Goal: Task Accomplishment & Management: Use online tool/utility

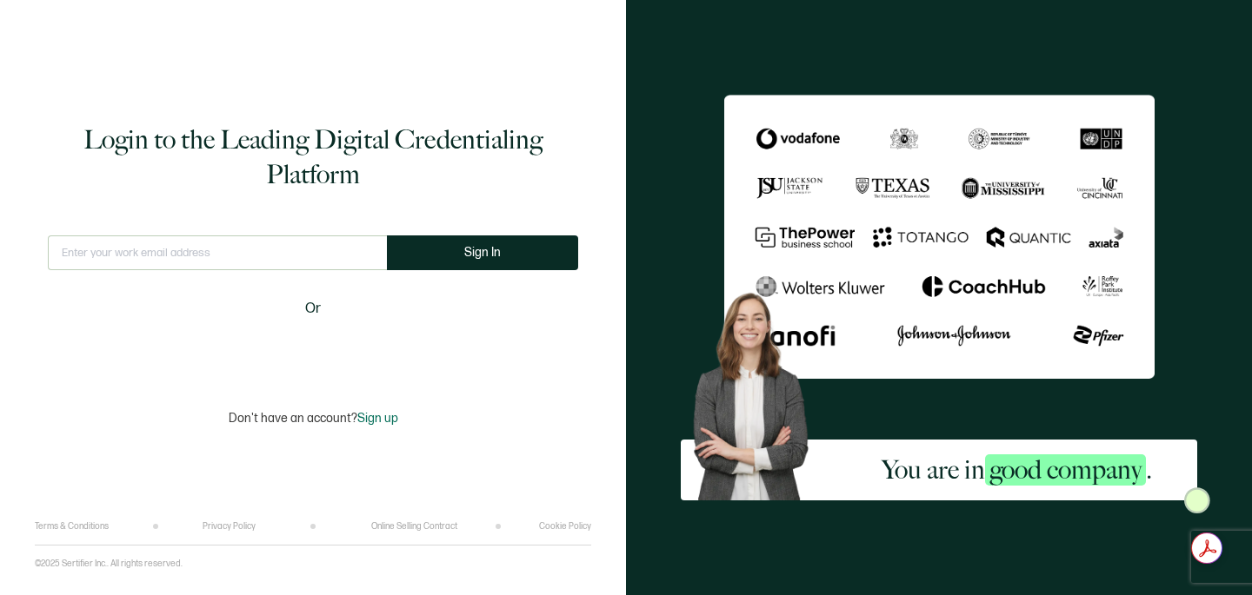
click at [164, 256] on input "text" at bounding box center [217, 253] width 339 height 35
type input "[EMAIL_ADDRESS][DOMAIN_NAME]"
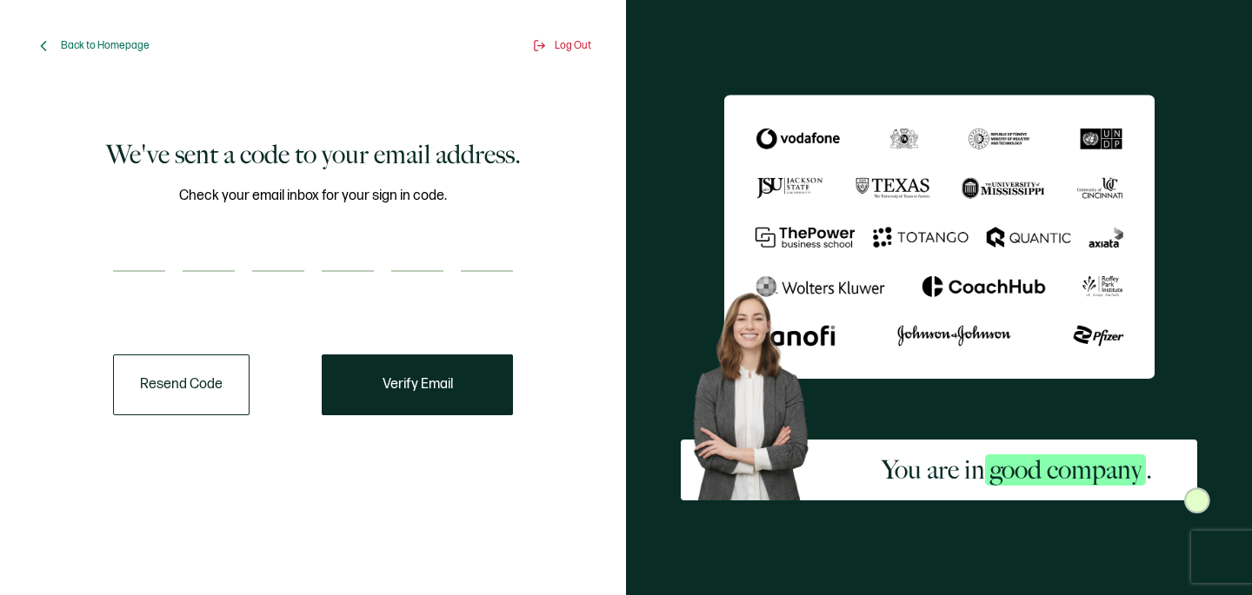
click at [143, 247] on input "number" at bounding box center [139, 254] width 52 height 35
type input "3"
type input "5"
type input "0"
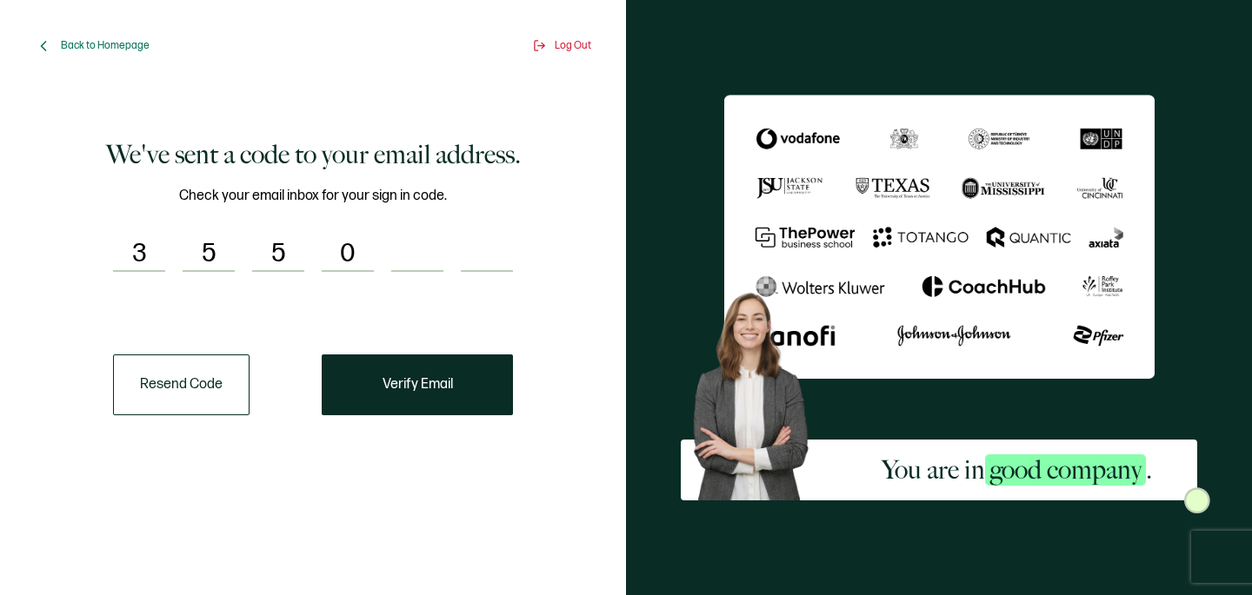
type input "3"
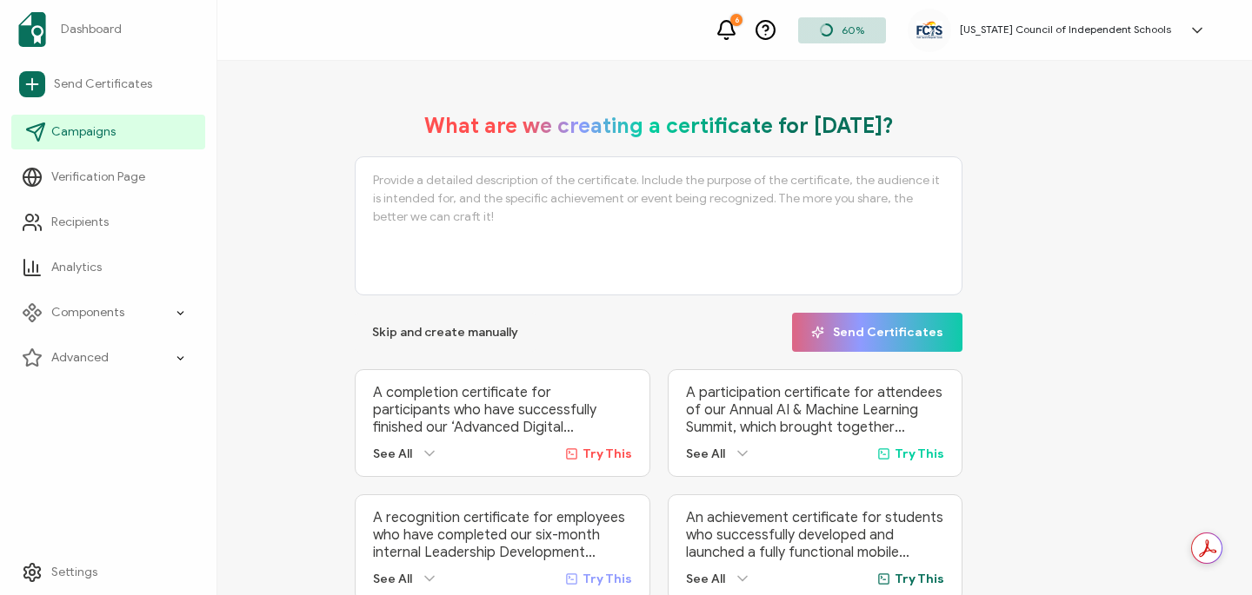
click at [79, 136] on span "Campaigns" at bounding box center [83, 131] width 64 height 17
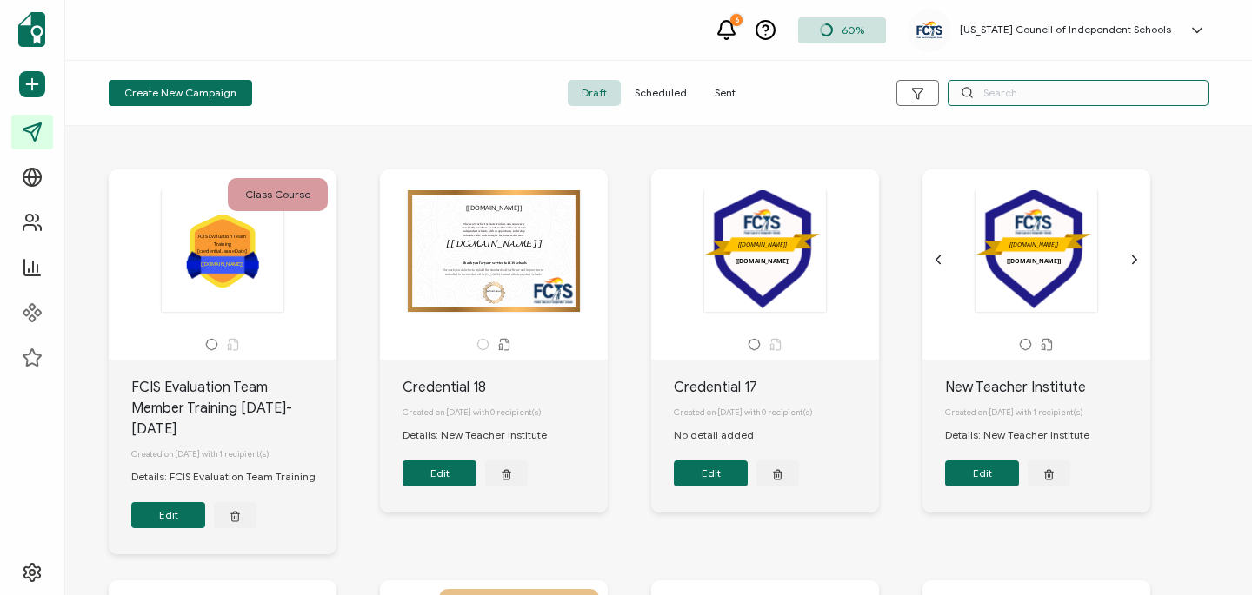
click at [1036, 91] on input "text" at bounding box center [1078, 93] width 261 height 26
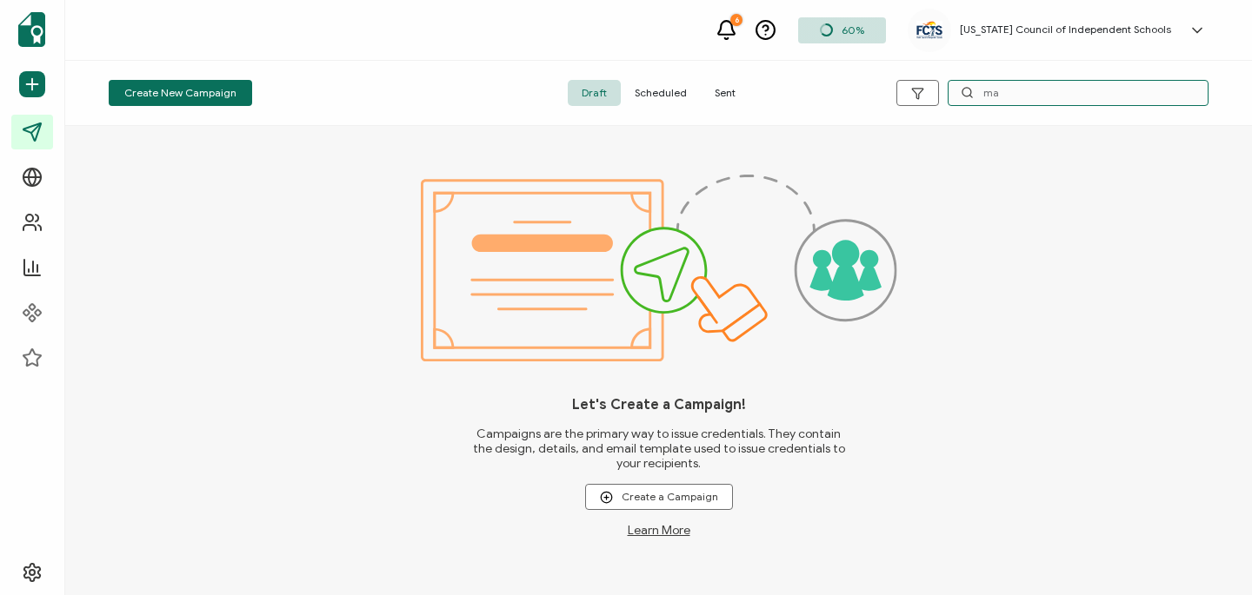
type input "m"
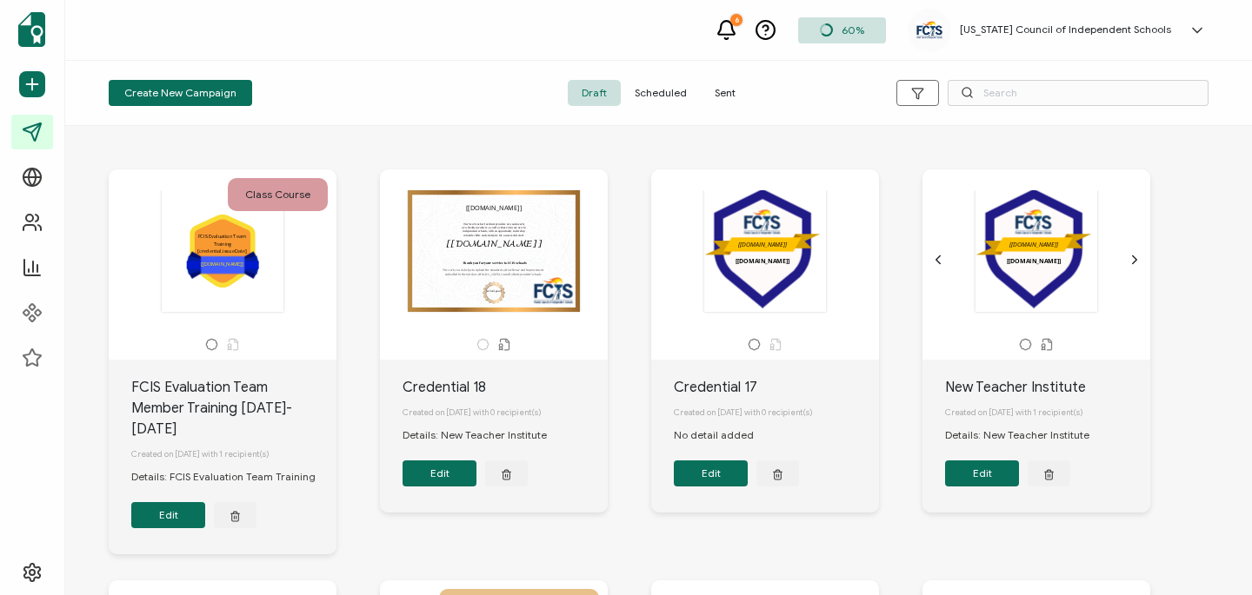
click at [285, 288] on div ".uuid-5915ae2f-603f-4dab-9e84-299fd6ddbc67{}.uuid-e831147f-78be-4743-85e3-17573…" at bounding box center [222, 251] width 183 height 123
click at [682, 95] on span "Scheduled" at bounding box center [661, 93] width 80 height 26
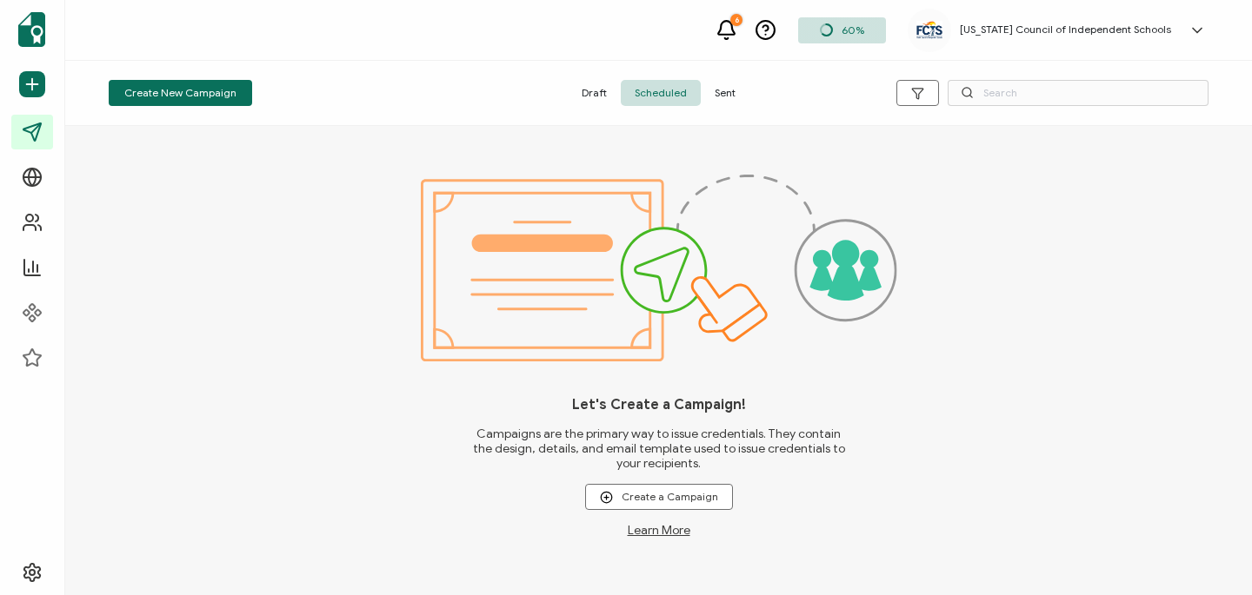
click at [736, 91] on span "Sent" at bounding box center [725, 93] width 49 height 26
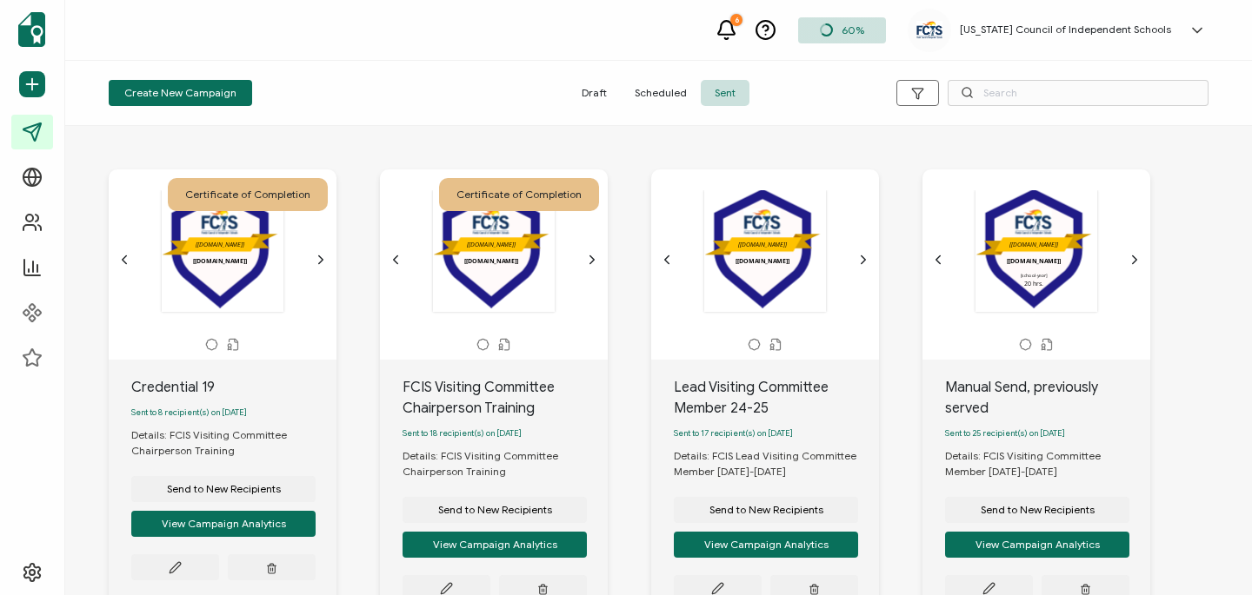
click at [596, 95] on span "Draft" at bounding box center [594, 93] width 53 height 26
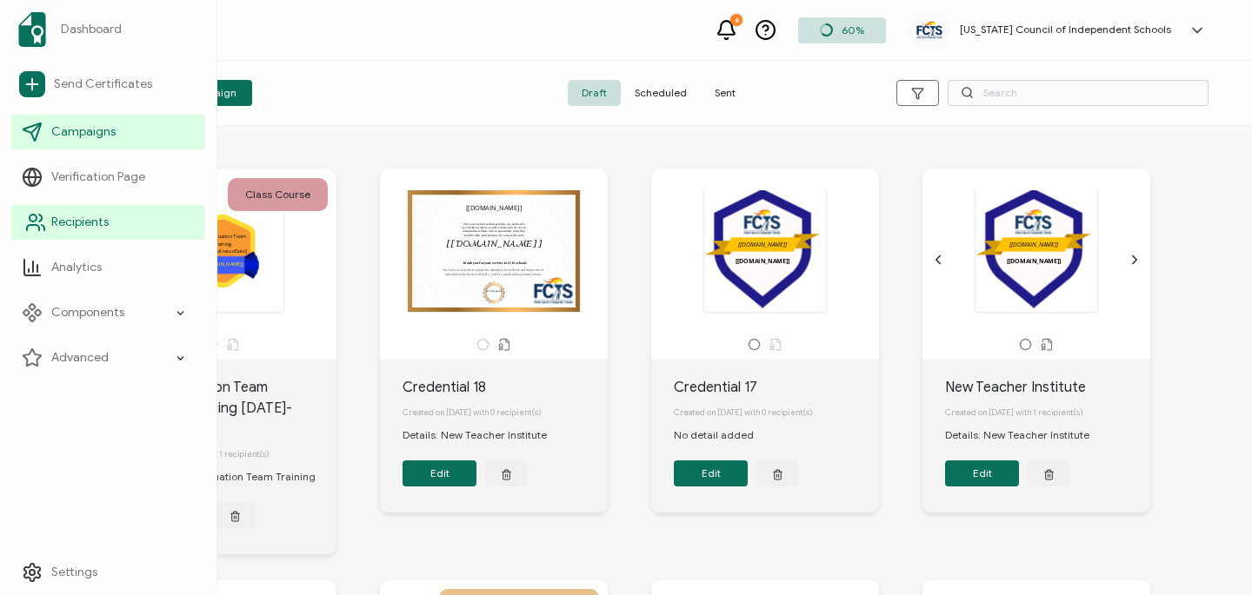
click at [63, 227] on span "Recipients" at bounding box center [79, 222] width 57 height 17
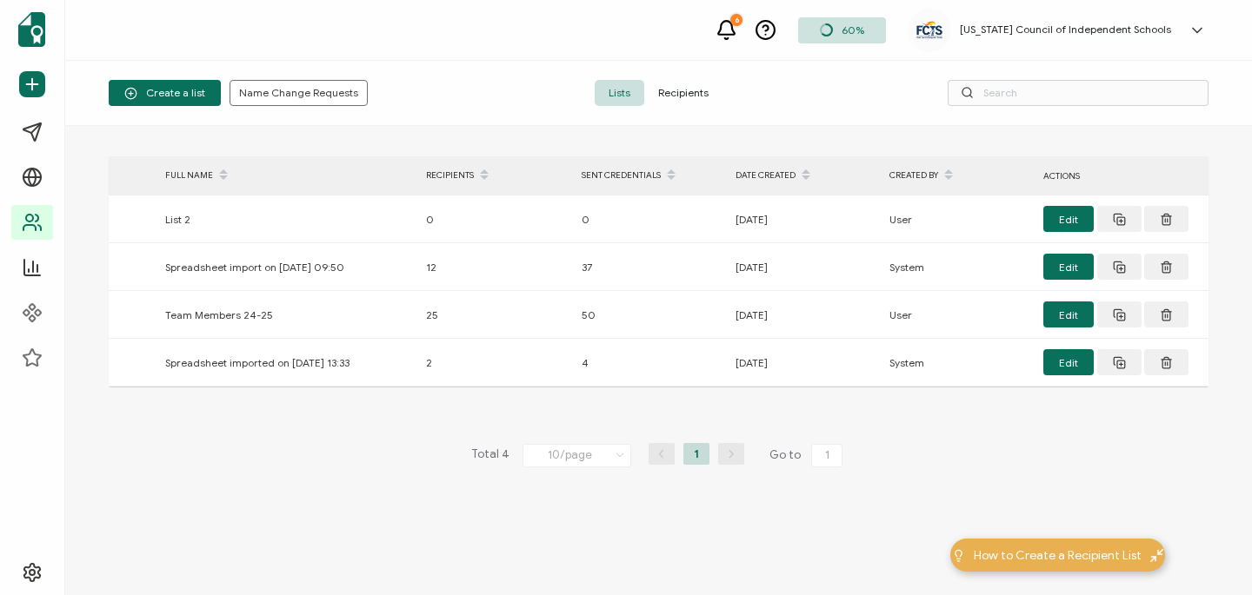
click at [717, 89] on span "Recipients" at bounding box center [683, 93] width 78 height 26
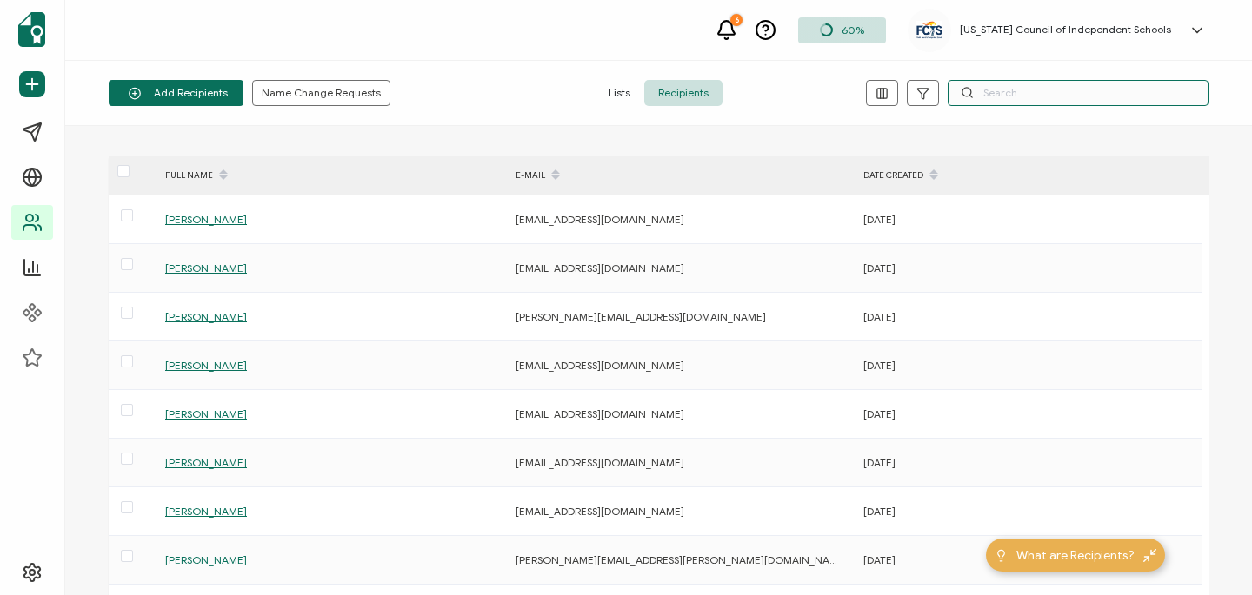
click at [1081, 90] on input "text" at bounding box center [1078, 93] width 261 height 26
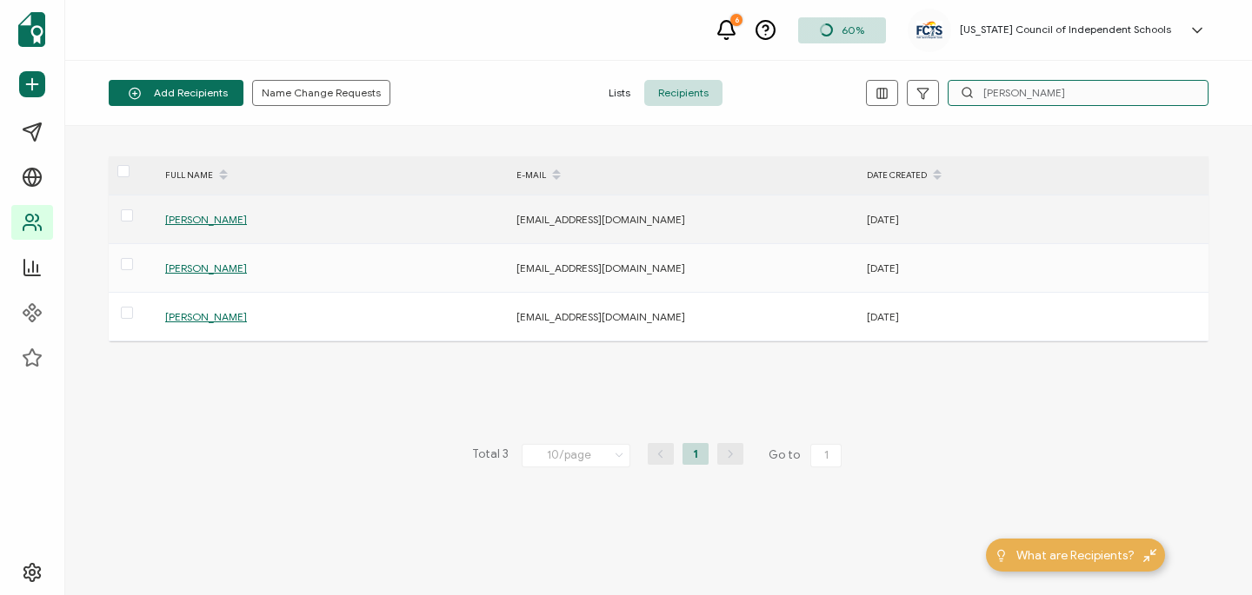
type input "[PERSON_NAME]"
click at [209, 217] on span "[PERSON_NAME]" at bounding box center [206, 219] width 82 height 13
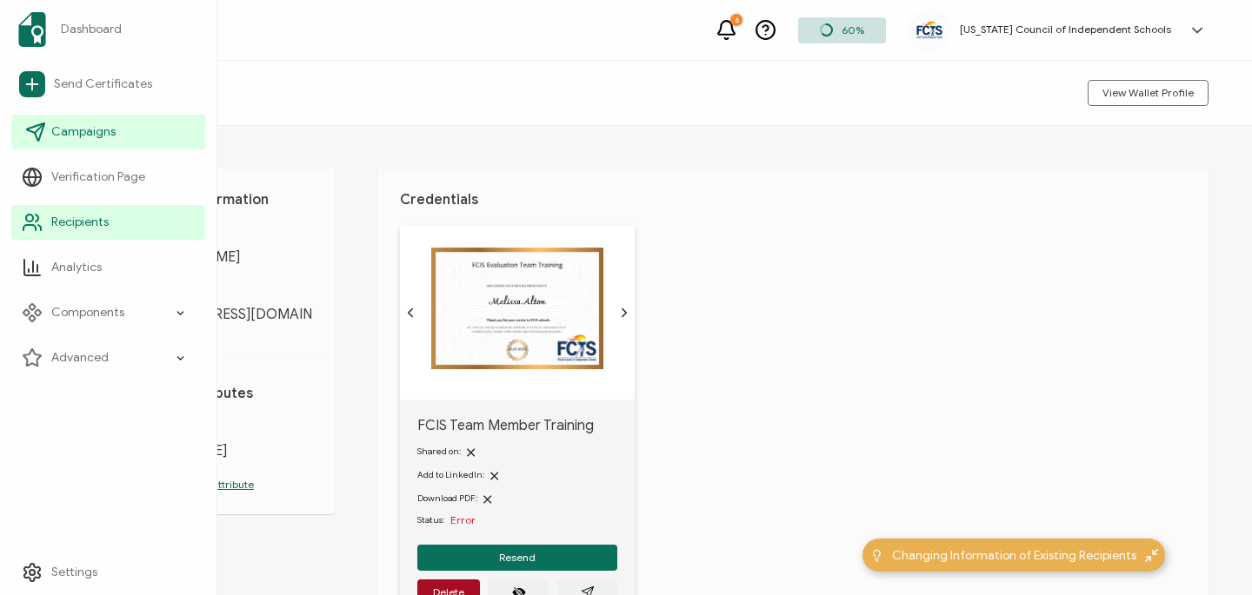
click at [83, 137] on span "Campaigns" at bounding box center [83, 131] width 64 height 17
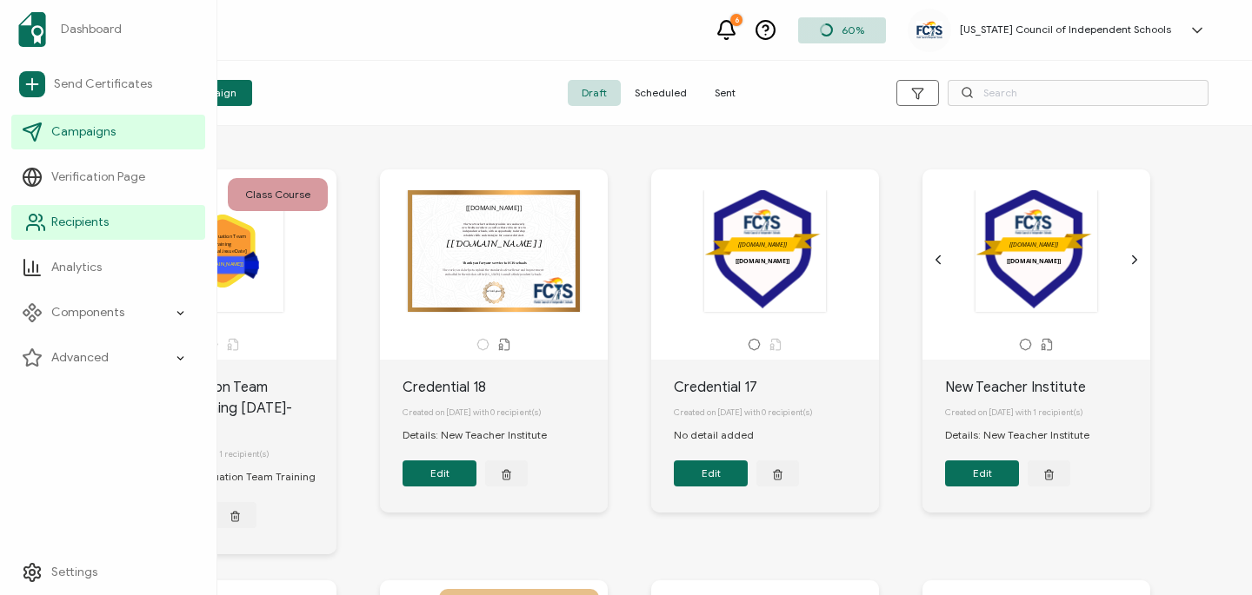
click at [31, 229] on icon at bounding box center [35, 222] width 21 height 21
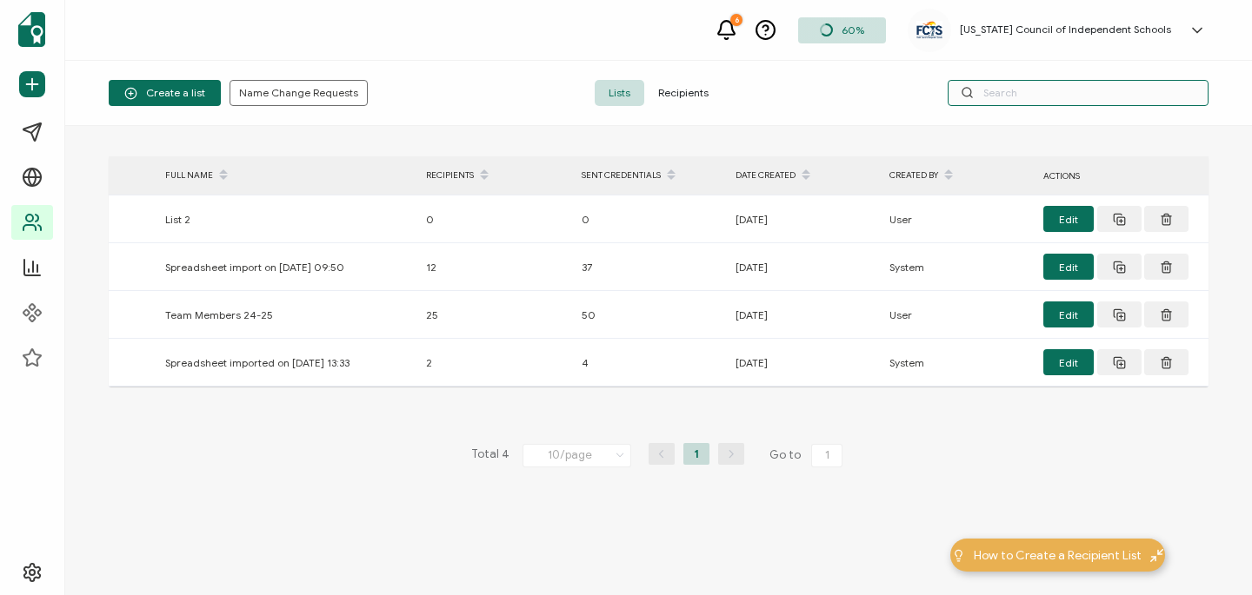
click at [1062, 99] on input "text" at bounding box center [1078, 93] width 261 height 26
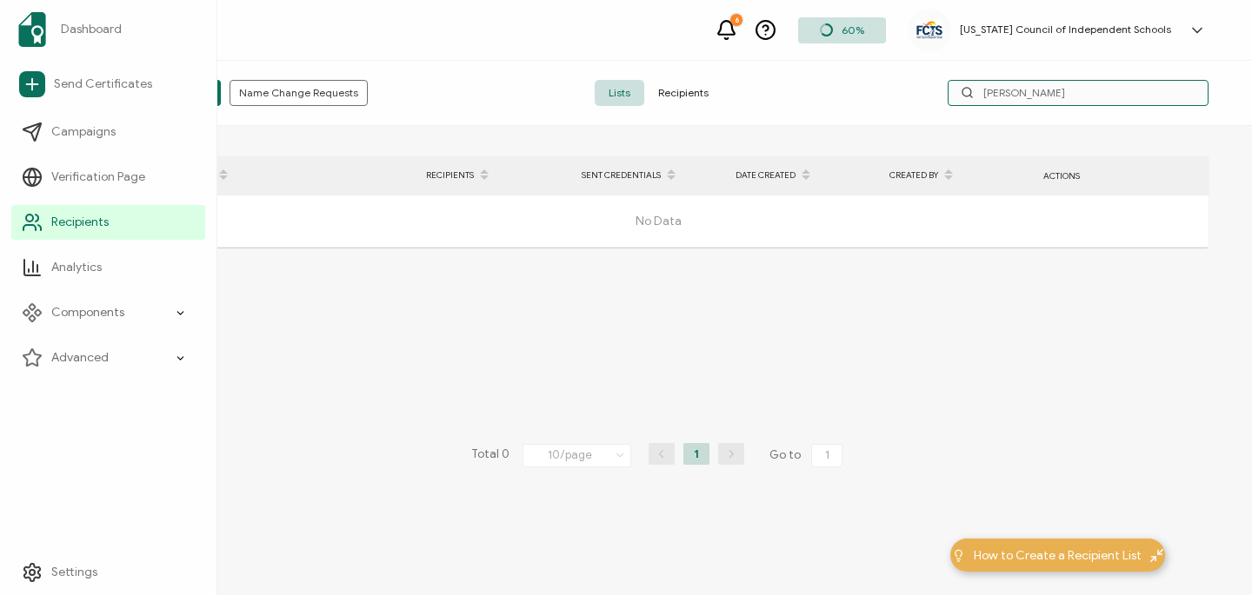
type input "[PERSON_NAME]"
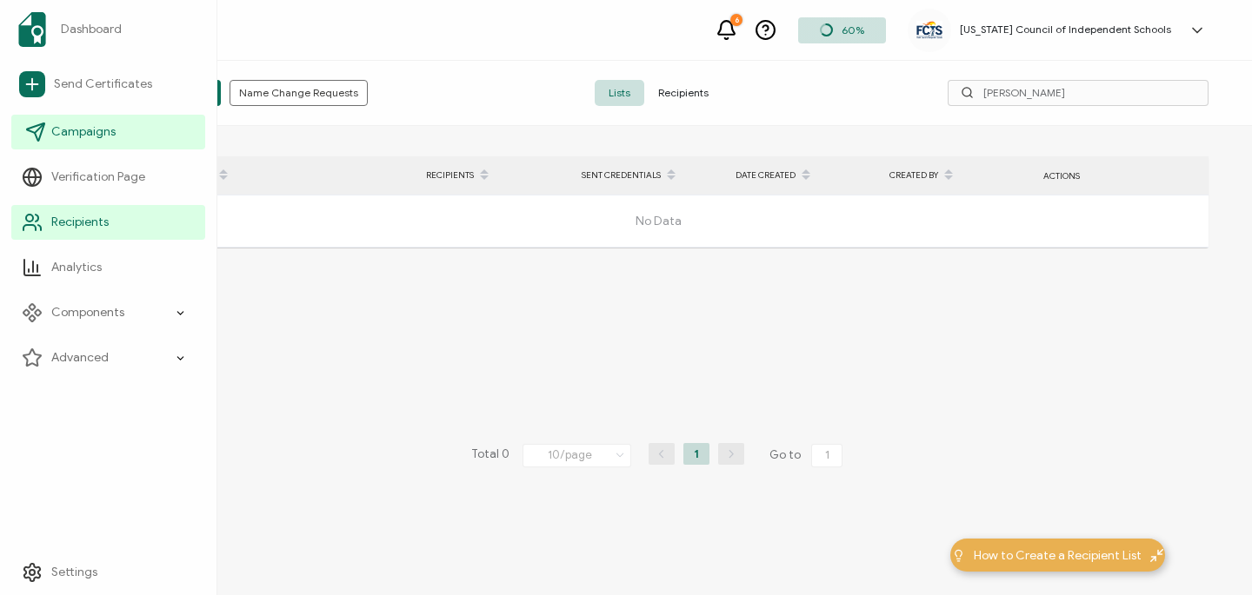
click at [76, 140] on span "Campaigns" at bounding box center [83, 131] width 64 height 17
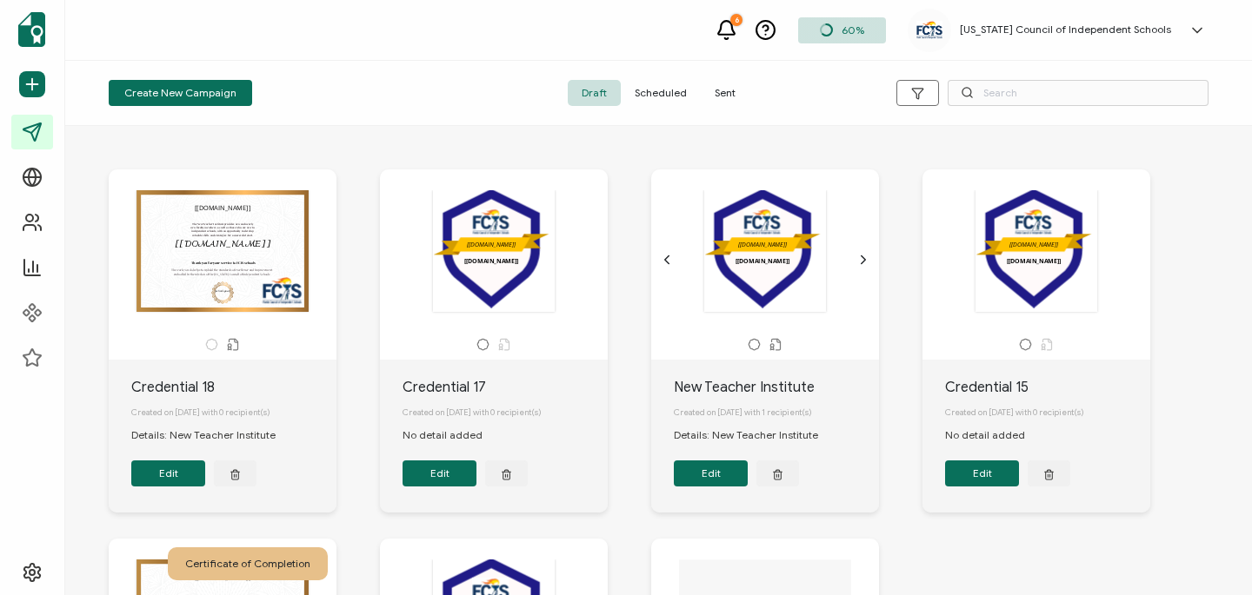
click at [731, 86] on span "Sent" at bounding box center [725, 93] width 49 height 26
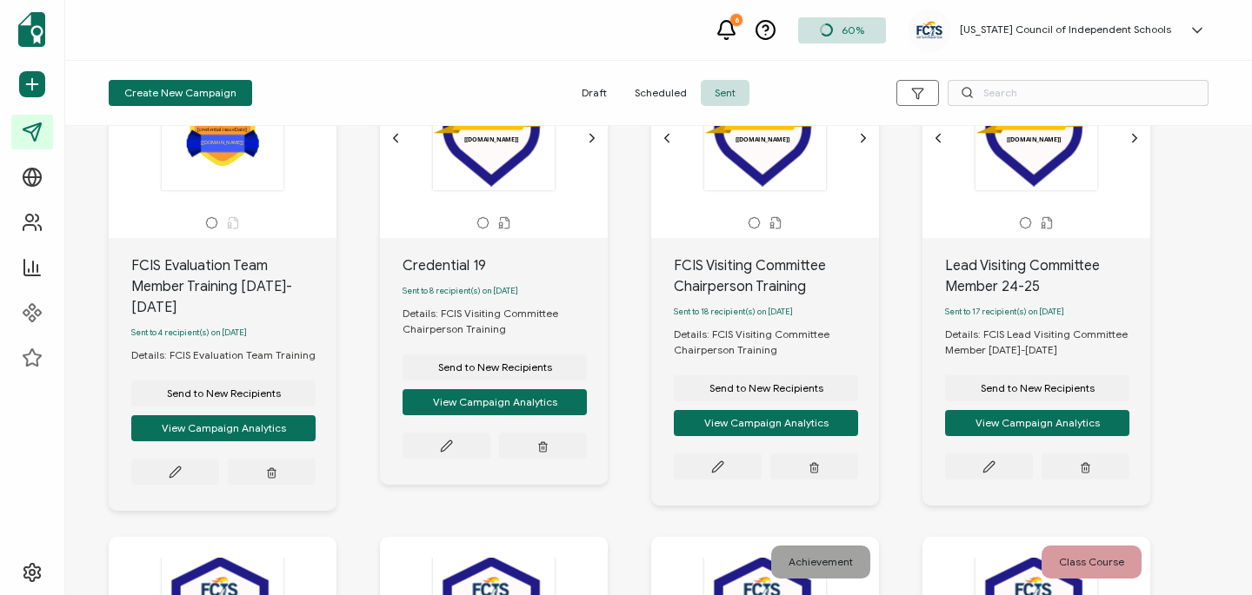
scroll to position [128, 0]
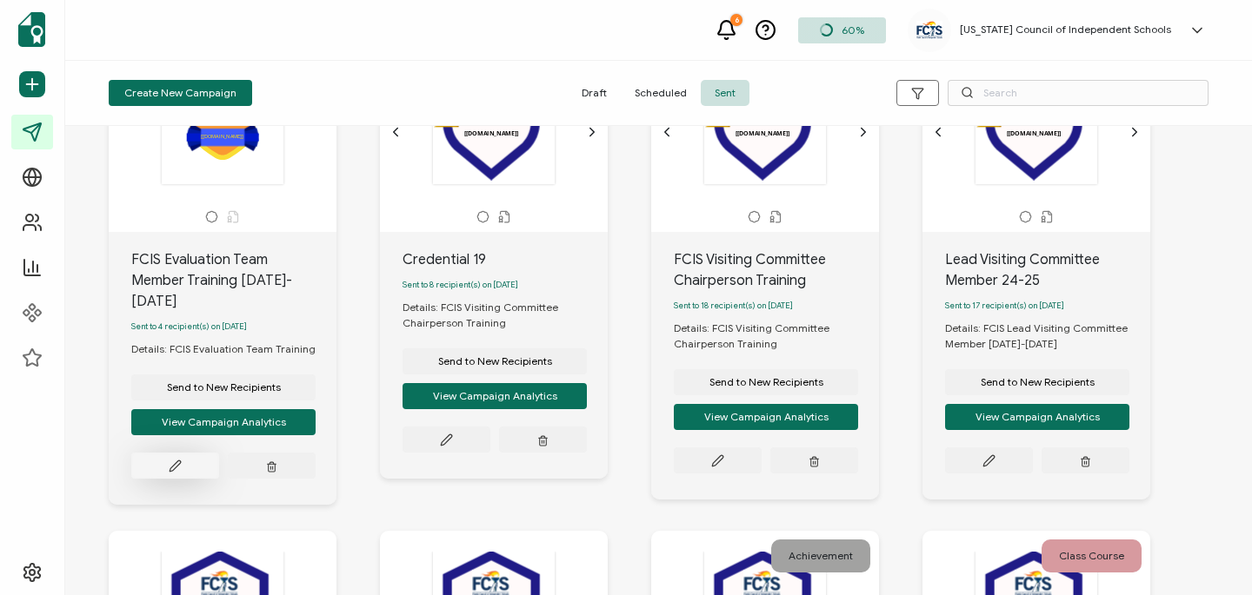
click at [186, 455] on button at bounding box center [175, 466] width 88 height 26
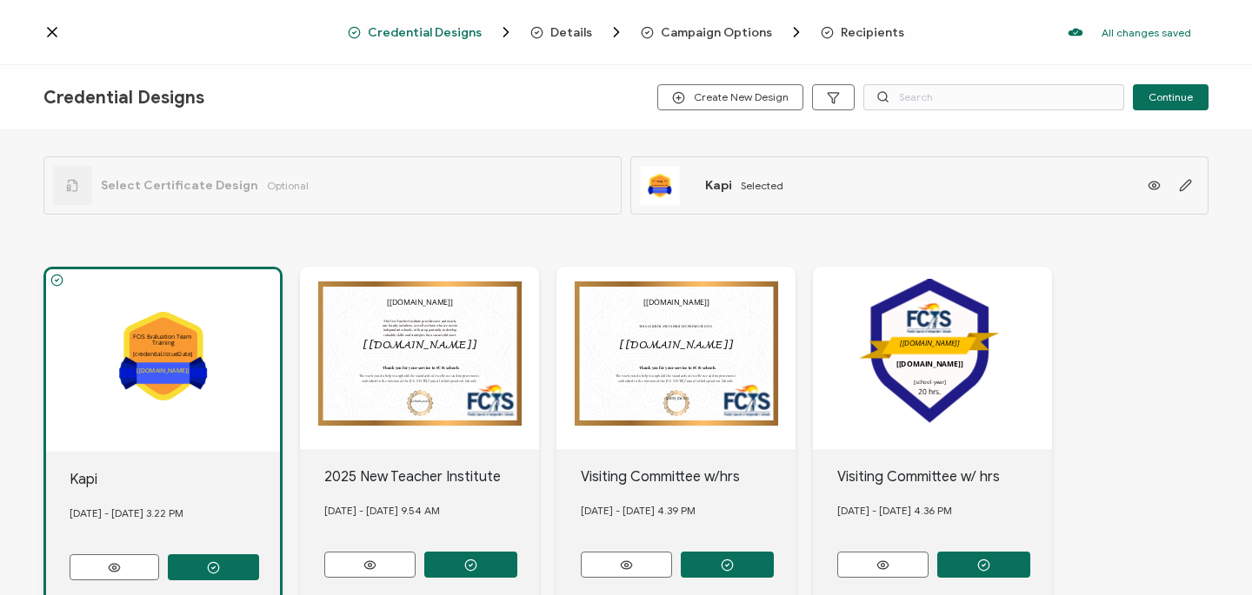
scroll to position [360, 0]
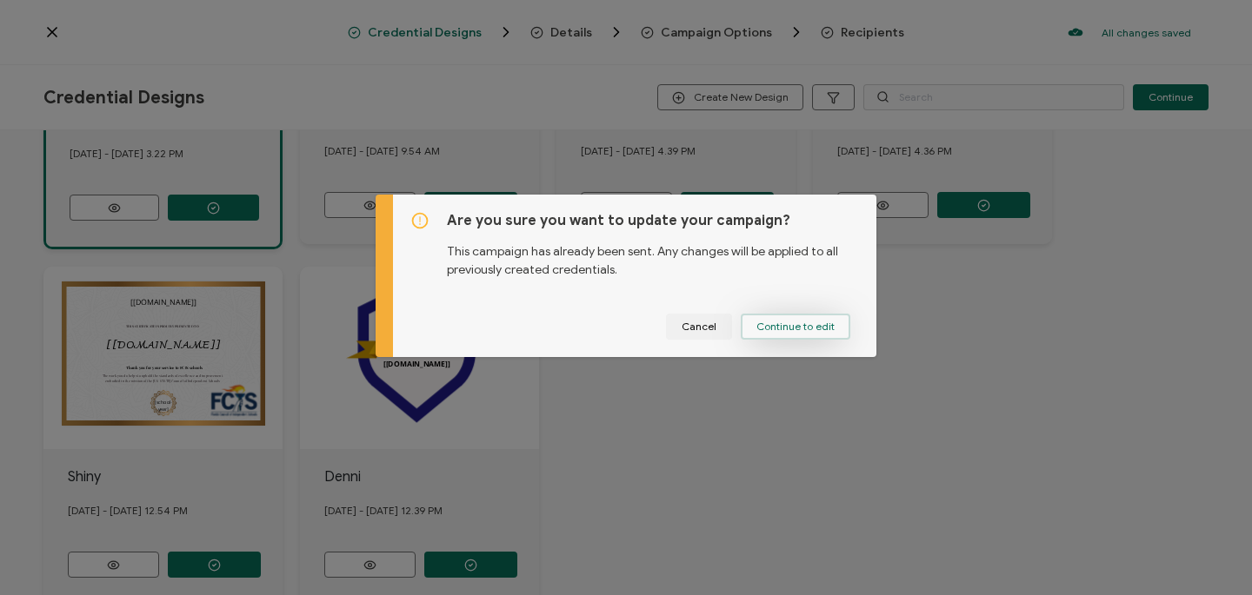
click at [803, 325] on span "Continue to edit" at bounding box center [795, 327] width 78 height 10
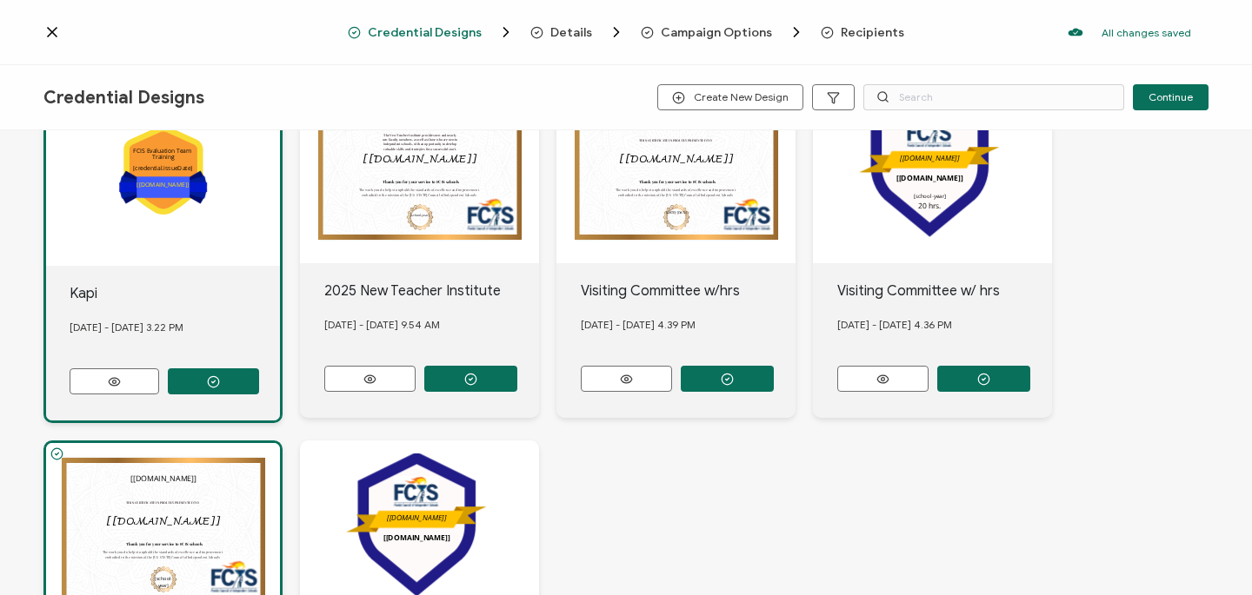
scroll to position [0, 0]
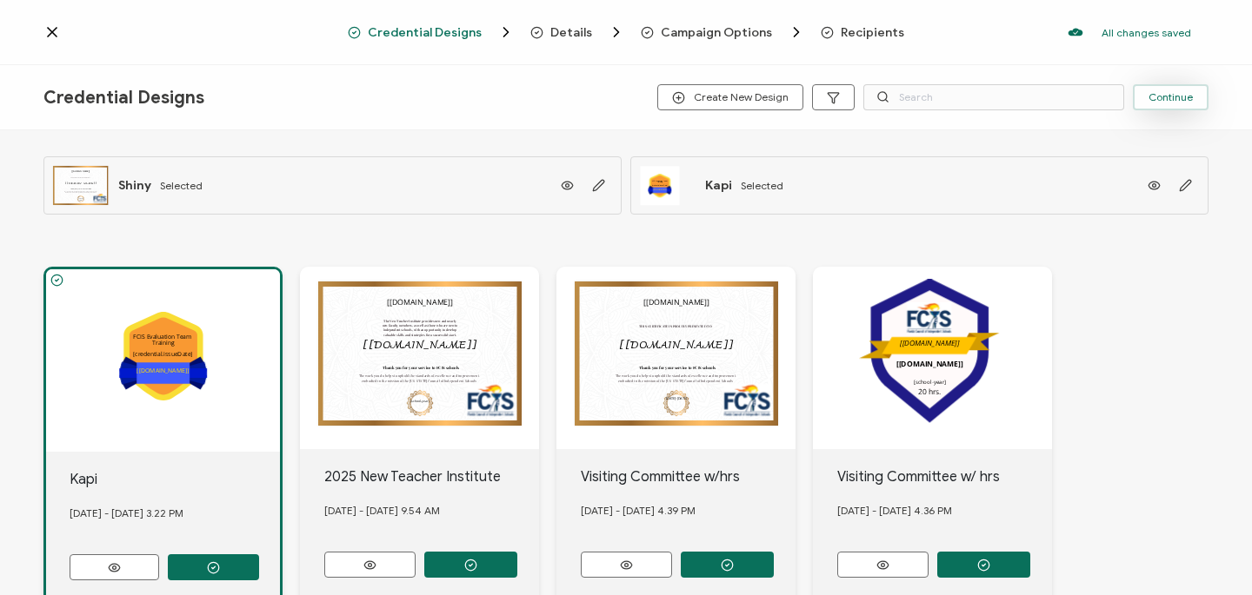
click at [1159, 99] on span "Continue" at bounding box center [1170, 97] width 44 height 10
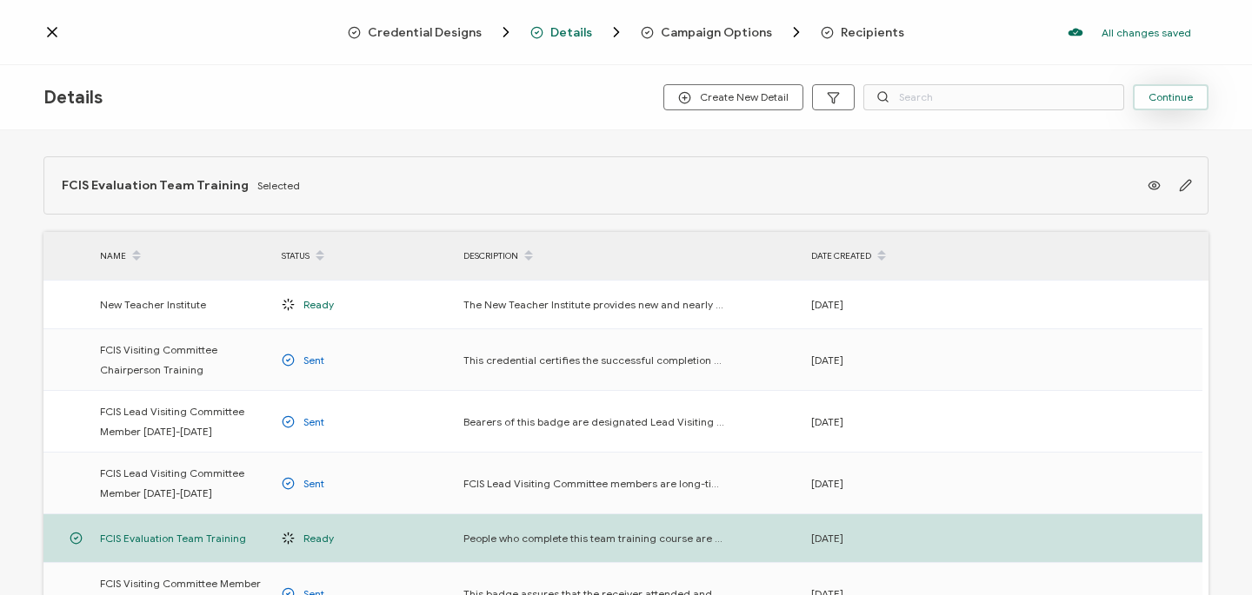
click at [1159, 106] on button "Continue" at bounding box center [1171, 97] width 76 height 26
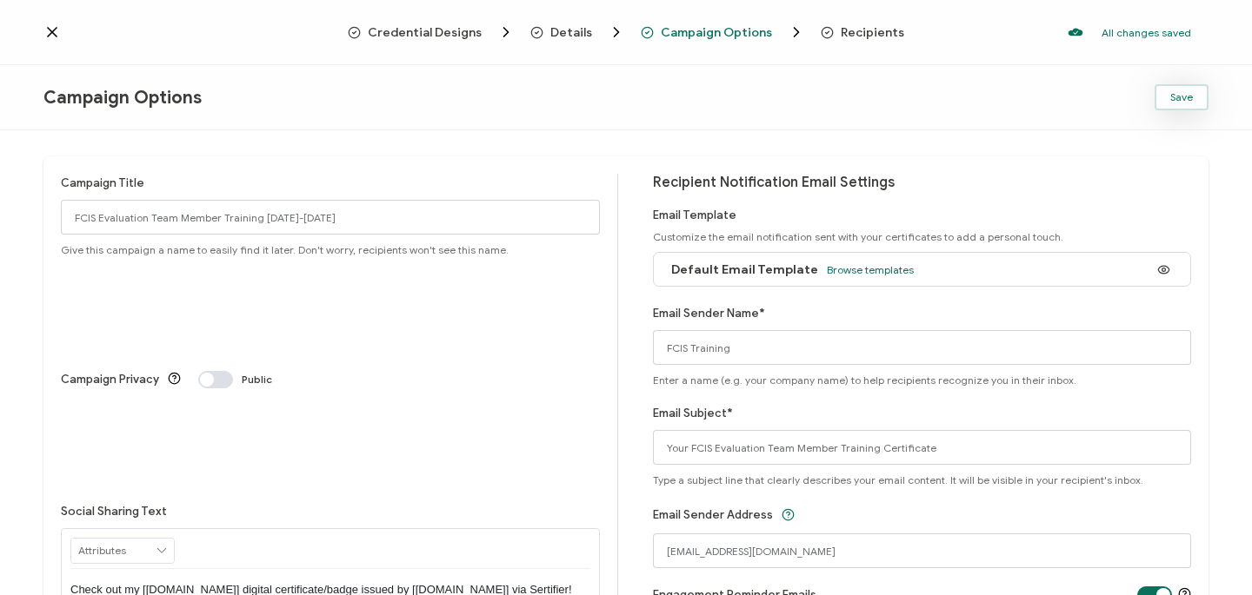
click at [1174, 106] on button "Save" at bounding box center [1181, 97] width 54 height 26
click at [1182, 97] on span "Save" at bounding box center [1181, 97] width 23 height 10
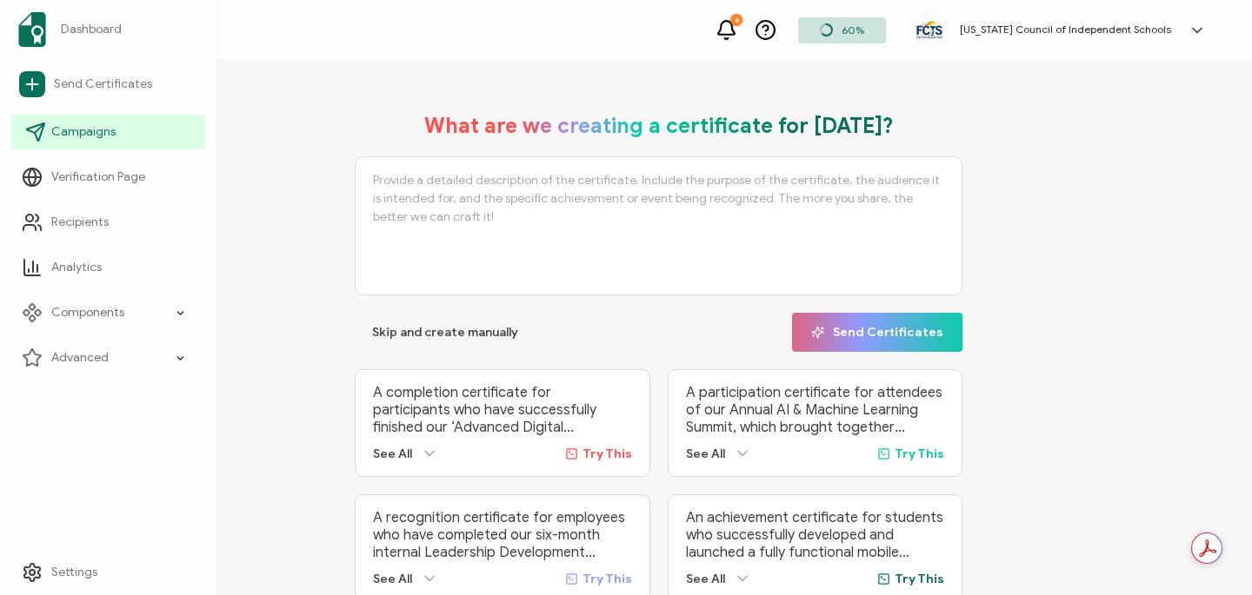
click at [83, 120] on link "Campaigns" at bounding box center [108, 132] width 194 height 35
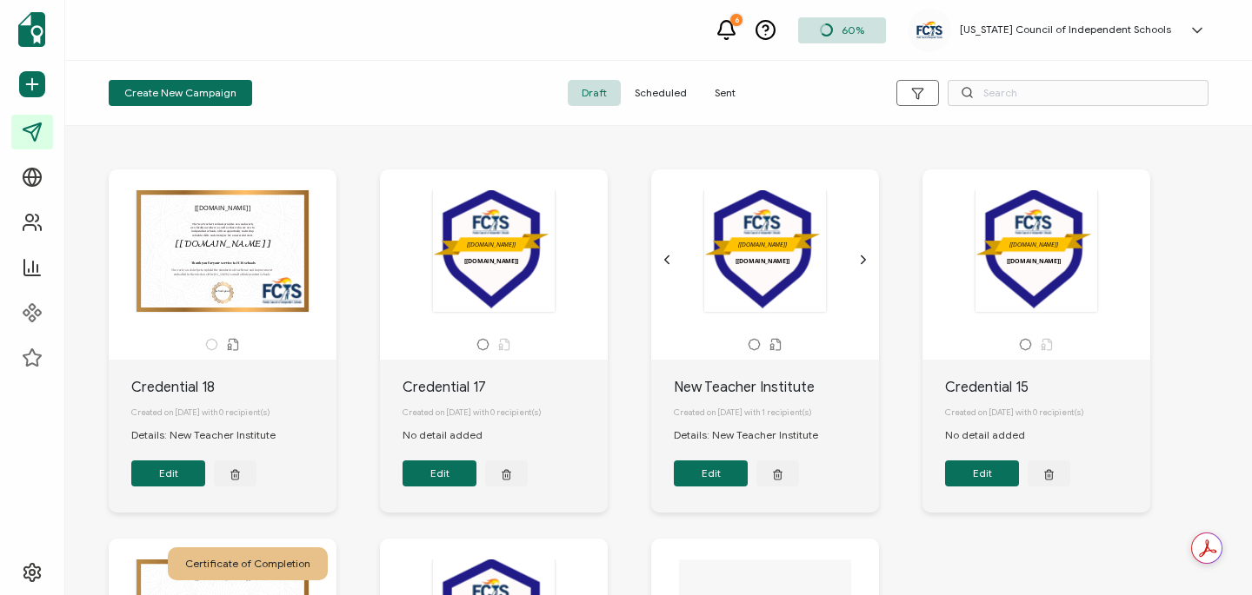
click at [731, 94] on span "Sent" at bounding box center [725, 93] width 49 height 26
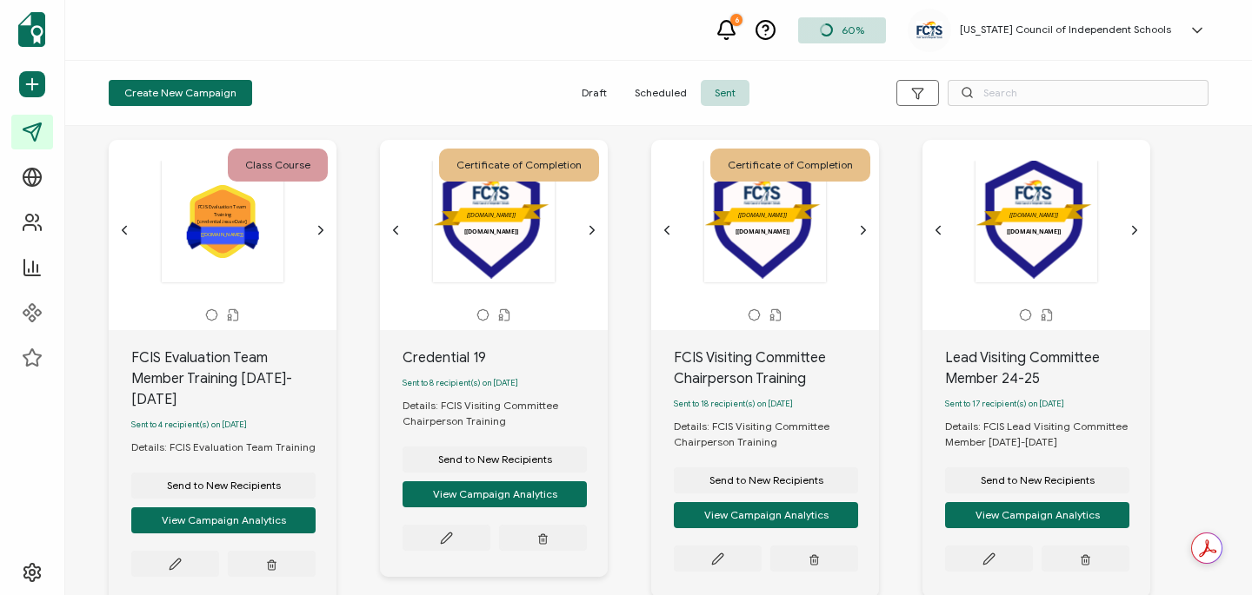
scroll to position [132, 0]
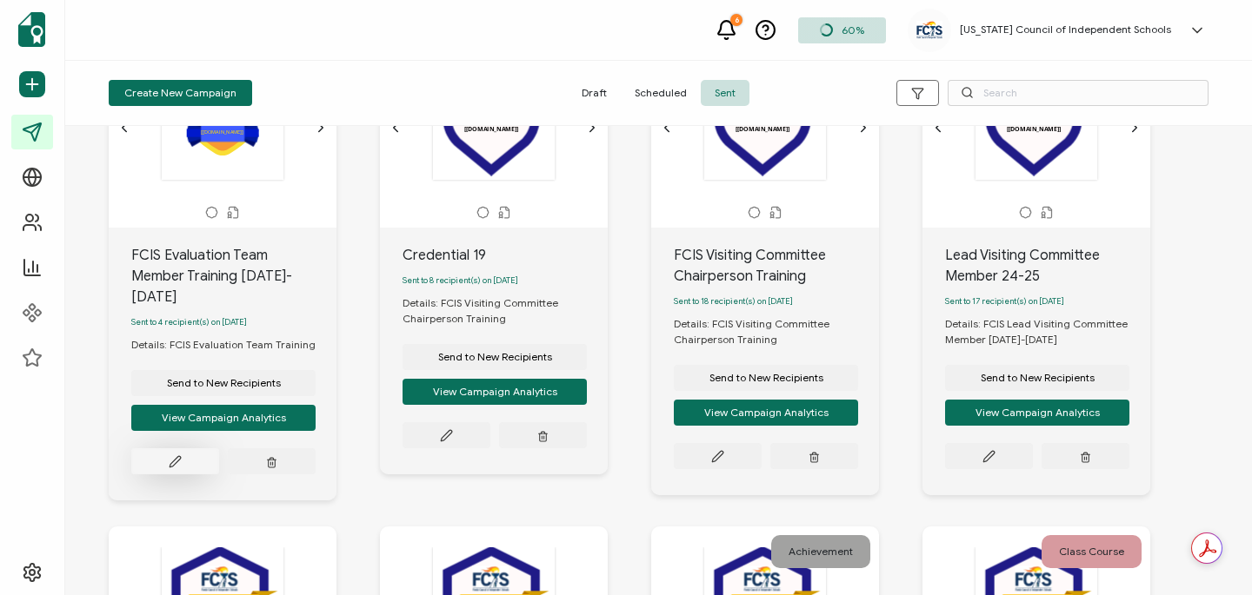
click at [181, 456] on icon at bounding box center [175, 462] width 13 height 13
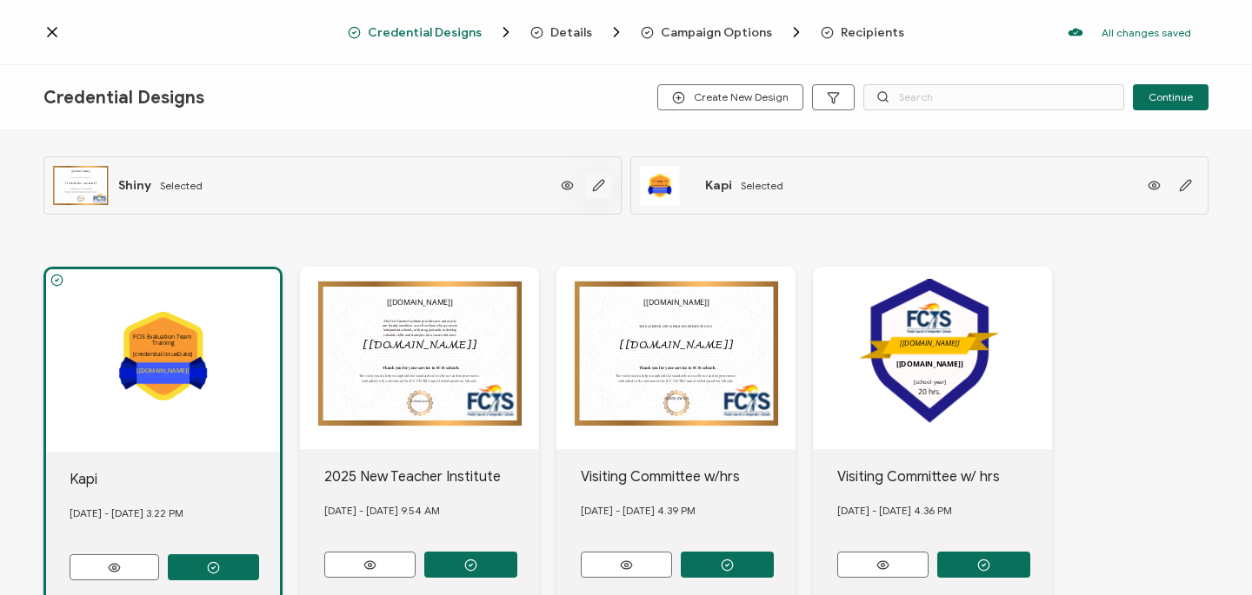
click at [602, 183] on icon "button" at bounding box center [598, 185] width 13 height 13
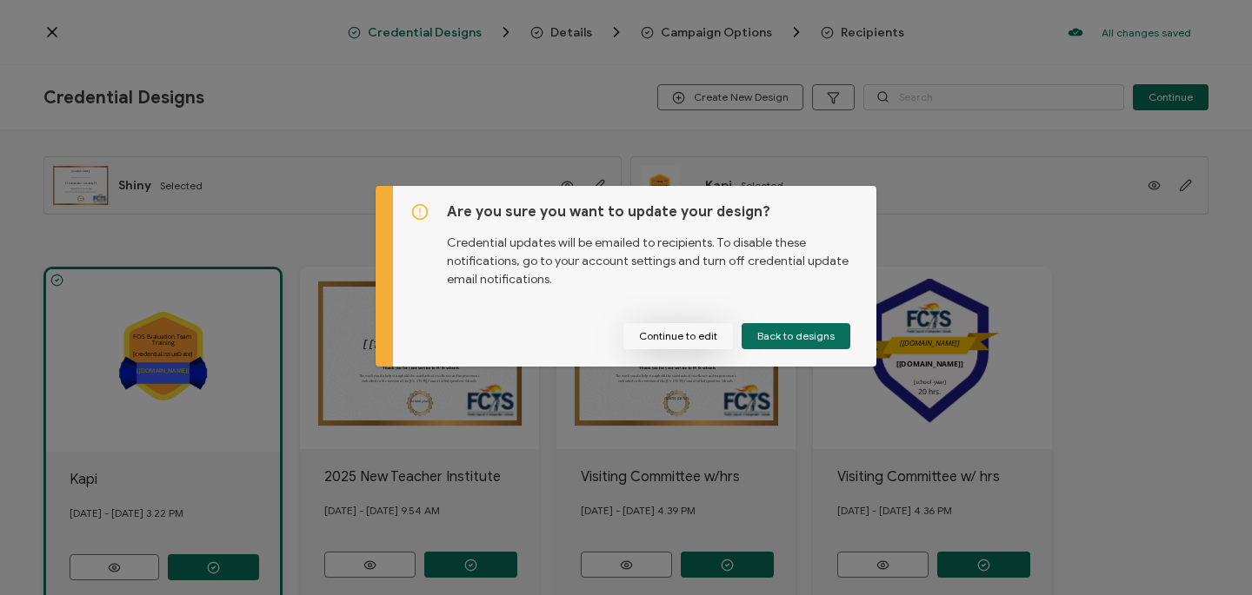
click at [655, 338] on button "Continue to edit" at bounding box center [678, 336] width 110 height 26
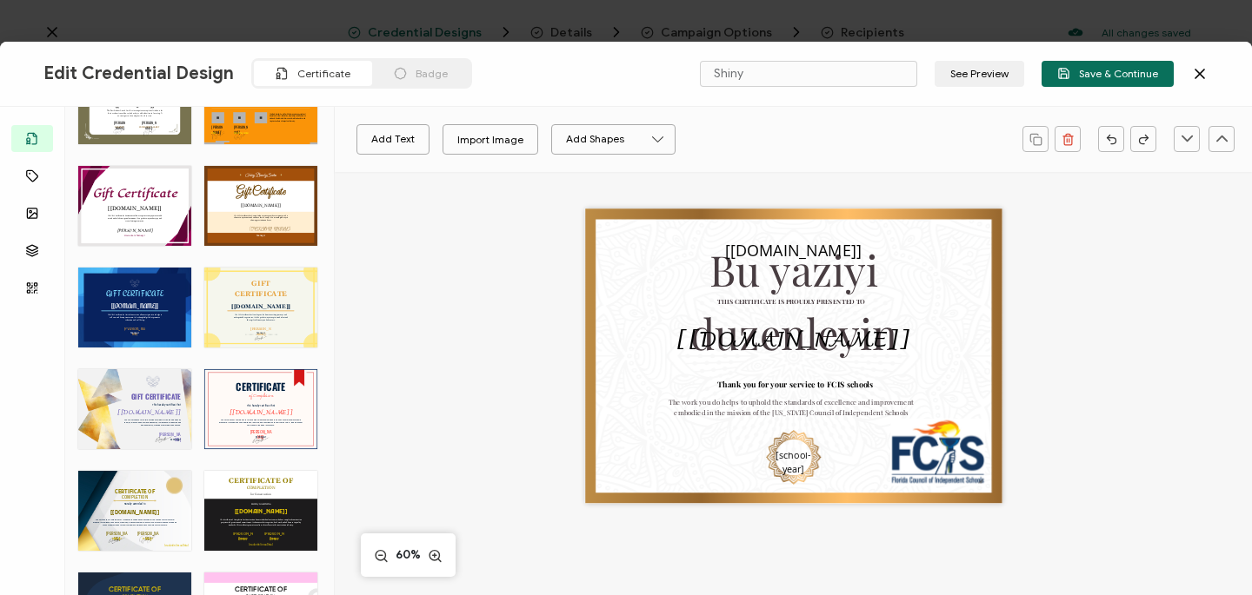
scroll to position [976, 0]
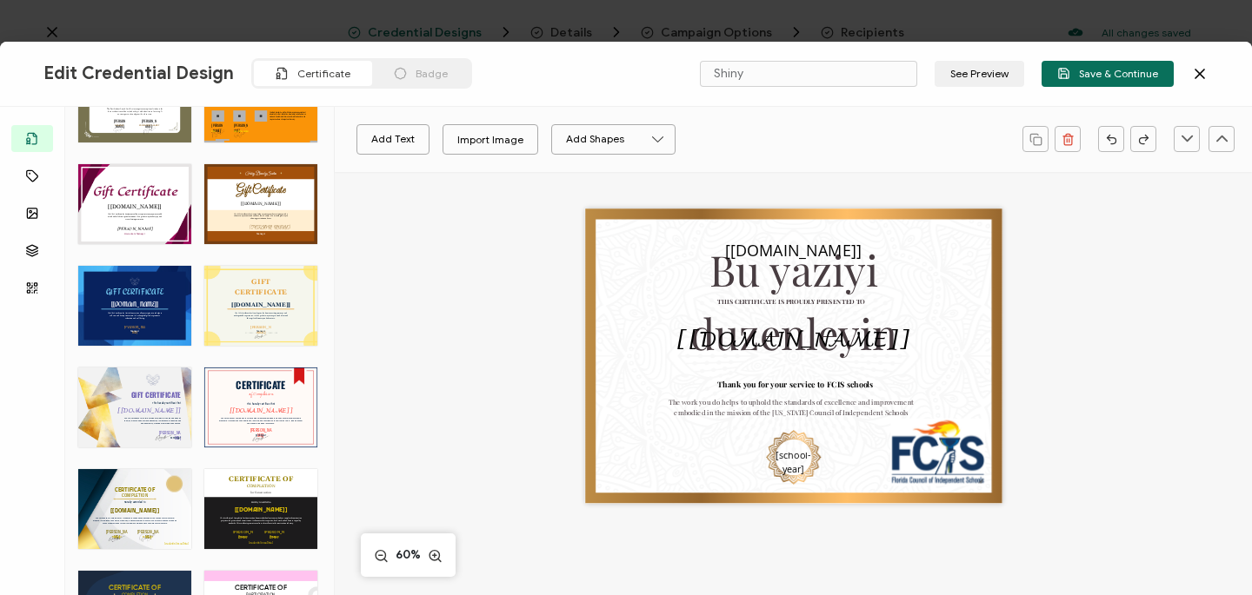
click at [279, 296] on div "GIFT CERTIFICATE The Gift Certificate for Travel opens the door to exciting jou…" at bounding box center [260, 306] width 113 height 80
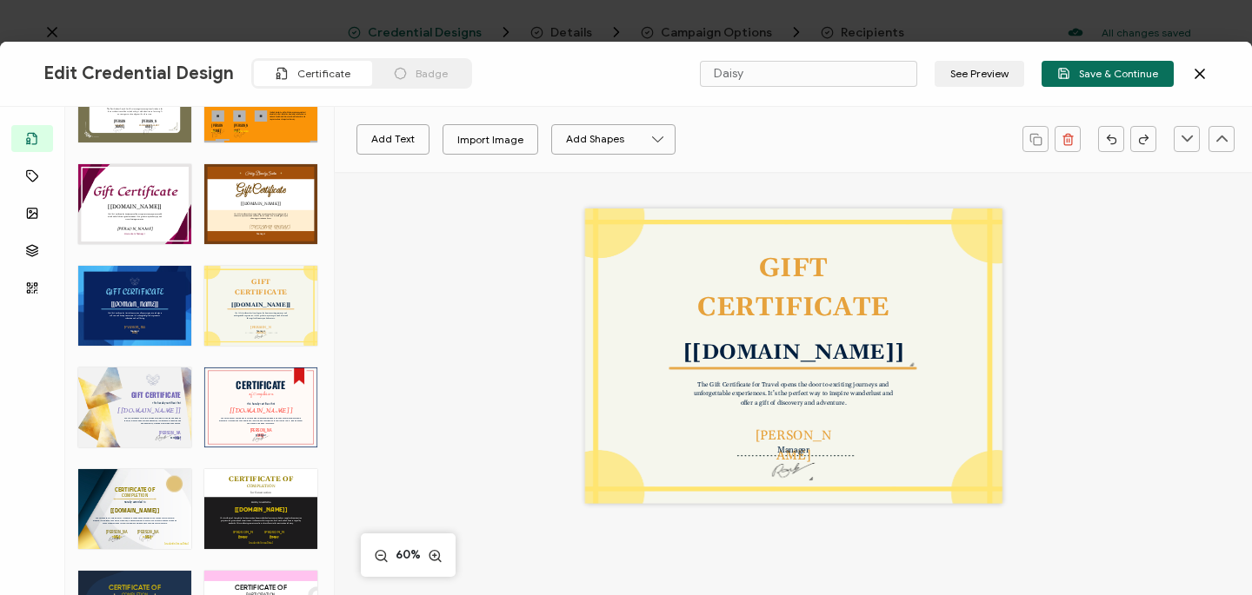
click at [149, 501] on div "CERTIFICATE OF The Certificate of Completion for Architects recognizes the succ…" at bounding box center [134, 509] width 113 height 80
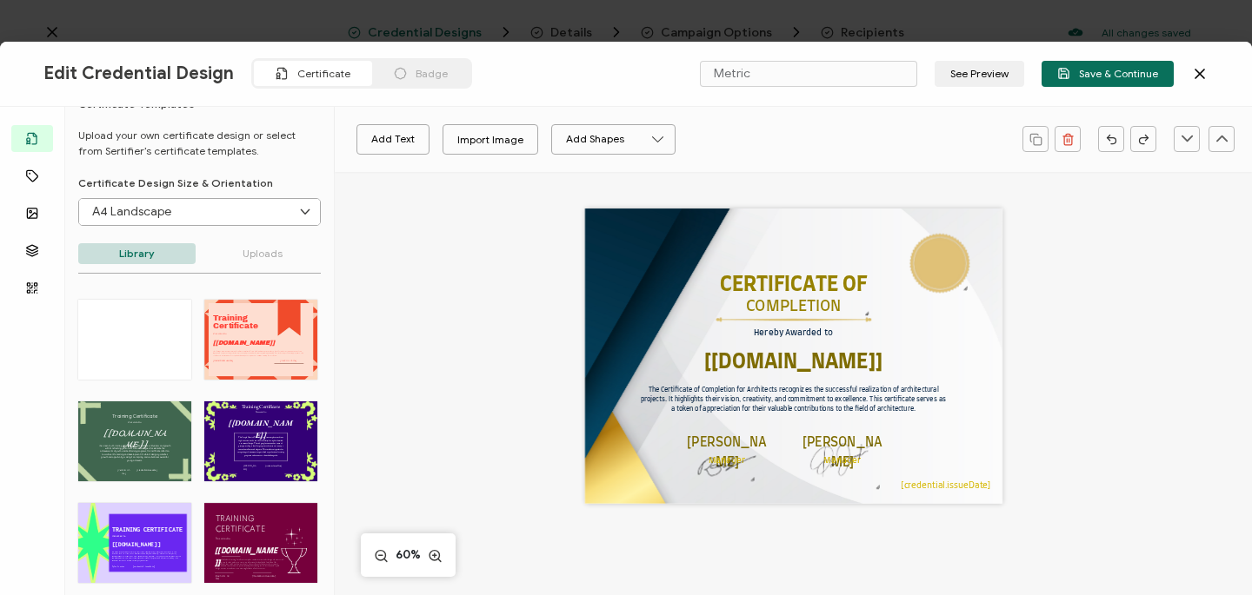
scroll to position [0, 0]
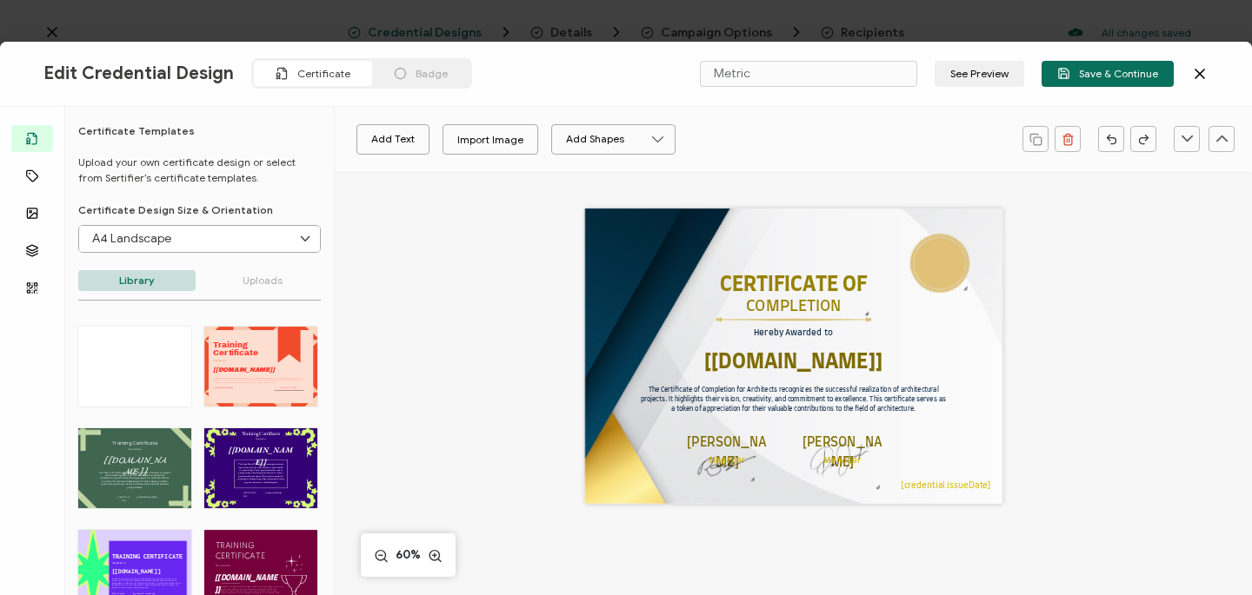
click at [156, 361] on div at bounding box center [134, 367] width 113 height 80
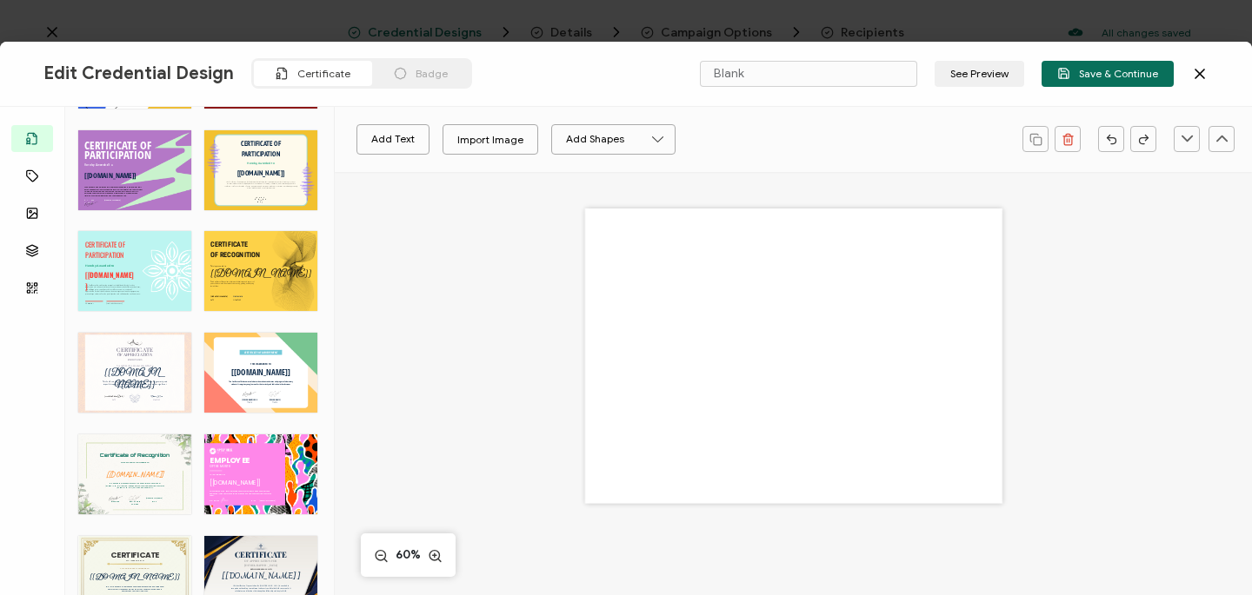
scroll to position [1743, 0]
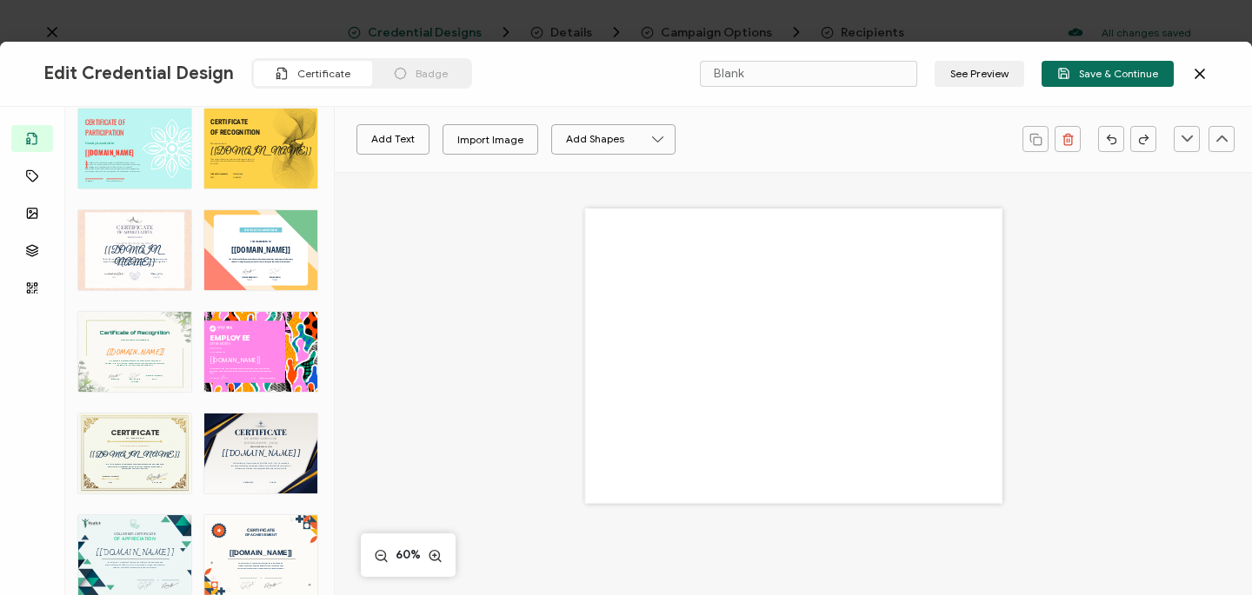
click at [144, 463] on div "CERTIFICATE This Army Certificate of Appreciation honors dedicated service and …" at bounding box center [134, 454] width 113 height 80
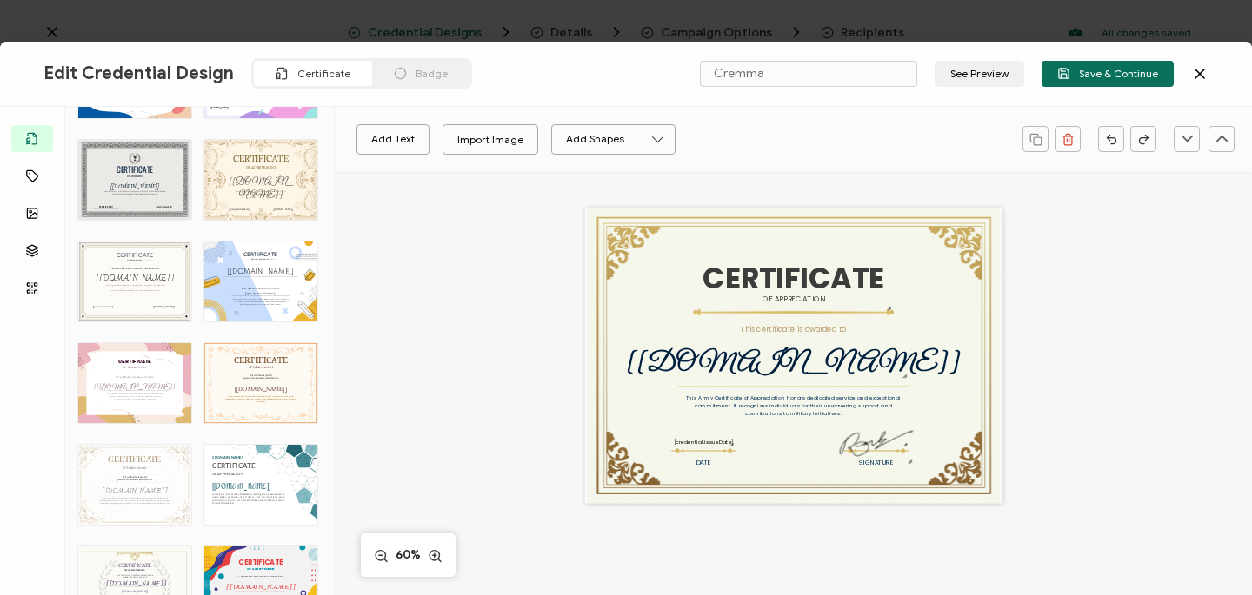
scroll to position [3256, 0]
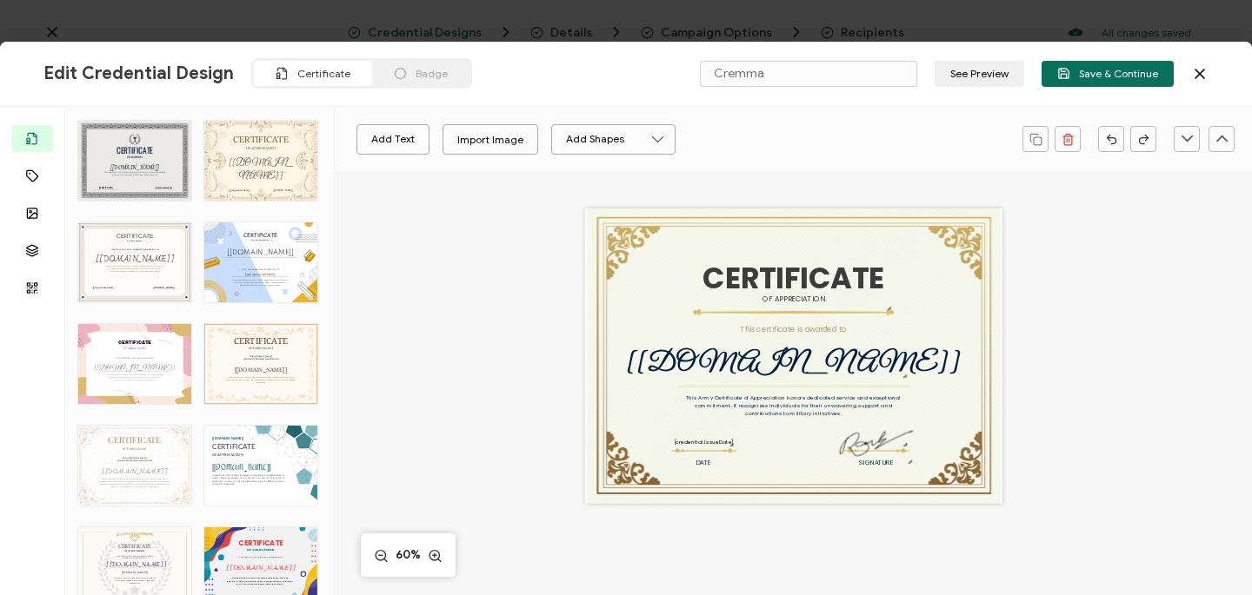
click at [144, 463] on div "CERTIFICATE Lorem ipsum dolor sit amet, consectetur adipiscing elit. Cras sit a…" at bounding box center [134, 466] width 113 height 80
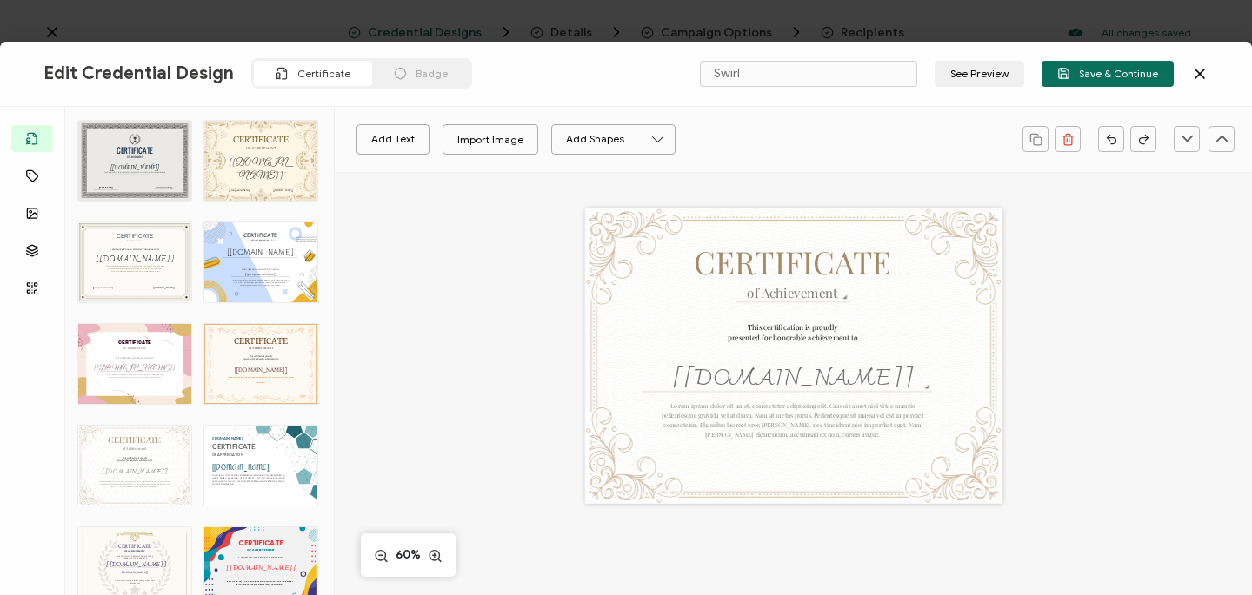
click at [148, 540] on div "CERTIFICATE The recipient’s full name, which will be automatically filled based…" at bounding box center [134, 568] width 113 height 80
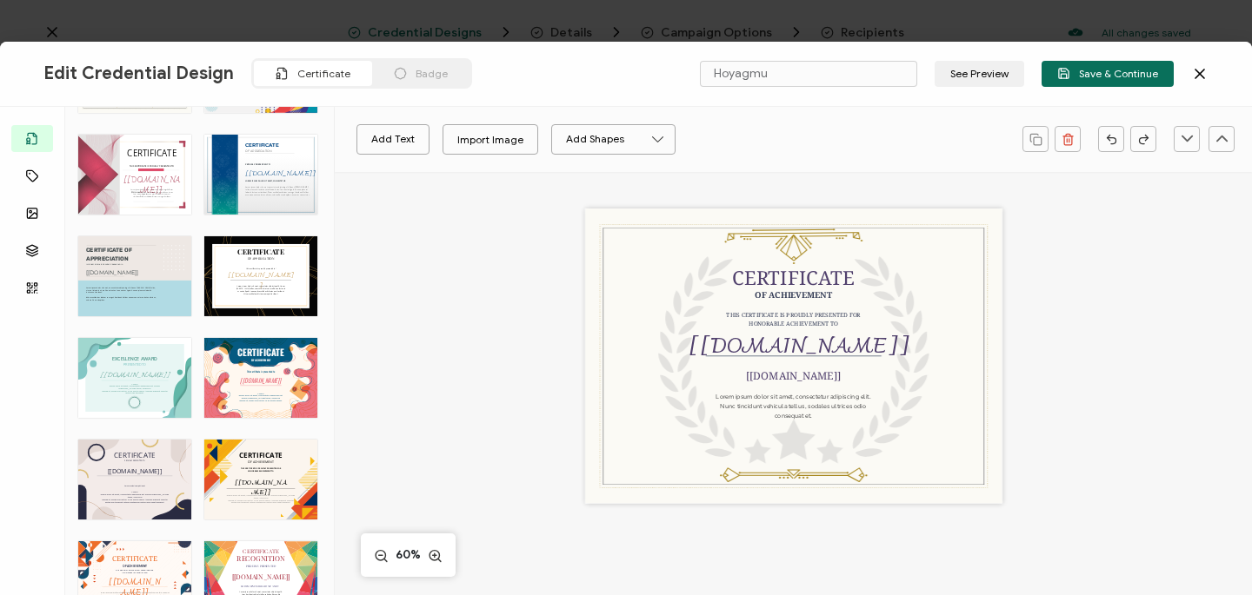
scroll to position [3985, 0]
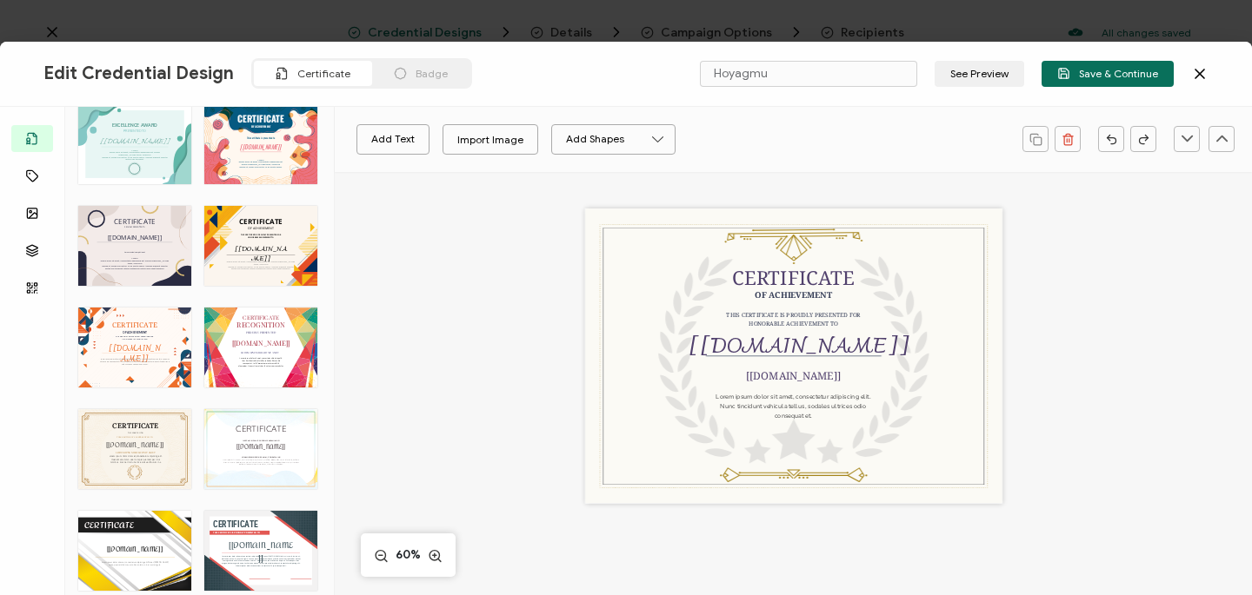
click at [154, 545] on div "CERTIFICATE The recipient’s full name, which will be automatically filled based…" at bounding box center [134, 551] width 113 height 80
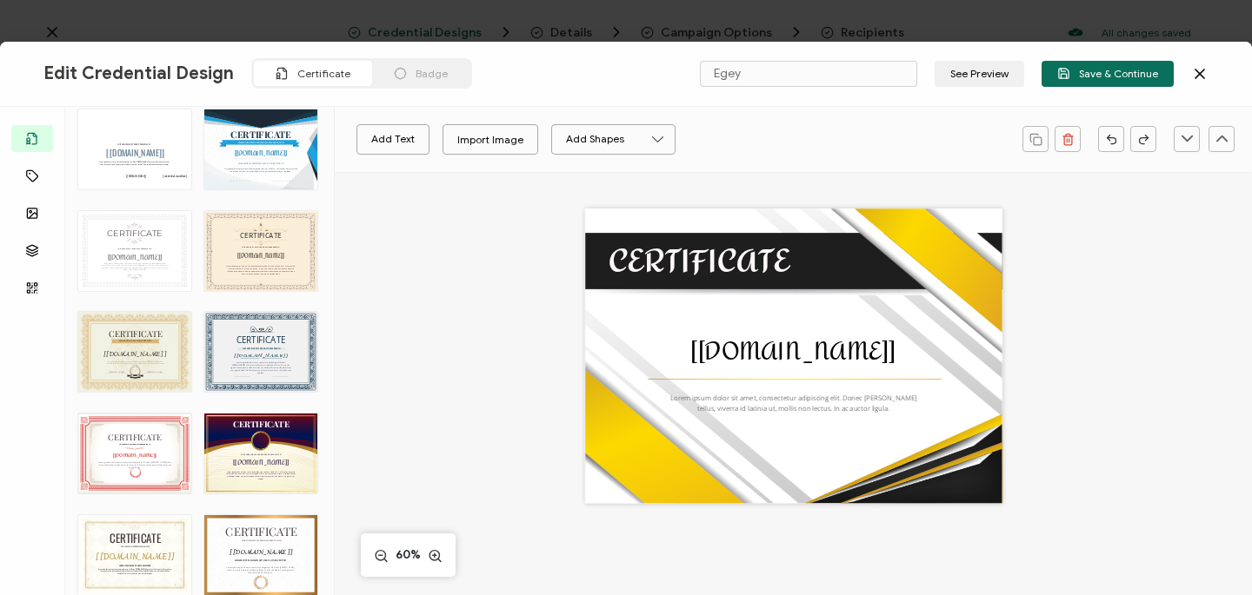
scroll to position [4797, 0]
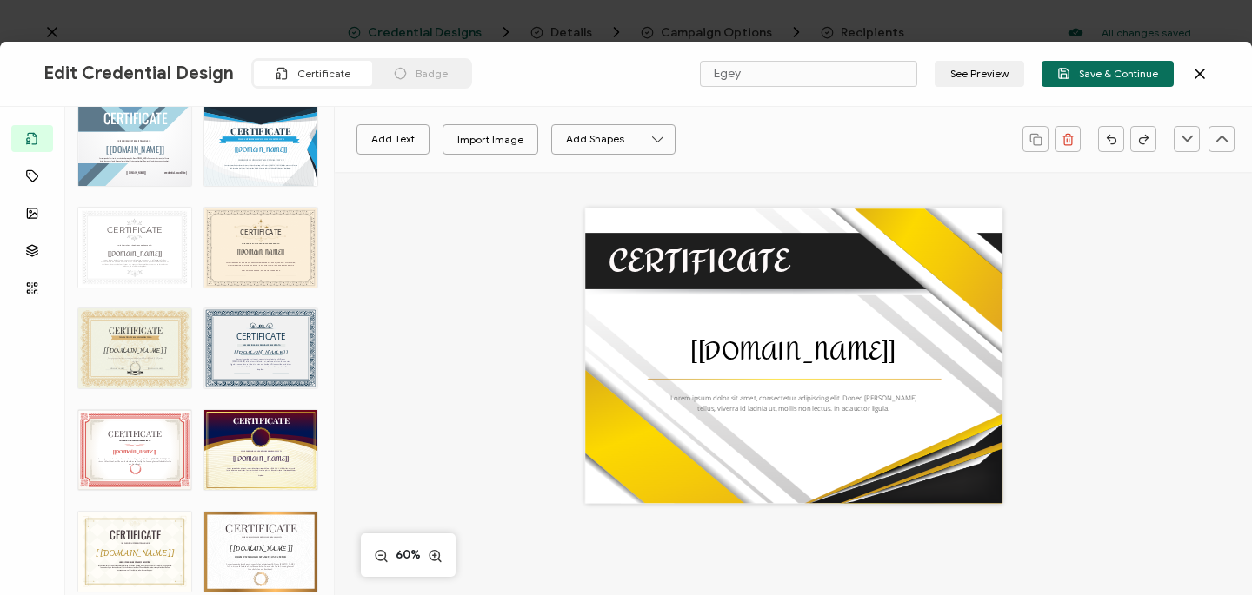
click at [269, 539] on div "CERTIFICATE THIS CERTIFICATE IS PROUDLY PRESENTED TO The recipient’s full name,…" at bounding box center [260, 552] width 113 height 80
type input "Shiny"
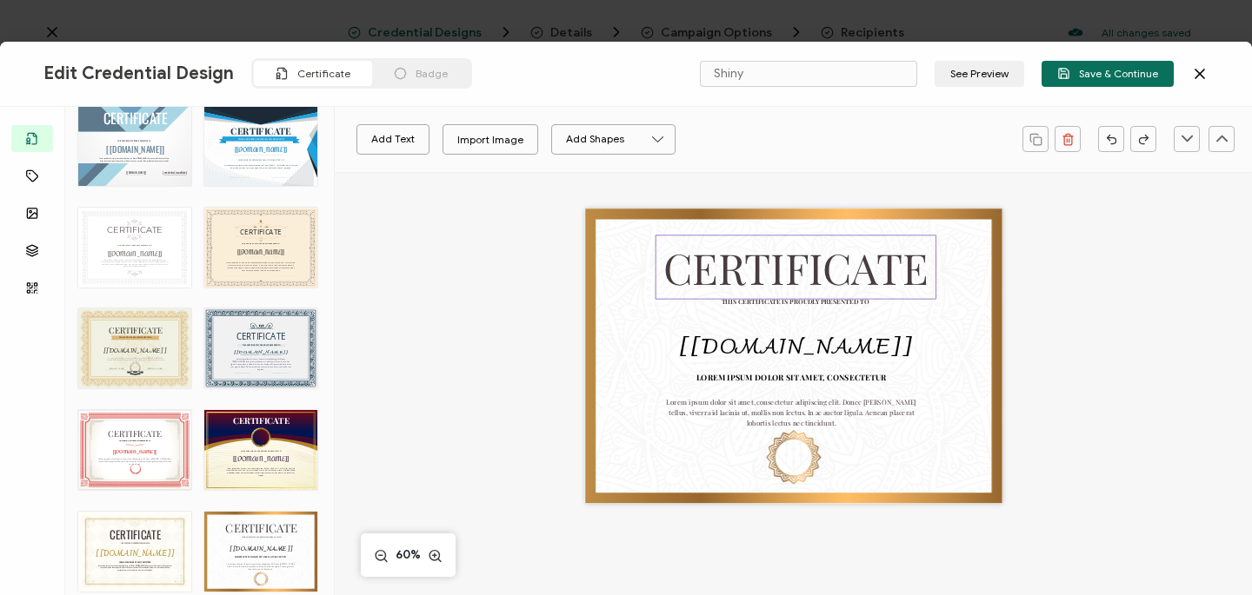
click at [755, 274] on pre "CERTIFICATE" at bounding box center [795, 267] width 264 height 57
click at [771, 380] on pre "LOREM IPSUM DOLOR SIT AMET, CONSECTETUR" at bounding box center [791, 377] width 190 height 10
click at [696, 376] on pre "LOREM IPSUM DOLOR SIT AMET, CONSECTETUR" at bounding box center [791, 377] width 190 height 10
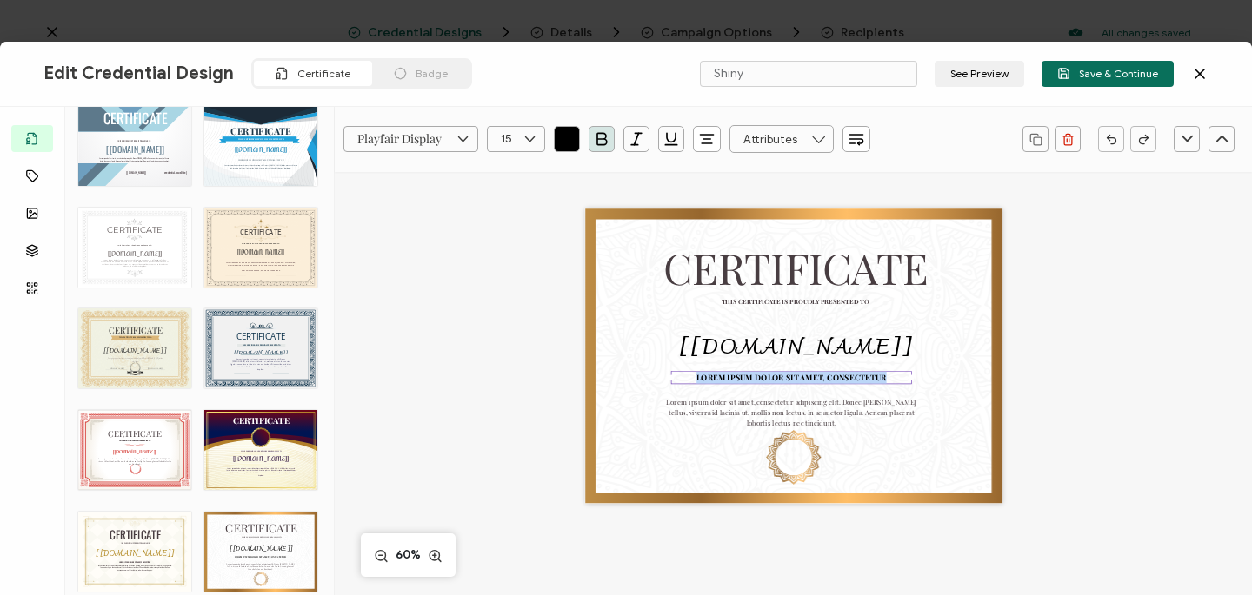
drag, startPoint x: 695, startPoint y: 376, endPoint x: 882, endPoint y: 379, distance: 187.8
click at [882, 379] on div "LOREM IPSUM DOLOR SIT AMET, CONSECTETUR" at bounding box center [791, 377] width 241 height 13
click at [826, 416] on pre "Lorem ipsum dolor sit amet, consectetur adipiscing elit. Donec leo tellus, vive…" at bounding box center [791, 413] width 251 height 30
click at [668, 405] on pre "Lorem ipsum dolor sit amet, consectetur adipiscing elit. Donec leo tellus, vive…" at bounding box center [793, 413] width 251 height 30
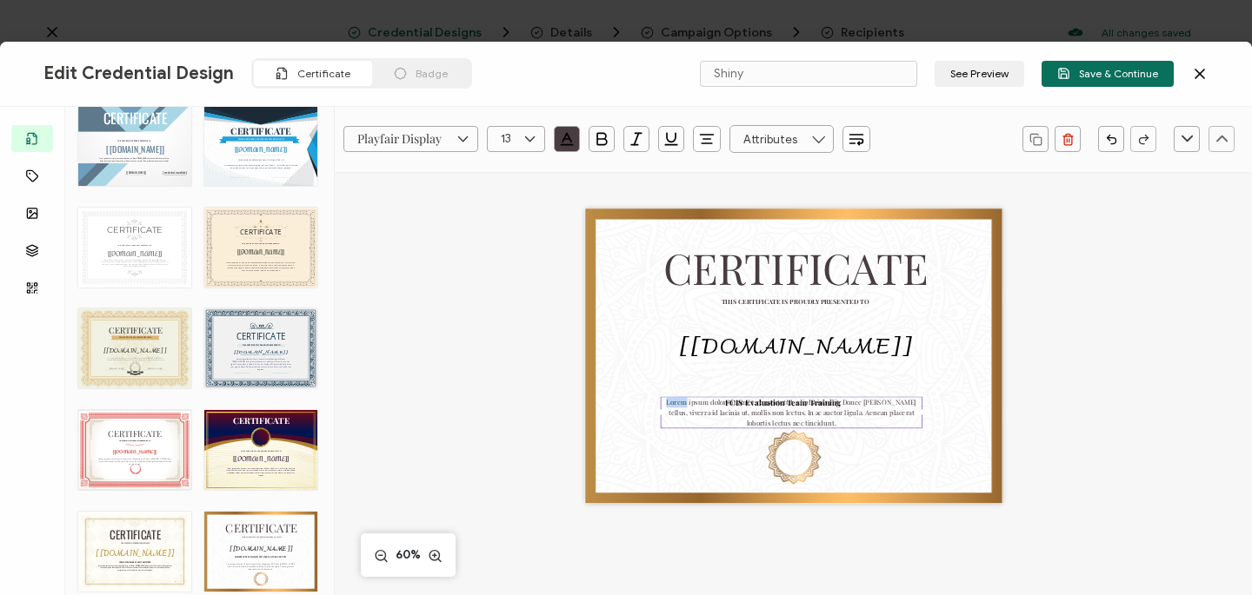
click at [813, 422] on div "Lorem ipsum dolor sit amet, consectetur adipiscing elit. Donec leo tellus, vive…" at bounding box center [792, 412] width 262 height 31
drag, startPoint x: 833, startPoint y: 417, endPoint x: 836, endPoint y: 455, distance: 37.5
click at [836, 456] on div "CERTIFICATE THIS CERTIFICATE IS PROUDLY PRESENTED TO The recipient’s full name,…" at bounding box center [793, 357] width 417 height 296
drag, startPoint x: 868, startPoint y: 396, endPoint x: 868, endPoint y: 369, distance: 27.8
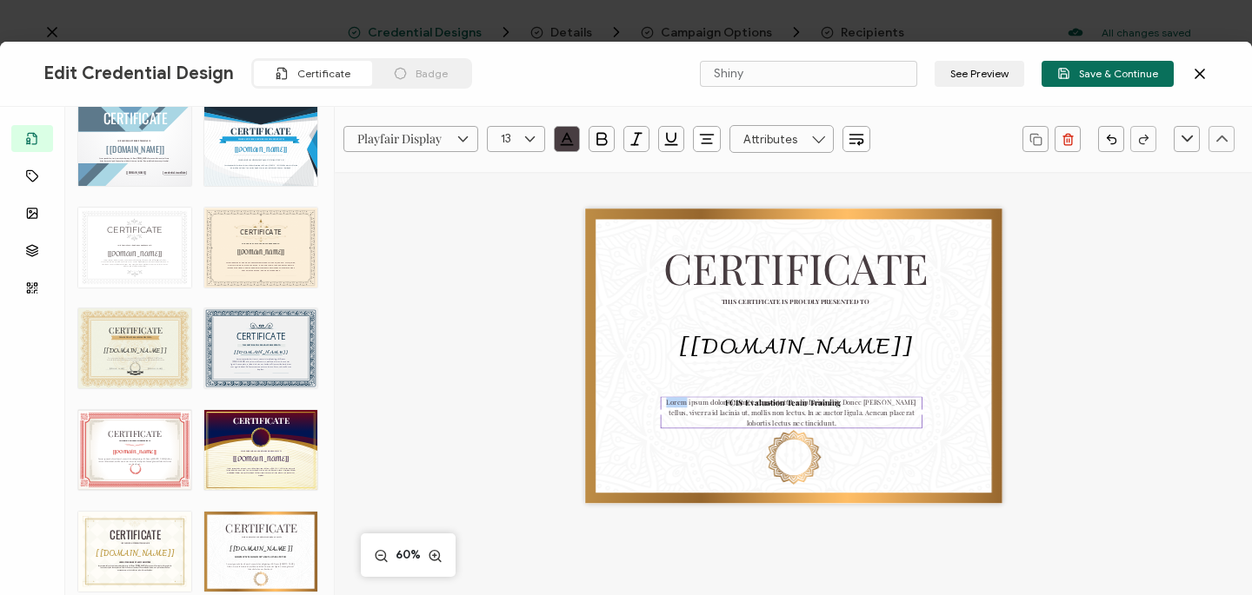
click at [868, 369] on div "CERTIFICATE THIS CERTIFICATE IS PROUDLY PRESENTED TO The recipient’s full name,…" at bounding box center [793, 357] width 417 height 296
click at [813, 367] on pre "[[DOMAIN_NAME]]" at bounding box center [795, 349] width 233 height 40
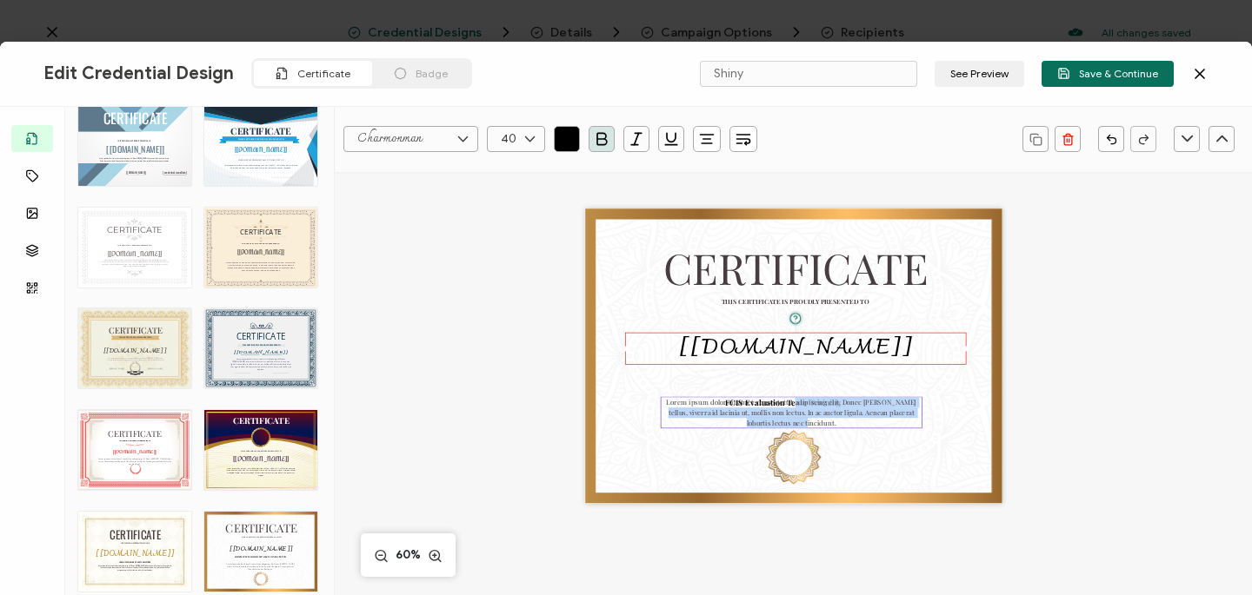
drag, startPoint x: 788, startPoint y: 404, endPoint x: 837, endPoint y: 425, distance: 53.8
click at [836, 429] on div "CERTIFICATE THIS CERTIFICATE IS PROUDLY PRESENTED TO The recipient’s full name,…" at bounding box center [793, 357] width 417 height 296
drag, startPoint x: 842, startPoint y: 422, endPoint x: 872, endPoint y: 378, distance: 53.3
click at [872, 376] on div "CERTIFICATE THIS CERTIFICATE IS PROUDLY PRESENTED TO The recipient’s full name,…" at bounding box center [793, 357] width 417 height 296
click at [753, 384] on div "CERTIFICATE THIS CERTIFICATE IS PROUDLY PRESENTED TO The recipient’s full name,…" at bounding box center [793, 357] width 417 height 296
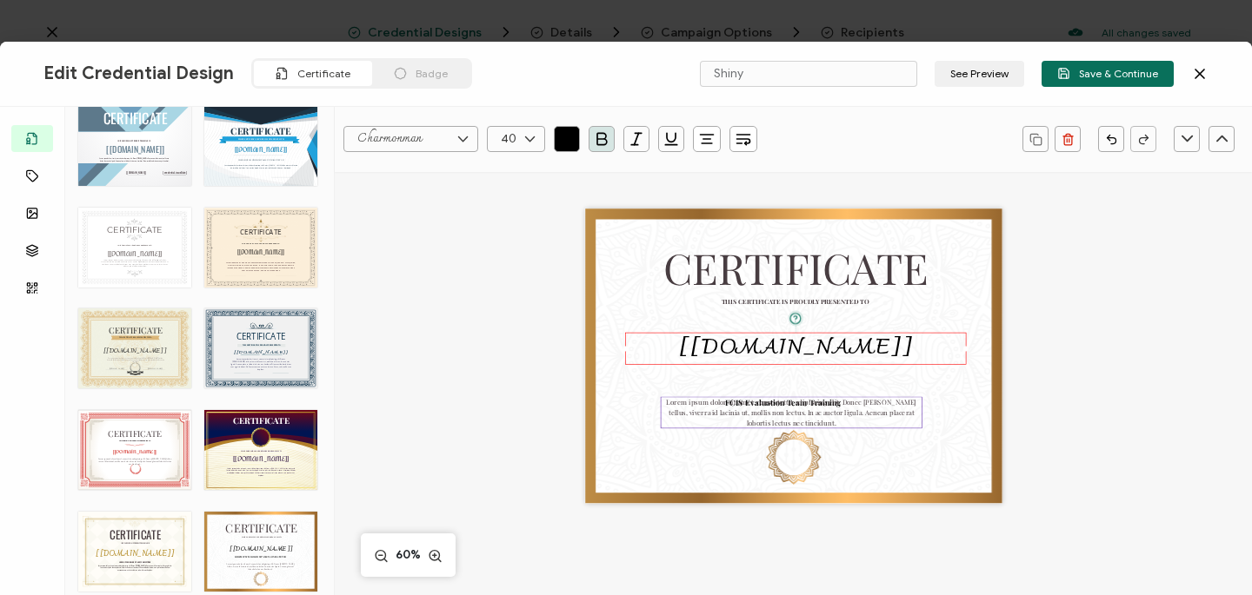
click at [733, 404] on pre "Lorem ipsum dolor sit amet, consectetur adipiscing elit. Donec leo tellus, vive…" at bounding box center [791, 413] width 251 height 30
click at [731, 401] on pre "Lorem ipsum dolor sit amet, consectetur adipiscing elit. Donec leo tellus, vive…" at bounding box center [791, 413] width 251 height 30
click at [722, 402] on pre "Lorem ipsum dolor sit amet, consectetur adipiscing elit. Donec leo tellus, vive…" at bounding box center [791, 413] width 251 height 30
click at [735, 400] on pre "Lorem ipsum dolor sit amet, consectetur adipiscing elit. Donec leo tellus, vive…" at bounding box center [791, 413] width 251 height 30
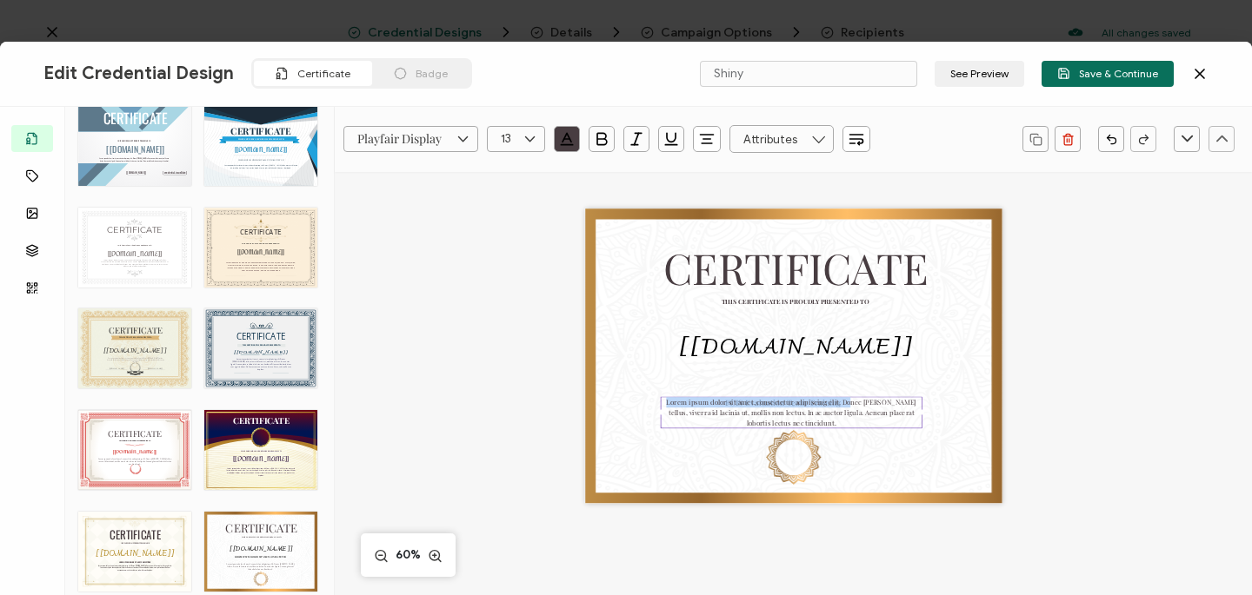
drag, startPoint x: 841, startPoint y: 403, endPoint x: 650, endPoint y: 405, distance: 190.4
click at [650, 405] on div "CERTIFICATE THIS CERTIFICATE IS PROUDLY PRESENTED TO The recipient’s full name,…" at bounding box center [793, 357] width 417 height 296
click at [805, 379] on div "CERTIFICATE THIS CERTIFICATE IS PROUDLY PRESENTED TO The recipient’s full name,…" at bounding box center [793, 357] width 417 height 296
click at [1107, 134] on icon "button" at bounding box center [1111, 139] width 13 height 13
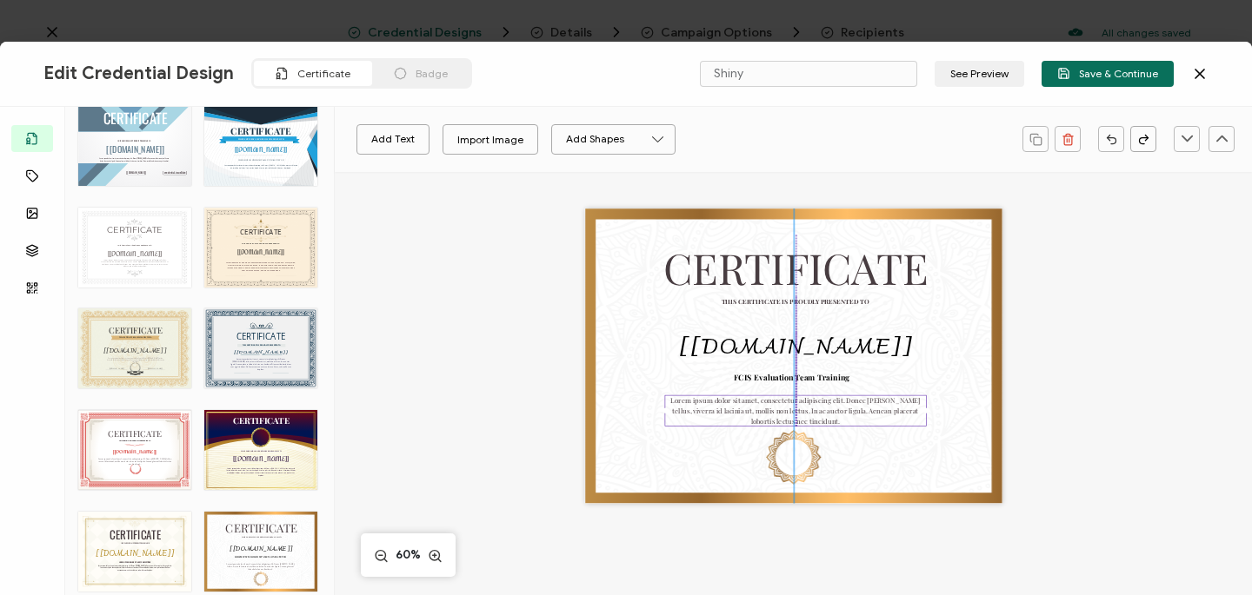
click at [802, 417] on pre "Lorem ipsum dolor sit amet, consectetur adipiscing elit. Donec leo tellus, vive…" at bounding box center [795, 411] width 251 height 30
click at [811, 422] on div "Lorem ipsum dolor sit amet, consectetur adipiscing elit. Donec leo tellus, vive…" at bounding box center [795, 411] width 262 height 31
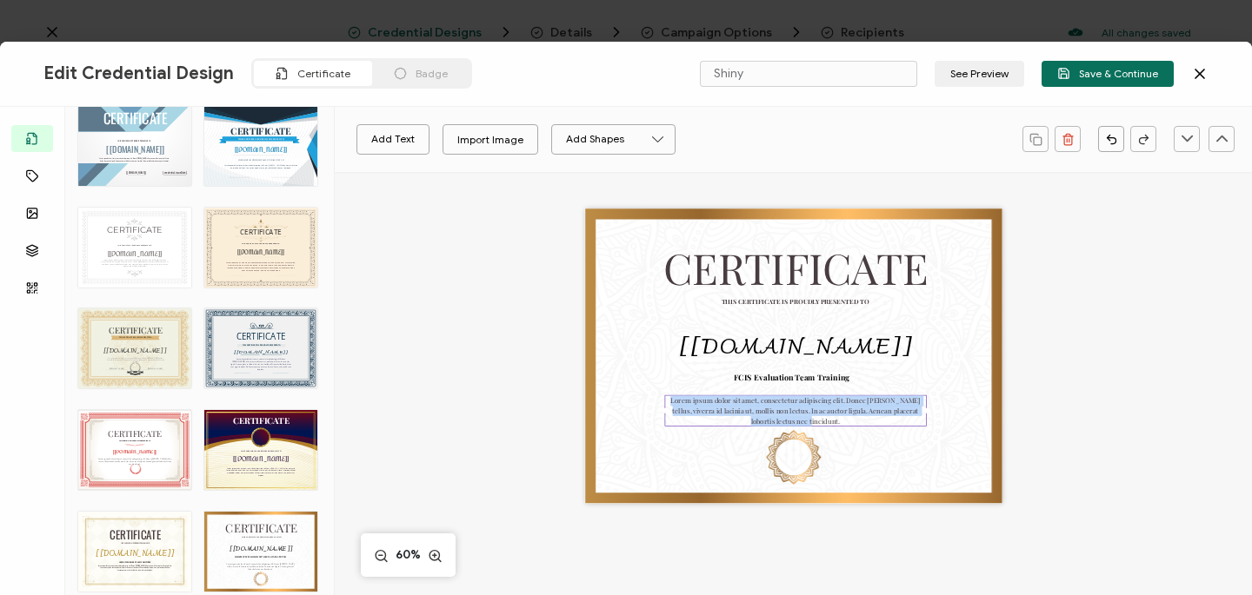
drag, startPoint x: 668, startPoint y: 401, endPoint x: 867, endPoint y: 421, distance: 200.1
click at [867, 421] on div "Lorem ipsum dolor sit amet, consectetur adipiscing elit. Donec leo tellus, vive…" at bounding box center [795, 411] width 262 height 31
click at [785, 454] on div "CERTIFICATE THIS CERTIFICATE IS PROUDLY PRESENTED TO The recipient’s full name,…" at bounding box center [793, 357] width 417 height 296
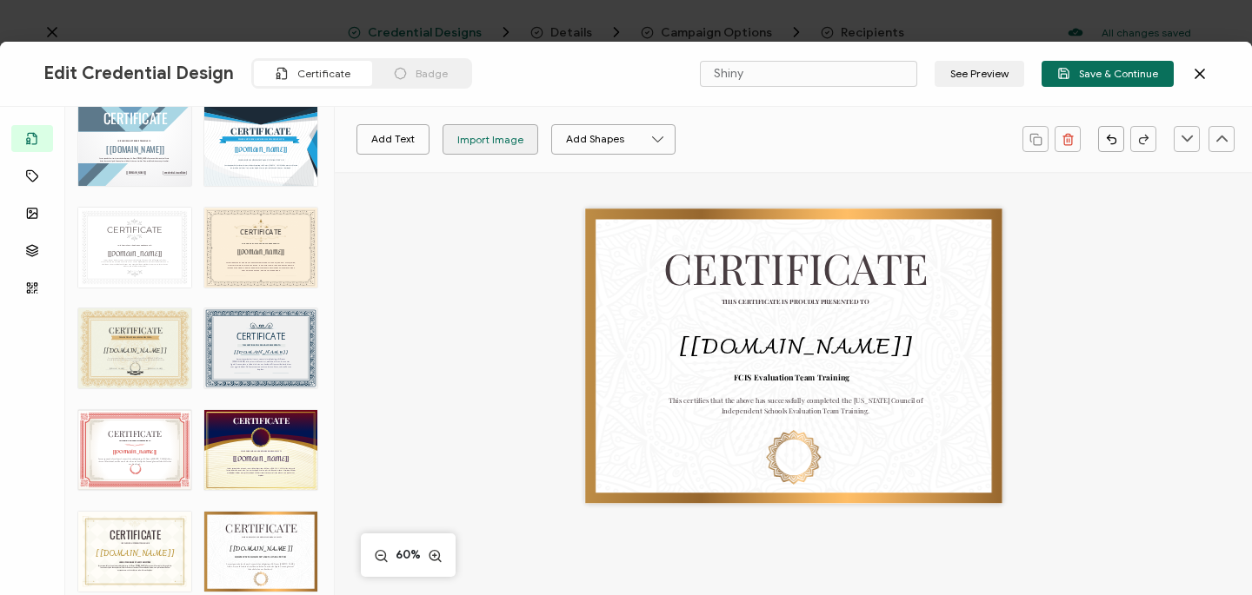
click at [488, 147] on div "Import Image" at bounding box center [490, 139] width 66 height 30
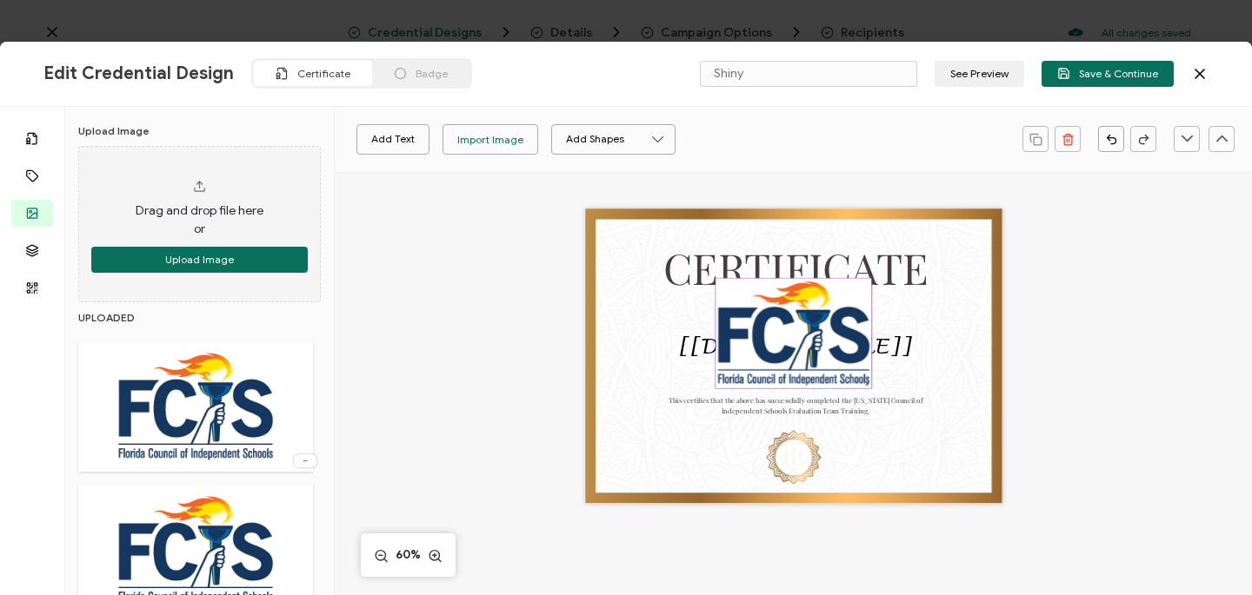
click at [728, 289] on img at bounding box center [793, 333] width 156 height 110
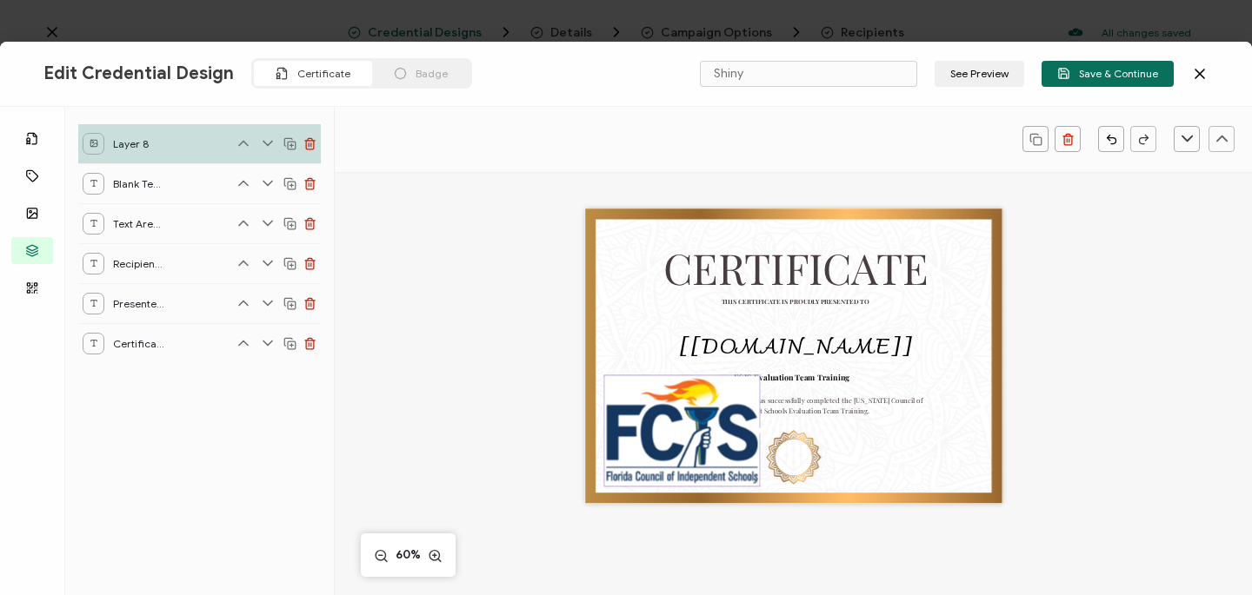
drag, startPoint x: 755, startPoint y: 304, endPoint x: 643, endPoint y: 402, distance: 147.8
click at [643, 402] on img at bounding box center [682, 431] width 156 height 110
click at [617, 393] on img at bounding box center [682, 431] width 156 height 110
click at [648, 455] on img at bounding box center [682, 431] width 156 height 110
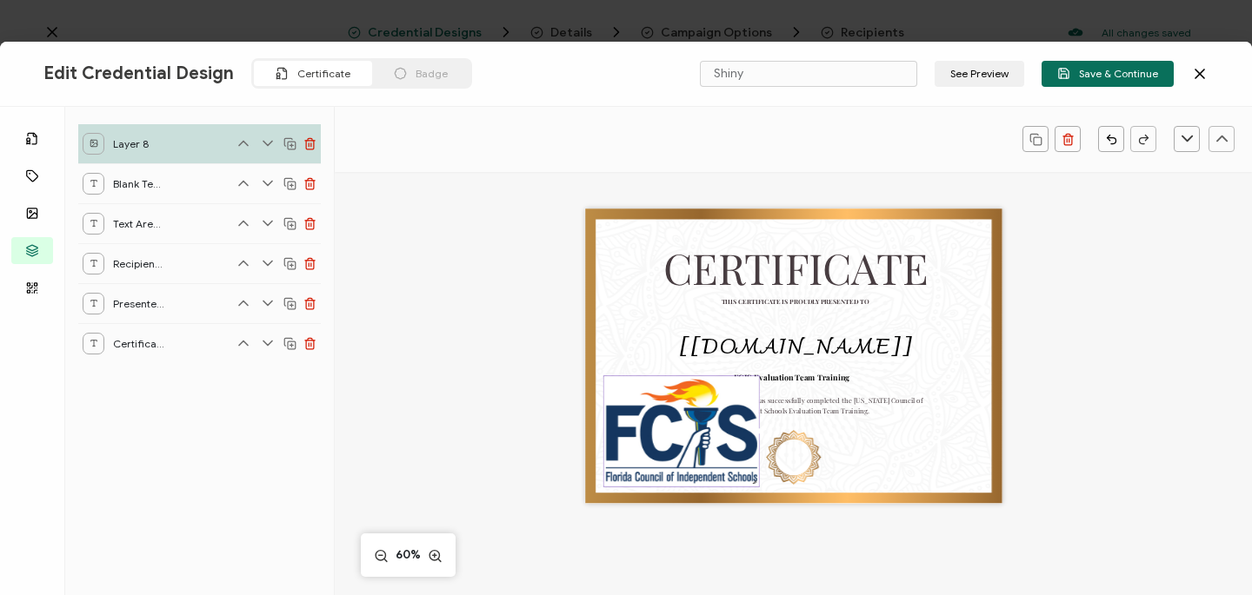
click at [750, 377] on img at bounding box center [681, 431] width 156 height 110
click at [659, 423] on img at bounding box center [681, 431] width 156 height 110
click at [615, 395] on img at bounding box center [681, 431] width 156 height 110
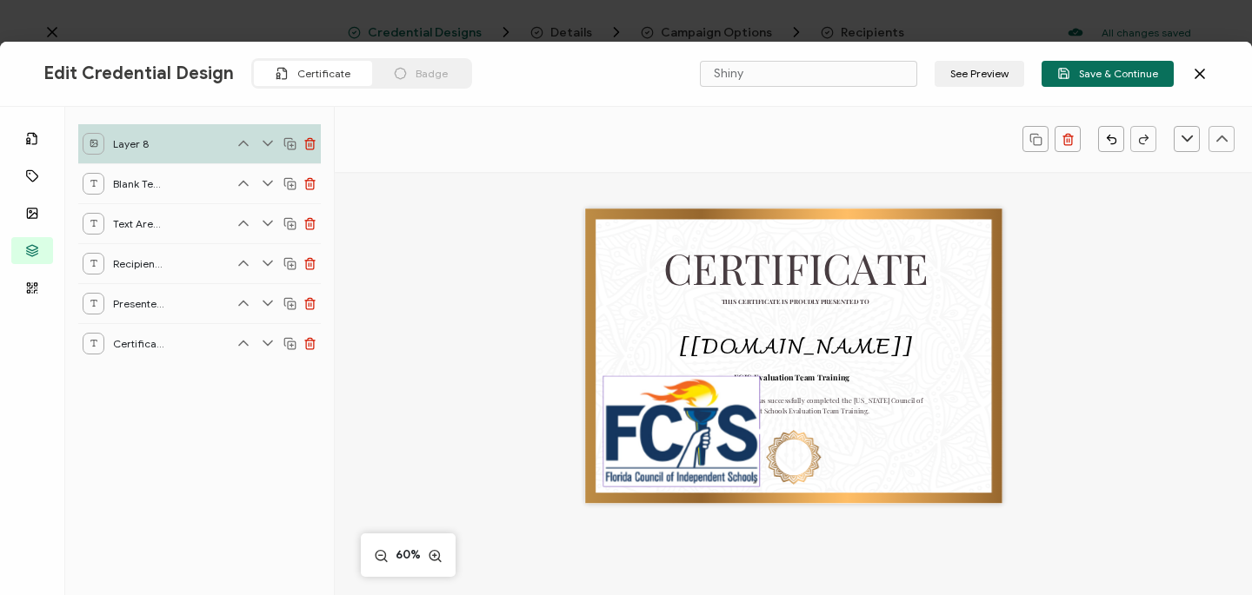
click at [739, 390] on img at bounding box center [681, 431] width 156 height 110
click at [738, 394] on img at bounding box center [681, 431] width 156 height 110
click at [726, 394] on img at bounding box center [681, 431] width 156 height 110
click at [1114, 147] on button "button" at bounding box center [1111, 139] width 26 height 26
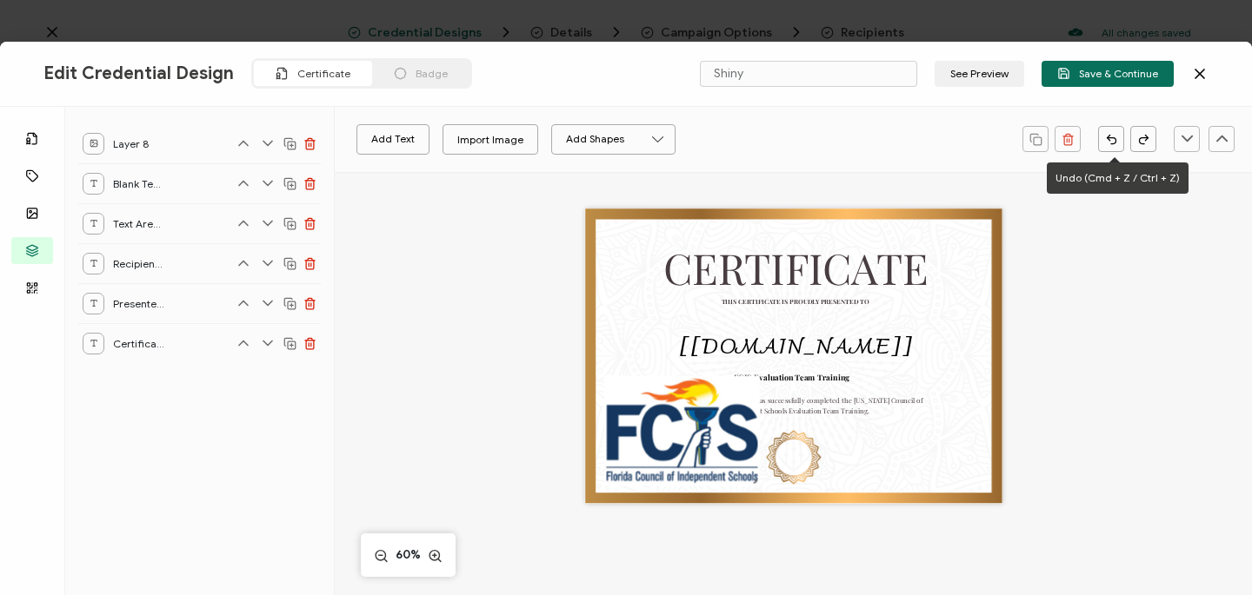
click at [1111, 139] on icon "button" at bounding box center [1111, 139] width 13 height 13
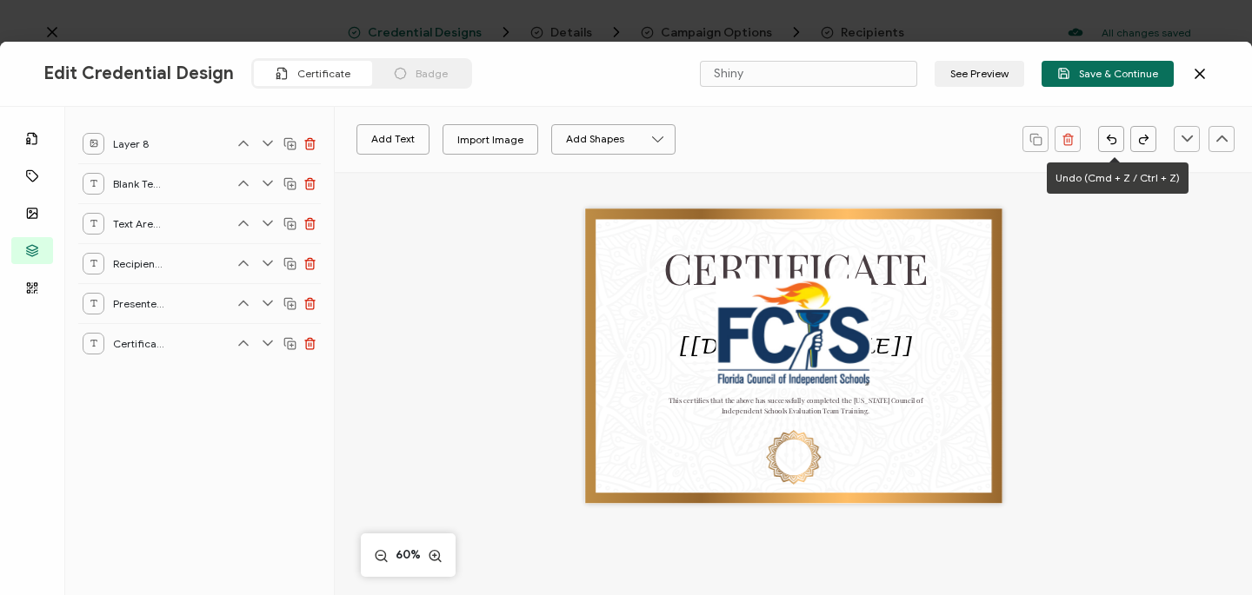
click at [1111, 139] on icon "button" at bounding box center [1111, 139] width 13 height 13
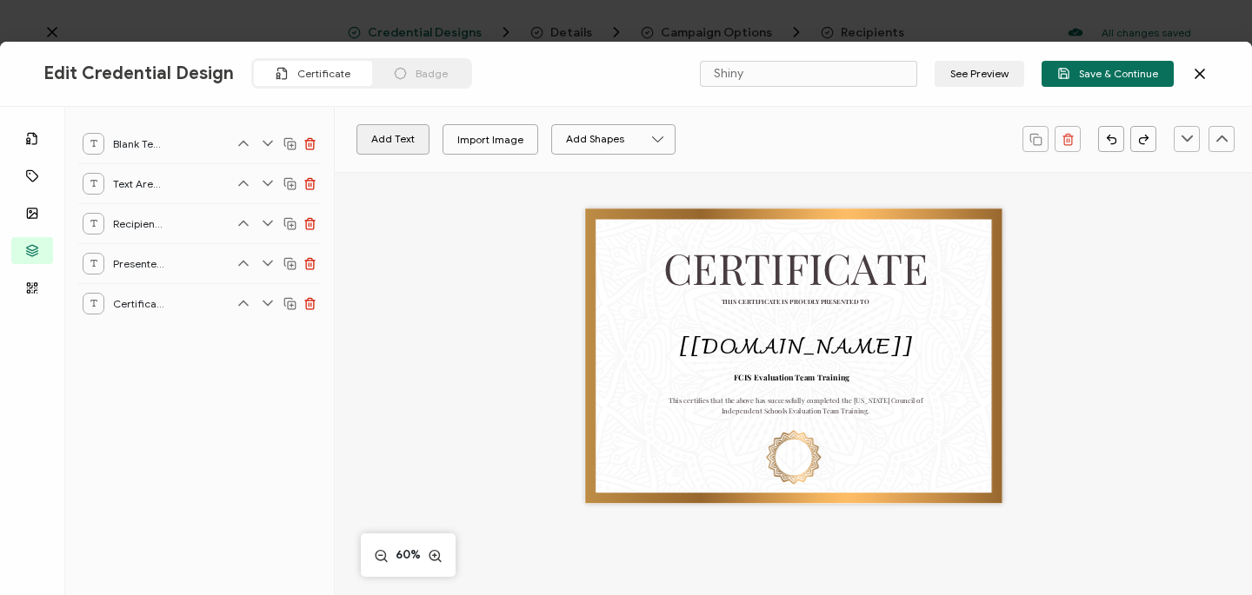
click at [387, 143] on button "Add Text" at bounding box center [392, 139] width 73 height 30
drag, startPoint x: 817, startPoint y: 360, endPoint x: 813, endPoint y: 462, distance: 101.8
click at [813, 462] on pre "Edit this text" at bounding box center [792, 457] width 76 height 17
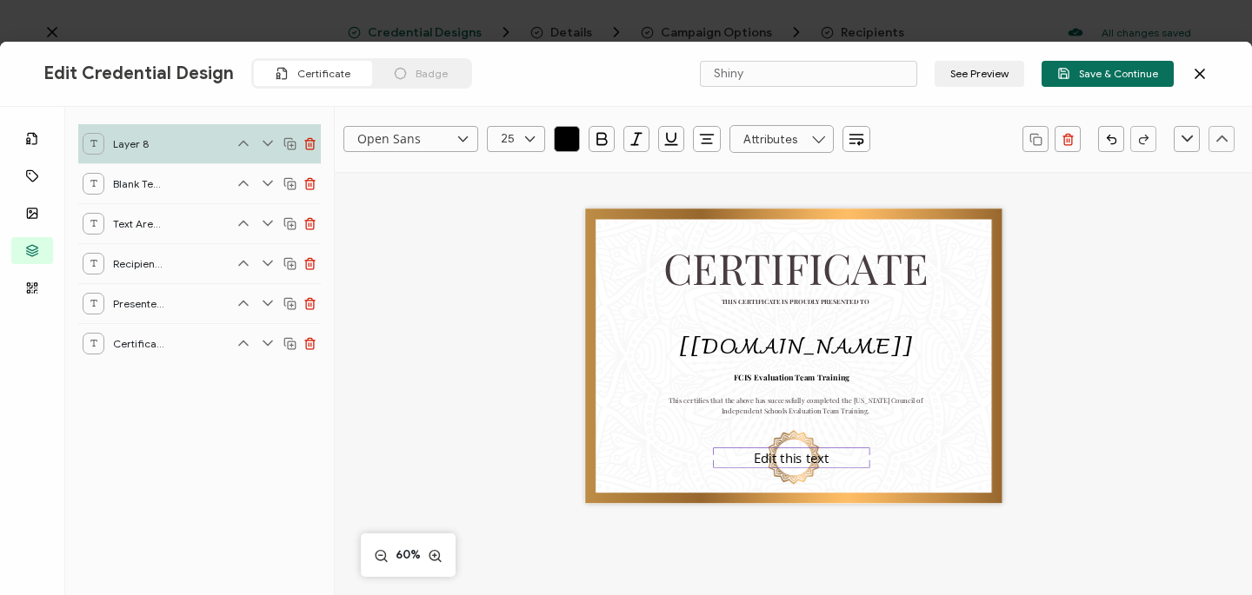
click at [822, 459] on pre "Edit this text" at bounding box center [792, 457] width 76 height 17
click at [822, 462] on pre "Edit this text" at bounding box center [792, 457] width 76 height 17
click at [825, 461] on pre "Edit this text" at bounding box center [792, 457] width 76 height 17
drag, startPoint x: 822, startPoint y: 459, endPoint x: 742, endPoint y: 462, distance: 80.0
click at [742, 462] on div "Edit this text" at bounding box center [791, 458] width 156 height 21
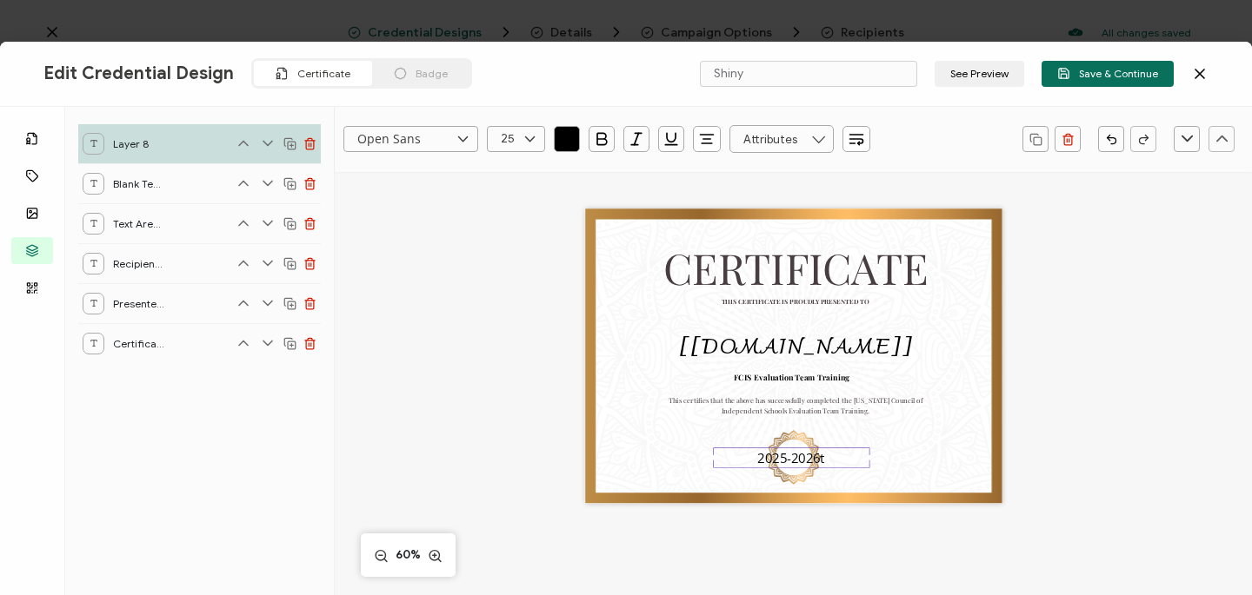
click at [831, 456] on div "2025-2026t" at bounding box center [791, 458] width 156 height 21
click at [533, 134] on icon at bounding box center [530, 139] width 22 height 26
click at [509, 167] on span "18" at bounding box center [510, 170] width 10 height 13
type input "18"
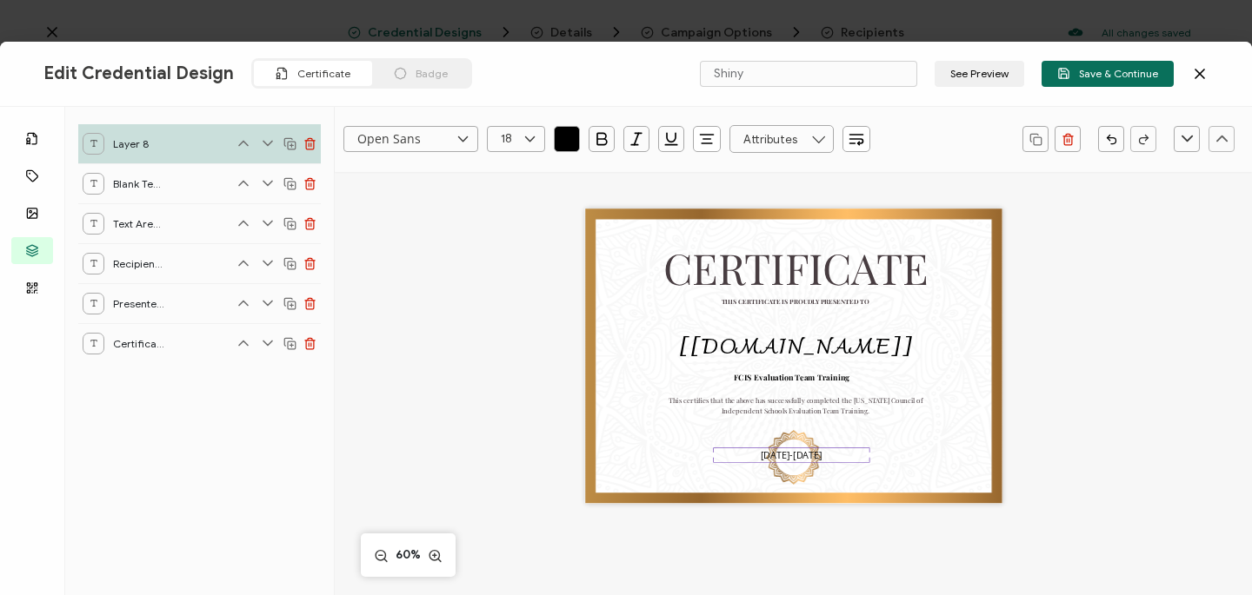
scroll to position [537, 0]
click at [532, 141] on icon at bounding box center [530, 139] width 22 height 26
click at [507, 175] on span "11" at bounding box center [509, 170] width 9 height 13
type input "11"
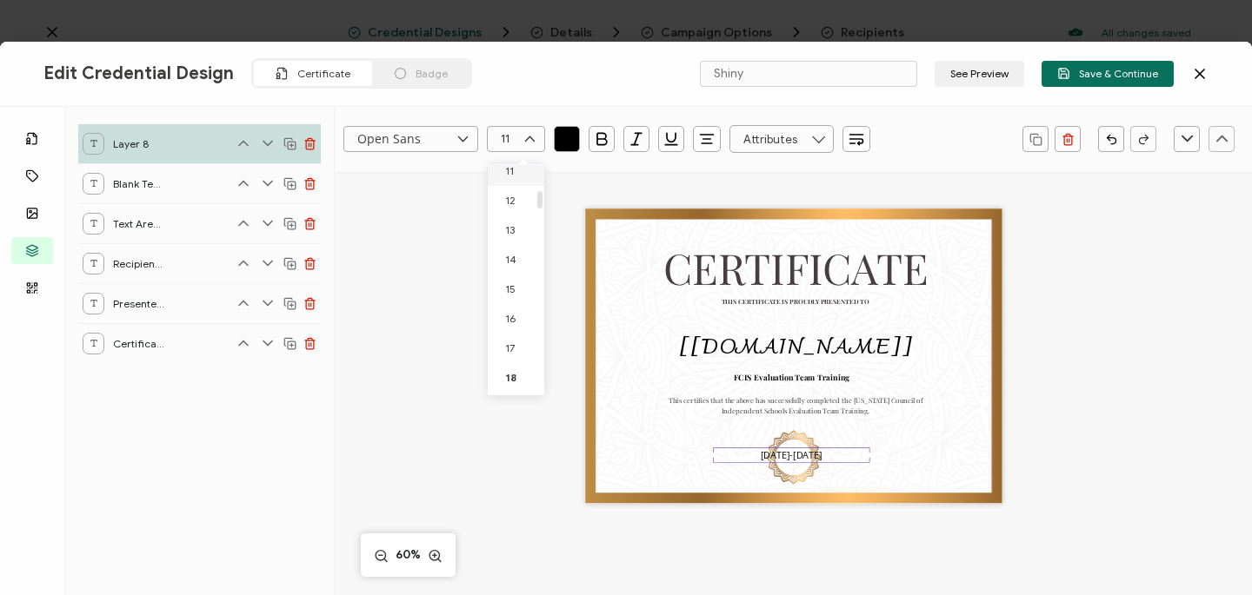
scroll to position [330, 0]
click at [804, 456] on div "[DATE]-[DATE]" at bounding box center [791, 453] width 156 height 10
click at [815, 451] on div "[DATE]-[DATE]" at bounding box center [791, 453] width 156 height 10
click at [813, 462] on div "CERTIFICATE THIS CERTIFICATE IS PROUDLY PRESENTED TO The recipient’s full name,…" at bounding box center [793, 357] width 417 height 296
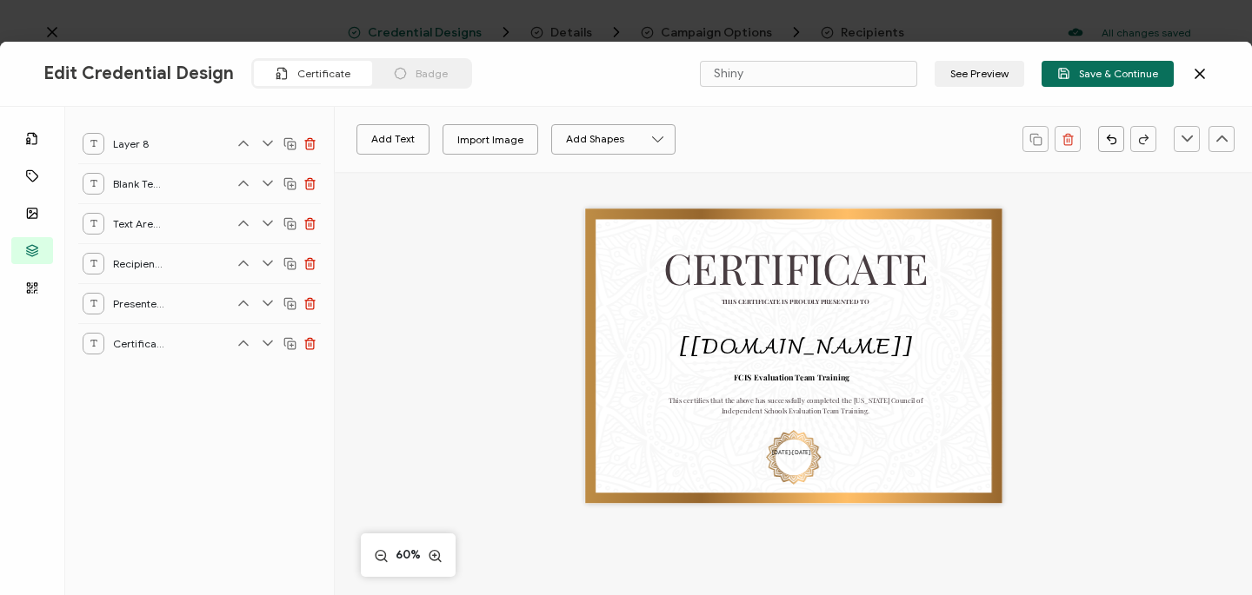
click at [883, 470] on div "CERTIFICATE THIS CERTIFICATE IS PROUDLY PRESENTED TO The recipient’s full name,…" at bounding box center [793, 357] width 417 height 296
click at [775, 450] on pre "[DATE]-[DATE]" at bounding box center [791, 453] width 38 height 8
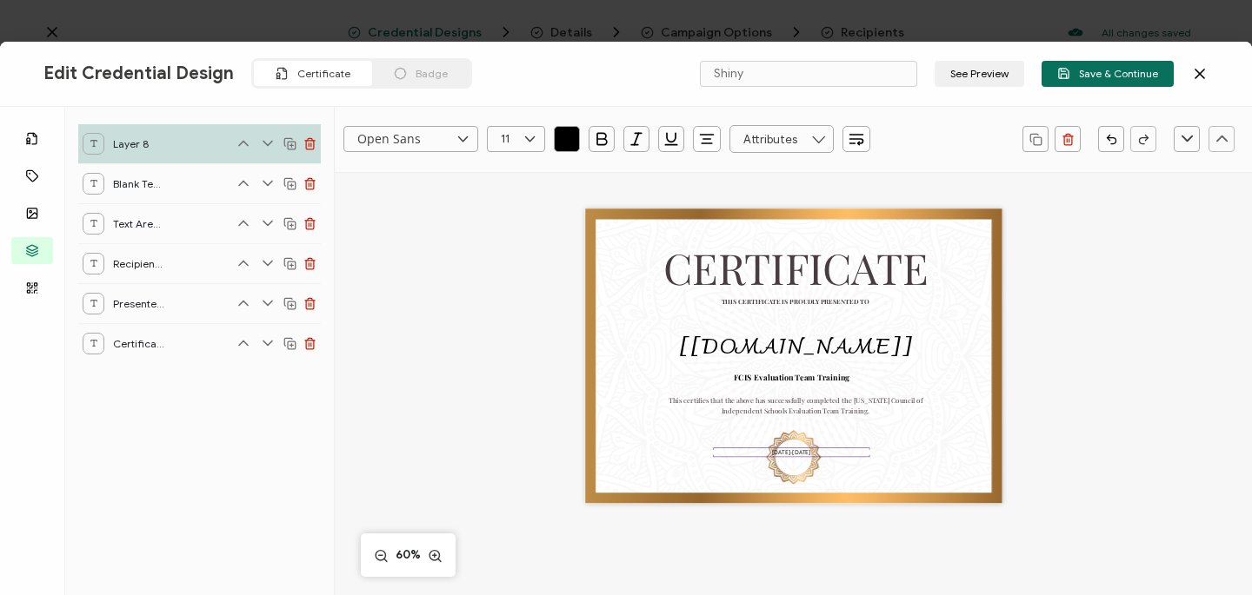
click at [794, 451] on pre "[DATE]-[DATE]" at bounding box center [791, 453] width 38 height 8
click at [862, 460] on div "CERTIFICATE THIS CERTIFICATE IS PROUDLY PRESENTED TO The recipient’s full name,…" at bounding box center [793, 357] width 417 height 296
click at [733, 448] on div "[DATE]-[DATE]" at bounding box center [790, 453] width 155 height 10
drag, startPoint x: 735, startPoint y: 449, endPoint x: 762, endPoint y: 472, distance: 35.8
click at [762, 472] on div "CERTIFICATE THIS CERTIFICATE IS PROUDLY PRESENTED TO The recipient’s full name,…" at bounding box center [793, 357] width 417 height 296
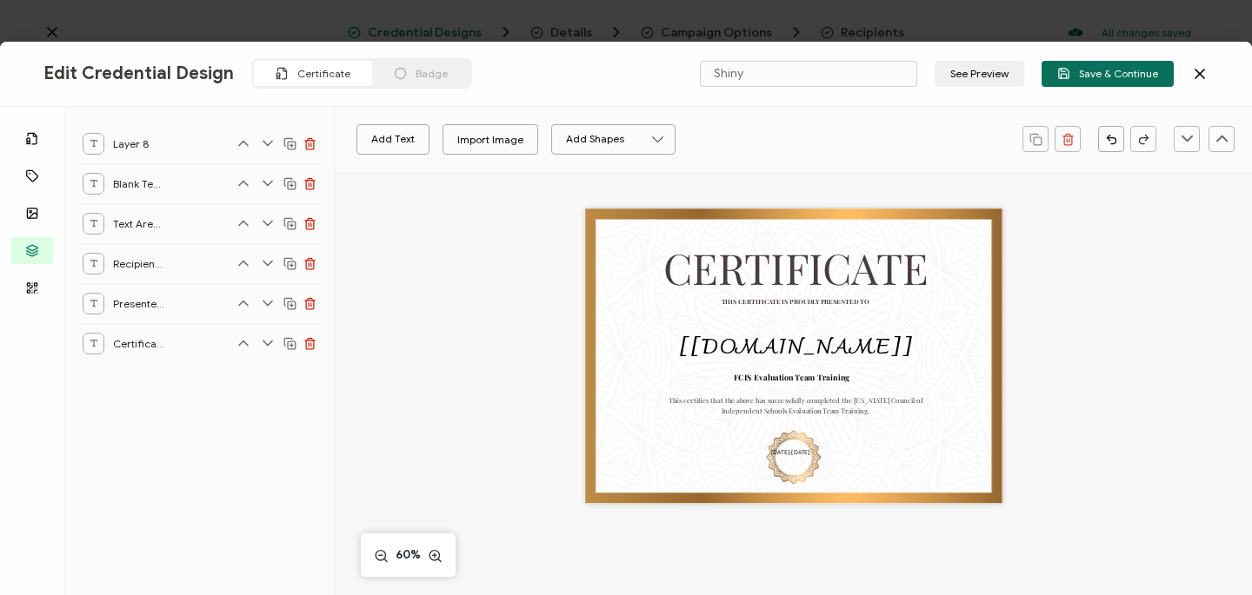
click at [881, 445] on div "CERTIFICATE THIS CERTIFICATE IS PROUDLY PRESENTED TO The recipient’s full name,…" at bounding box center [793, 357] width 417 height 296
click at [769, 453] on div "[DATE]-[DATE]" at bounding box center [790, 453] width 155 height 10
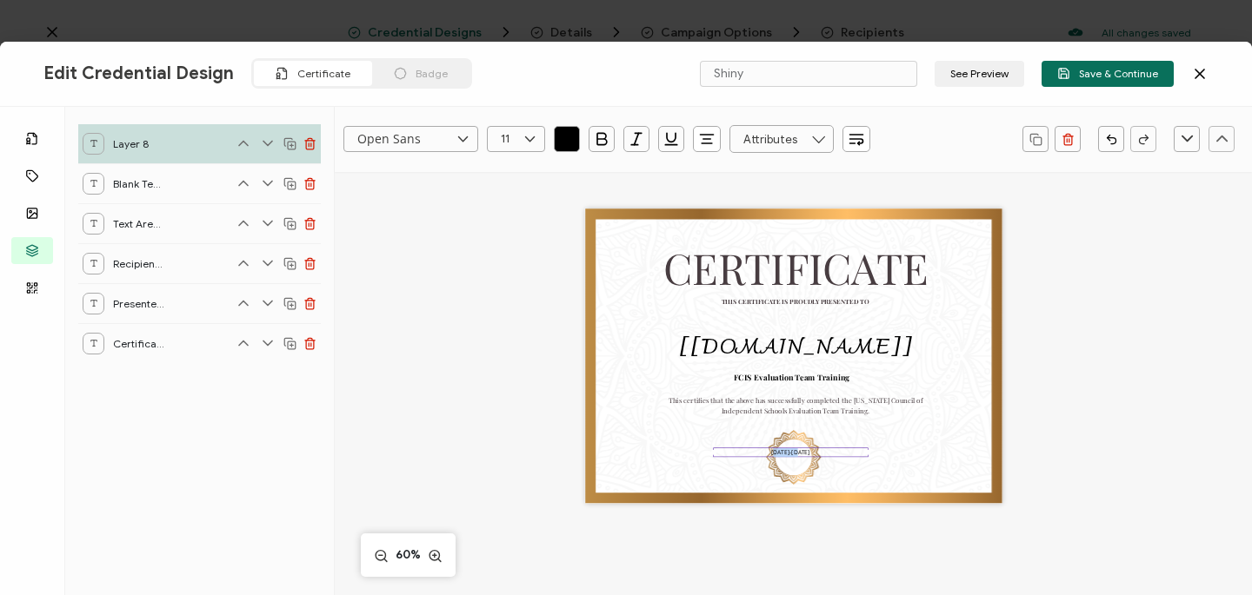
drag, startPoint x: 776, startPoint y: 451, endPoint x: 808, endPoint y: 457, distance: 31.9
click at [808, 457] on div "CERTIFICATE THIS CERTIFICATE IS PROUDLY PRESENTED TO The recipient’s full name,…" at bounding box center [793, 357] width 417 height 296
drag, startPoint x: 814, startPoint y: 451, endPoint x: 828, endPoint y: 460, distance: 16.4
click at [816, 470] on div "CERTIFICATE THIS CERTIFICATE IS PROUDLY PRESENTED TO The recipient’s full name,…" at bounding box center [793, 357] width 417 height 296
click at [925, 439] on div "CERTIFICATE THIS CERTIFICATE IS PROUDLY PRESENTED TO The recipient’s full name,…" at bounding box center [793, 357] width 417 height 296
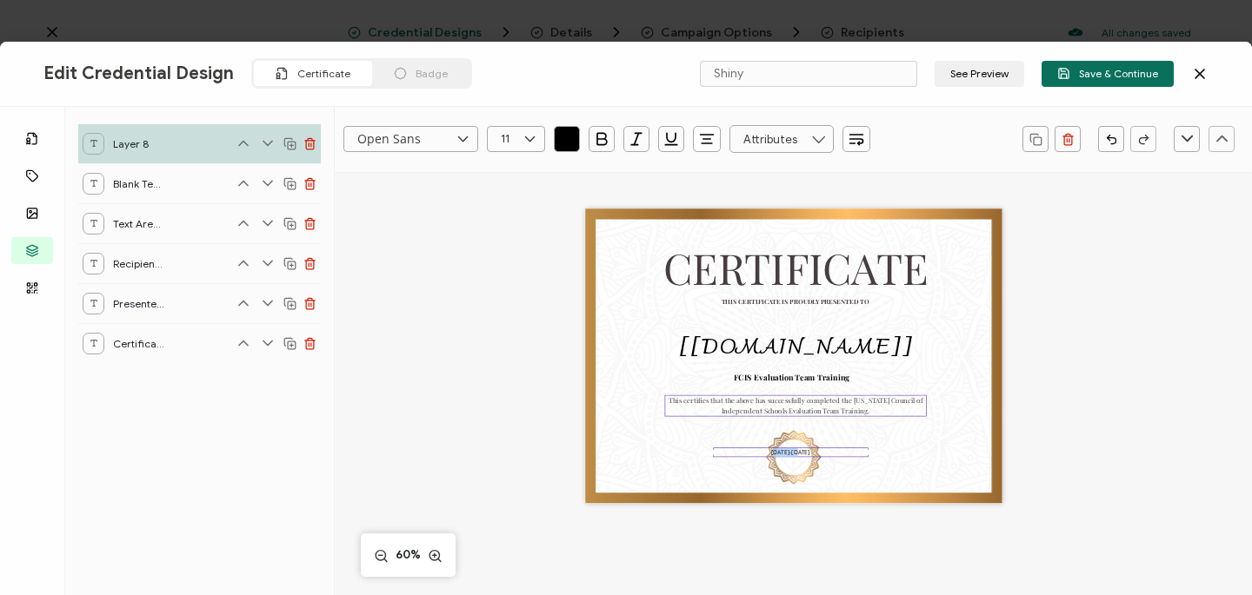
click at [925, 414] on div at bounding box center [926, 406] width 3 height 20
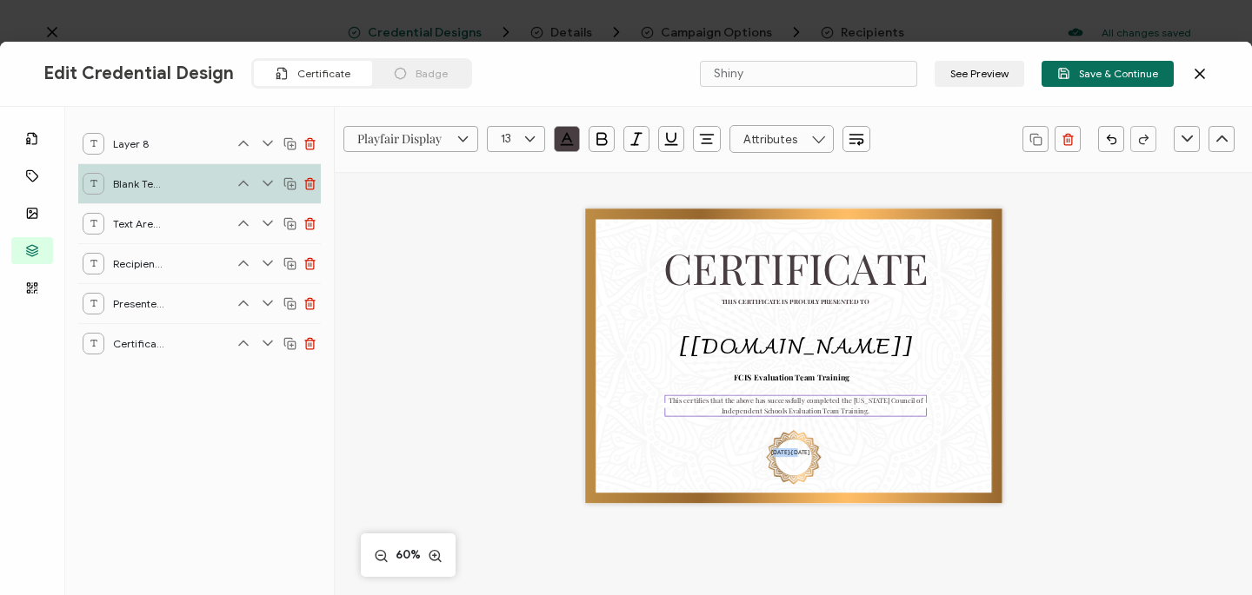
click at [1154, 399] on div "Playfair Display Alright Sans Amita Archivo Black Arial Arimo Blinker Caveat Ch…" at bounding box center [793, 509] width 917 height 675
click at [1127, 356] on div "Playfair Display Alright Sans Amita Archivo Black Arial Arimo Blinker Caveat Ch…" at bounding box center [793, 509] width 917 height 675
click at [458, 406] on div "Playfair Display Alright Sans Amita Archivo Black Arial Arimo Blinker Caveat Ch…" at bounding box center [793, 509] width 917 height 675
click at [530, 287] on div "CERTIFICATE THIS CERTIFICATE IS PROUDLY PRESENTED TO The recipient’s full name,…" at bounding box center [793, 374] width 550 height 405
click at [790, 450] on pre "[DATE]-[DATE]" at bounding box center [790, 453] width 38 height 8
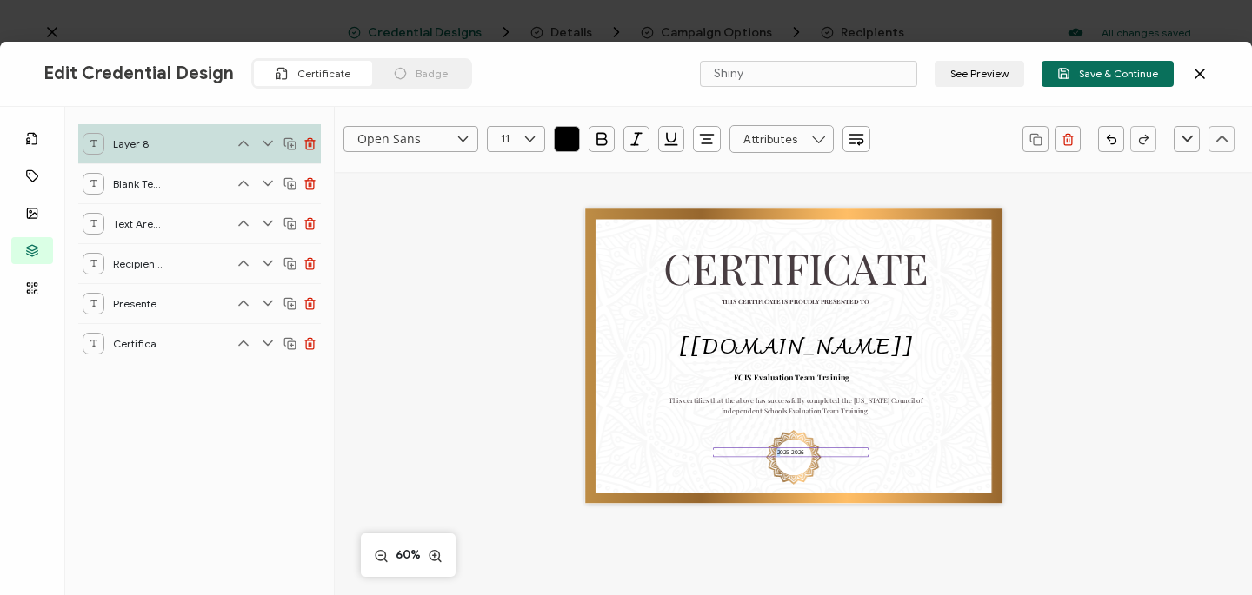
drag, startPoint x: 801, startPoint y: 448, endPoint x: 811, endPoint y: 455, distance: 11.8
click at [805, 462] on div "CERTIFICATE THIS CERTIFICATE IS PROUDLY PRESENTED TO The recipient’s full name,…" at bounding box center [793, 357] width 417 height 296
click at [1118, 140] on button "button" at bounding box center [1111, 139] width 26 height 26
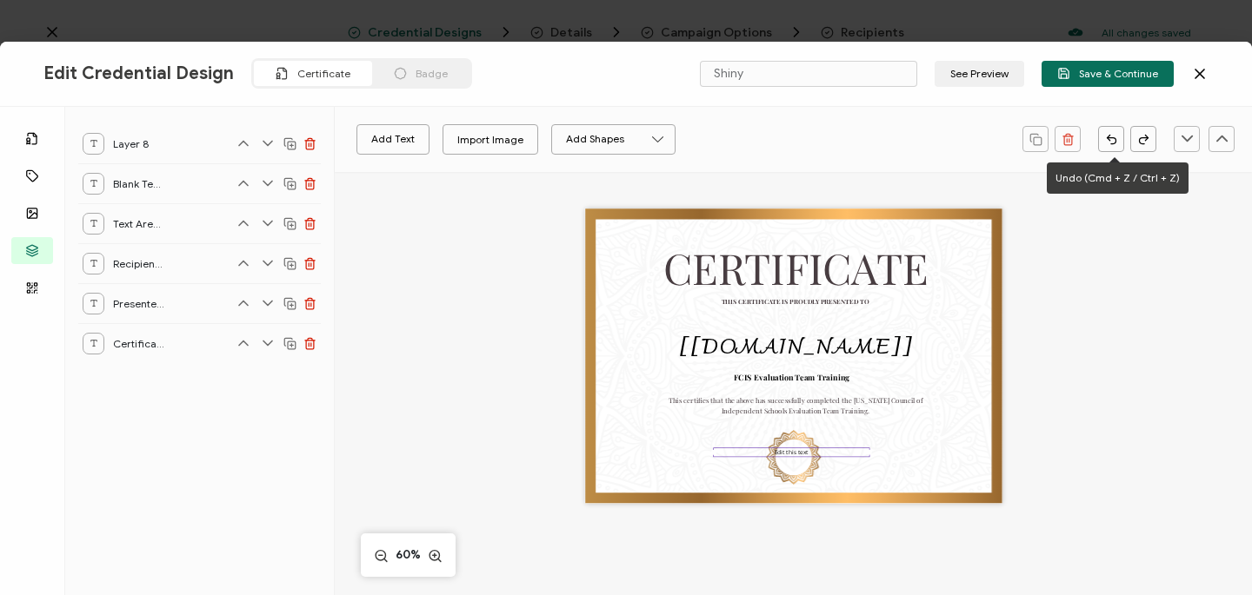
click at [1118, 140] on button "button" at bounding box center [1111, 139] width 26 height 26
drag, startPoint x: 851, startPoint y: 451, endPoint x: 861, endPoint y: 456, distance: 10.9
click at [861, 456] on div "Edit this text" at bounding box center [791, 455] width 156 height 15
drag, startPoint x: 839, startPoint y: 451, endPoint x: 839, endPoint y: 421, distance: 30.4
click at [839, 421] on div "CERTIFICATE THIS CERTIFICATE IS PROUDLY PRESENTED TO The recipient’s full name,…" at bounding box center [793, 357] width 417 height 296
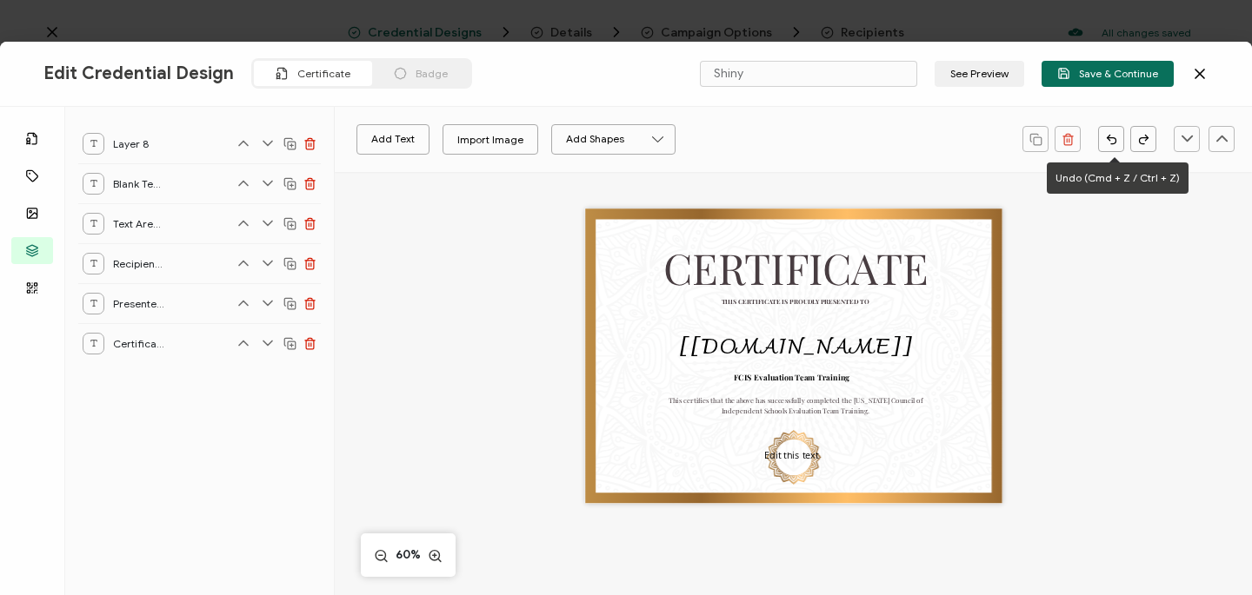
click at [1115, 135] on icon "button" at bounding box center [1111, 139] width 13 height 13
click at [1107, 135] on icon "button" at bounding box center [1111, 139] width 13 height 13
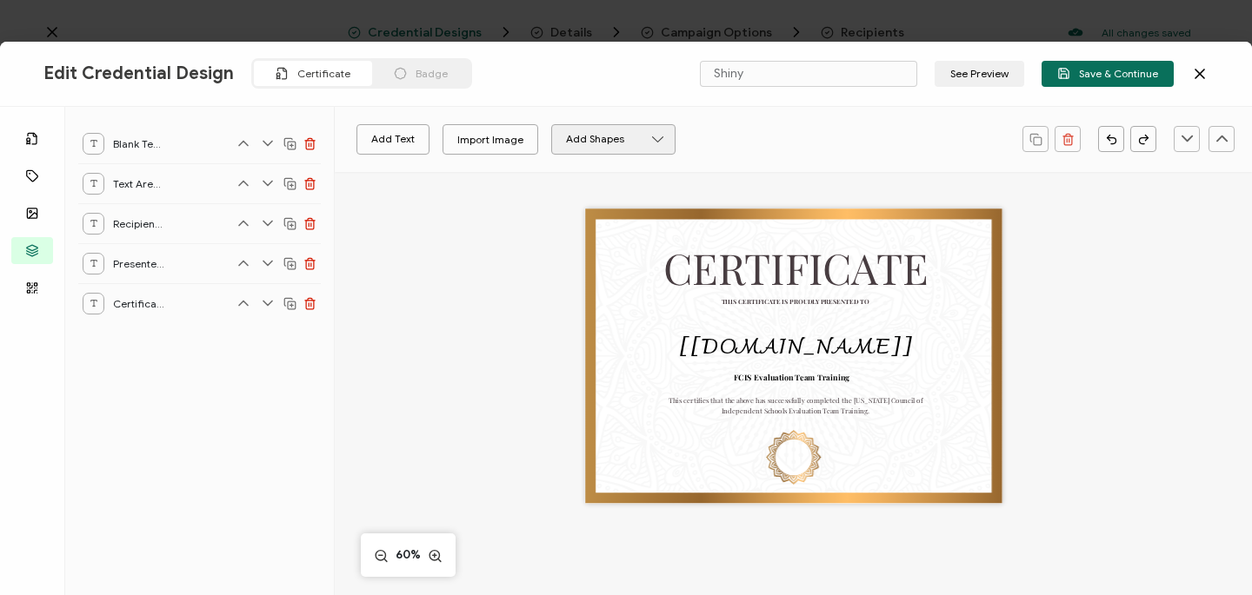
click at [617, 146] on button "Add Shapes" at bounding box center [613, 139] width 124 height 30
click at [398, 147] on button "Add Text" at bounding box center [392, 139] width 73 height 30
drag, startPoint x: 806, startPoint y: 358, endPoint x: 701, endPoint y: 472, distance: 155.0
click at [701, 472] on pre "Edit this text" at bounding box center [688, 469] width 76 height 17
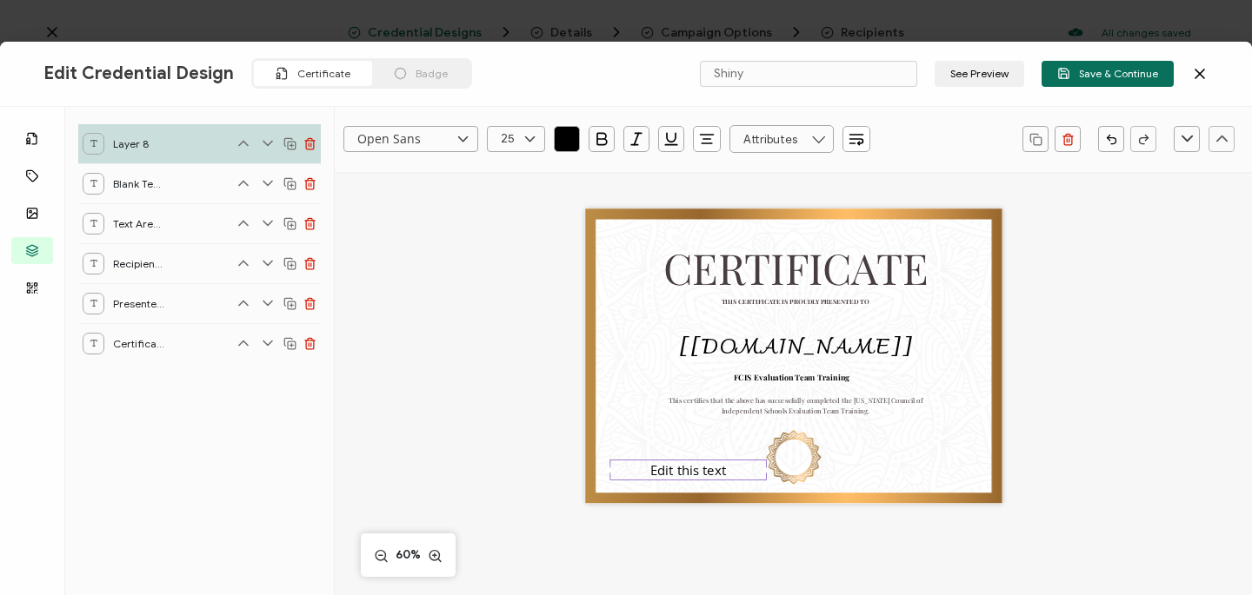
click at [729, 469] on div "Edit this text" at bounding box center [687, 470] width 156 height 21
drag, startPoint x: 648, startPoint y: 469, endPoint x: 726, endPoint y: 471, distance: 78.3
click at [726, 471] on div "Edit this text" at bounding box center [687, 470] width 156 height 21
click at [530, 138] on icon at bounding box center [530, 139] width 22 height 26
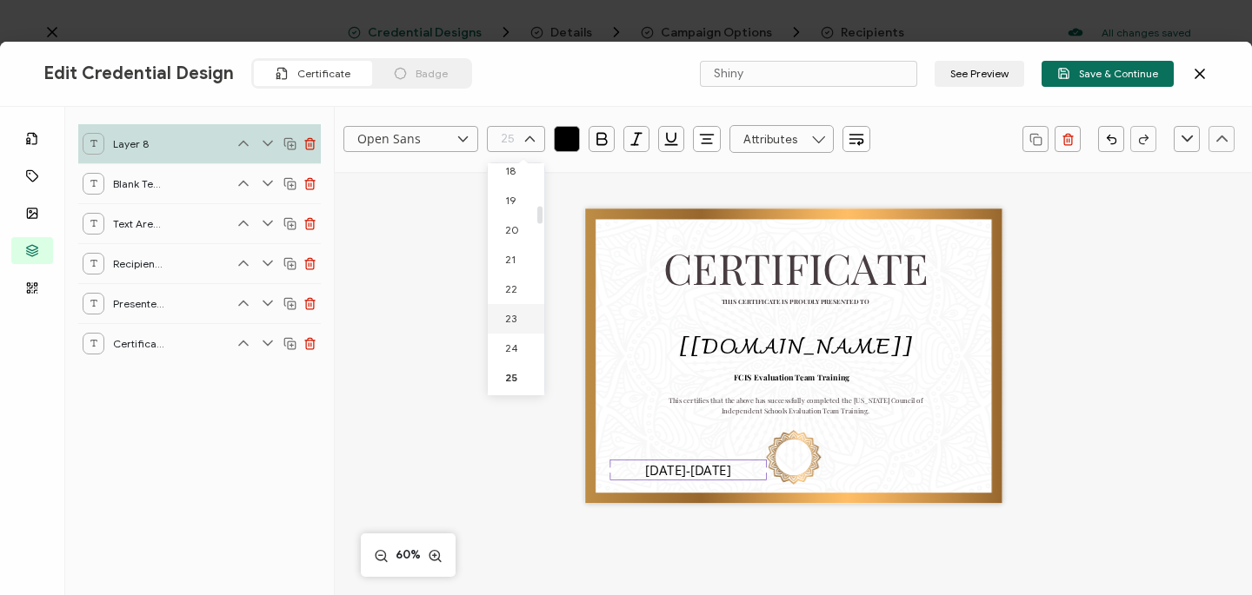
scroll to position [213, 0]
click at [517, 236] on li "9" at bounding box center [519, 237] width 63 height 30
type input "9"
click at [534, 138] on icon at bounding box center [530, 139] width 22 height 26
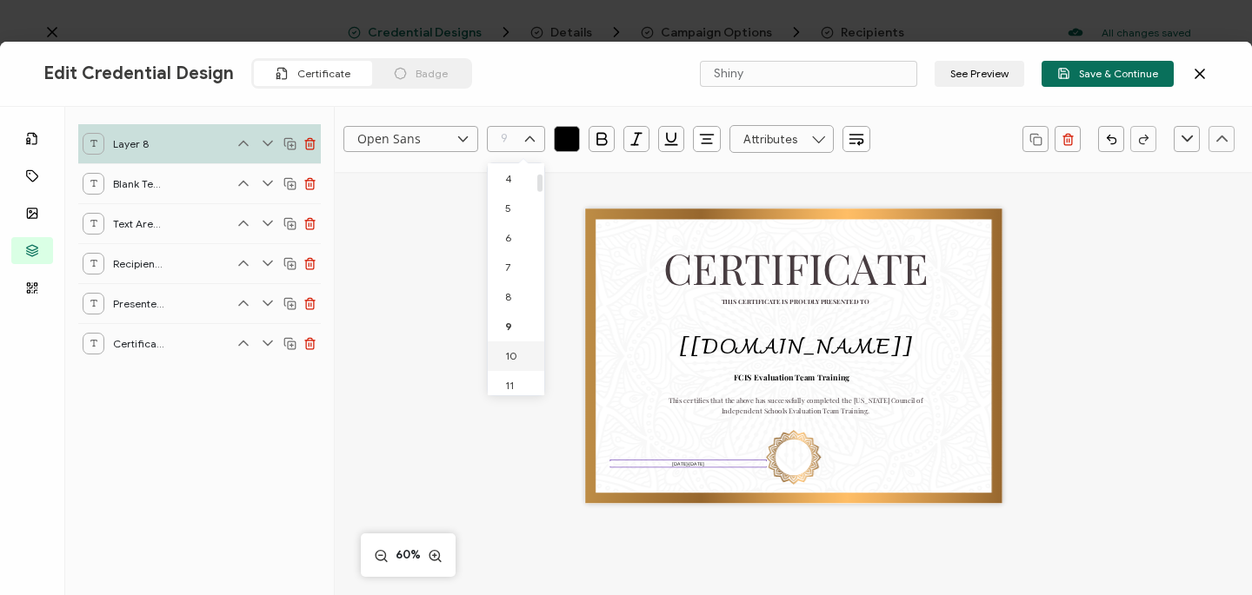
click at [516, 354] on li "10" at bounding box center [519, 357] width 63 height 30
type input "10"
drag, startPoint x: 708, startPoint y: 465, endPoint x: 768, endPoint y: 462, distance: 60.9
click at [768, 462] on div "CERTIFICATE THIS CERTIFICATE IS PROUDLY PRESENTED TO The recipient’s full name,…" at bounding box center [793, 357] width 417 height 296
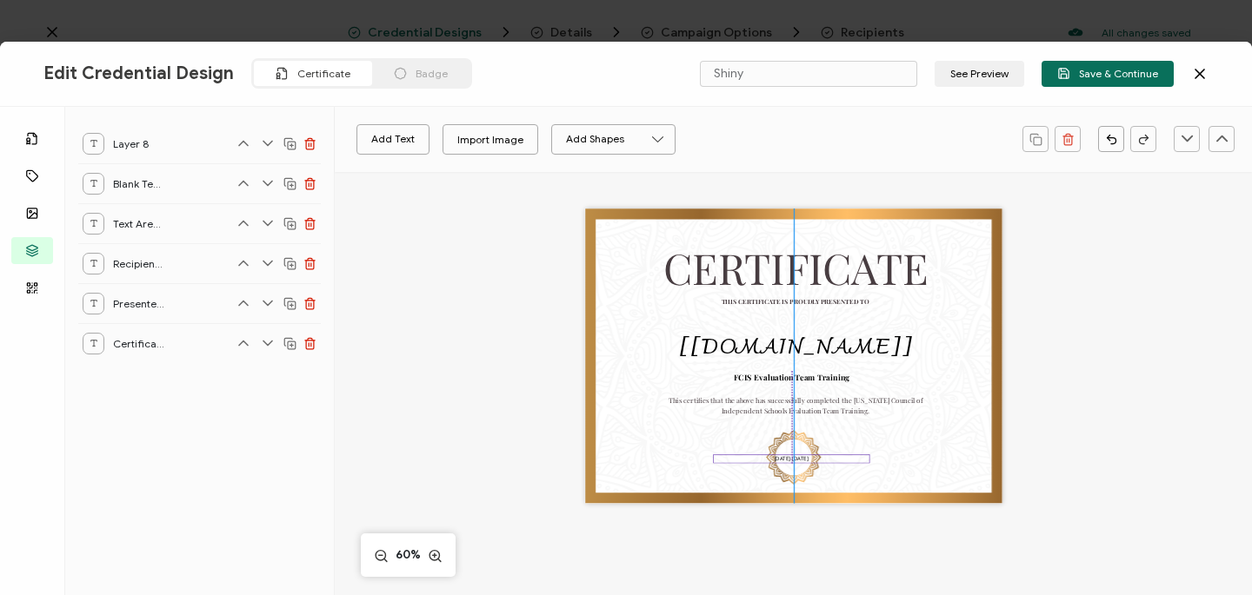
drag, startPoint x: 737, startPoint y: 463, endPoint x: 841, endPoint y: 458, distance: 104.4
click at [841, 458] on div "[DATE]-[DATE]" at bounding box center [791, 459] width 156 height 9
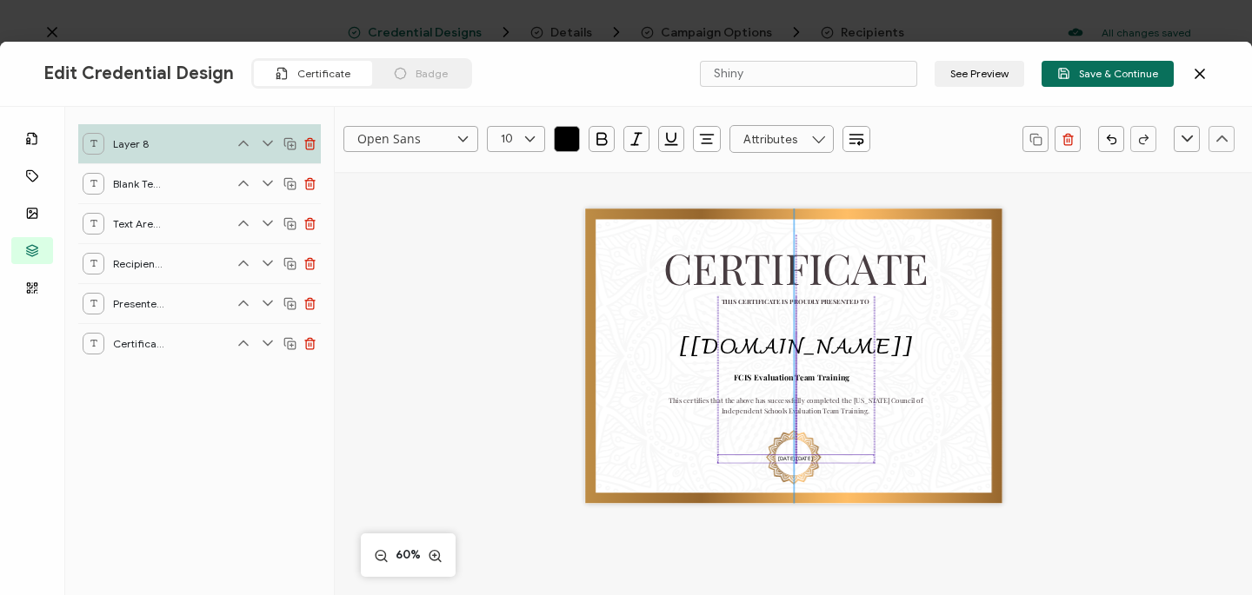
click at [843, 457] on div "[DATE]-[DATE]" at bounding box center [795, 459] width 156 height 9
drag, startPoint x: 805, startPoint y: 457, endPoint x: 795, endPoint y: 456, distance: 9.6
click at [795, 456] on div "[DATE]-[DATE]" at bounding box center [795, 459] width 156 height 9
click at [837, 464] on div "CERTIFICATE THIS CERTIFICATE IS PROUDLY PRESENTED TO The recipient’s full name,…" at bounding box center [793, 357] width 417 height 296
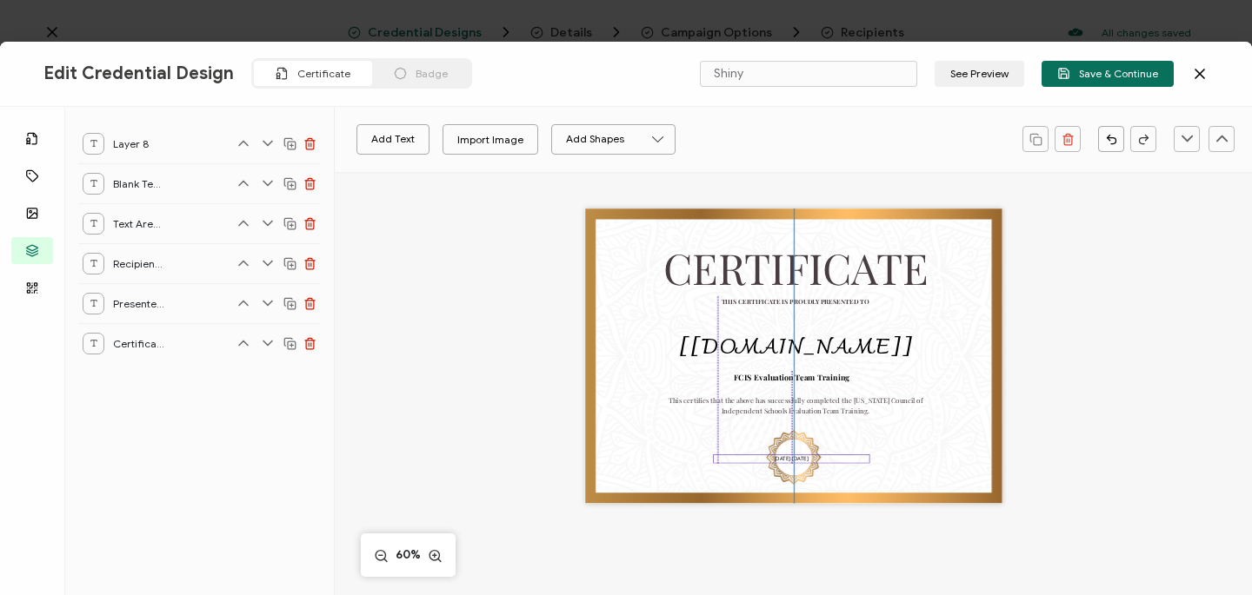
click at [835, 461] on div "[DATE]-[DATE]" at bounding box center [791, 459] width 156 height 9
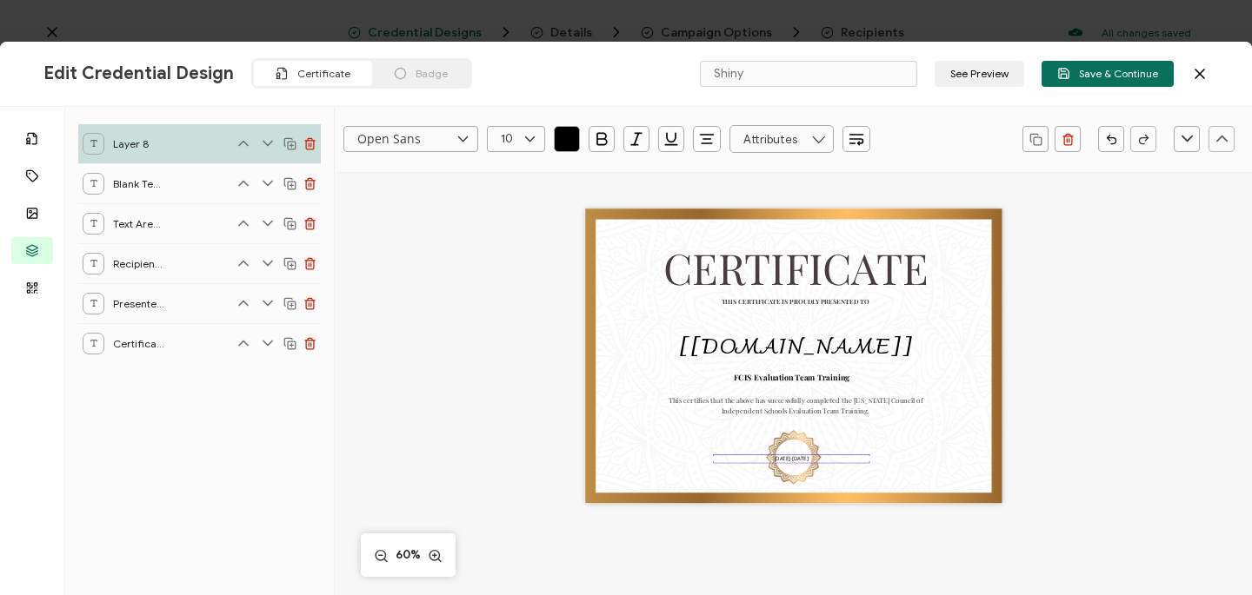
click at [793, 456] on pre "[DATE]-[DATE]" at bounding box center [792, 459] width 34 height 7
drag, startPoint x: 835, startPoint y: 461, endPoint x: 846, endPoint y: 454, distance: 13.3
click at [846, 454] on div "CERTIFICATE THIS CERTIFICATE IS PROUDLY PRESENTED TO The recipient’s full name,…" at bounding box center [793, 357] width 417 height 296
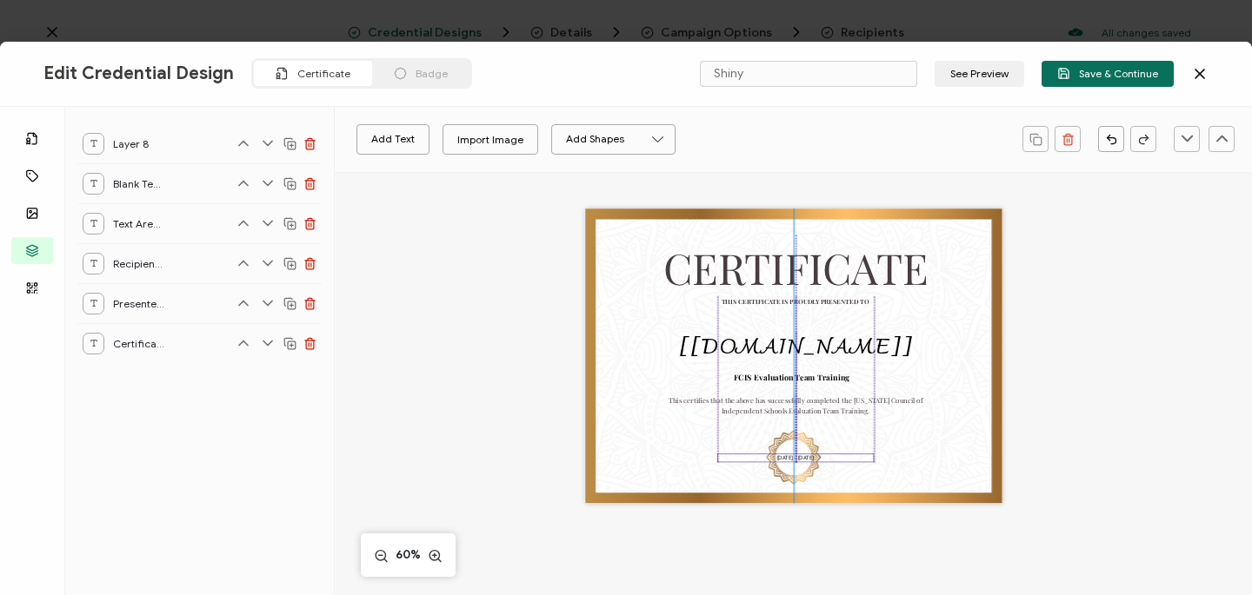
click at [841, 456] on div "2025 - 2026" at bounding box center [795, 458] width 156 height 9
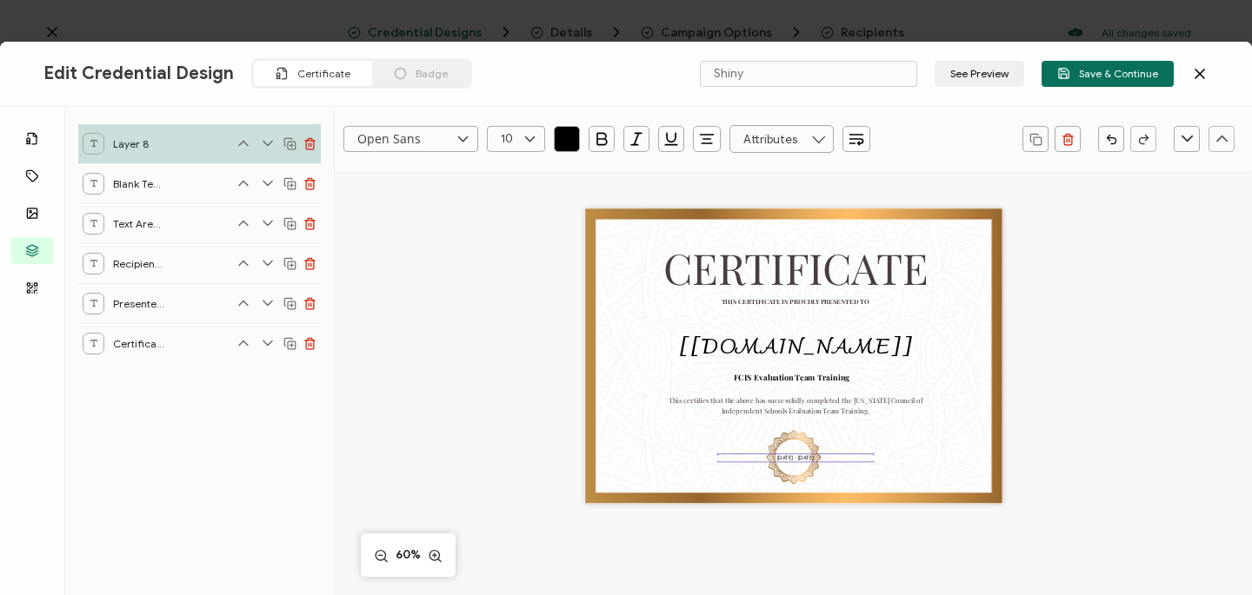
click at [921, 462] on div "CERTIFICATE THIS CERTIFICATE IS PROUDLY PRESENTED TO The recipient’s full name,…" at bounding box center [793, 357] width 417 height 296
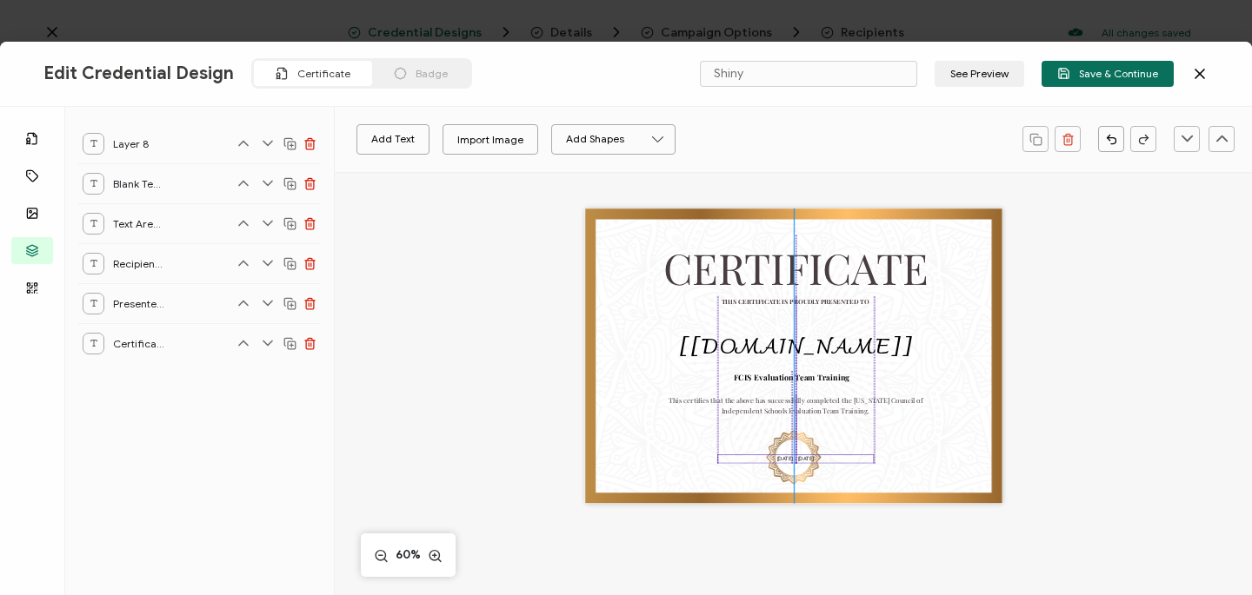
click at [815, 456] on div "2025 - 2026" at bounding box center [795, 459] width 156 height 9
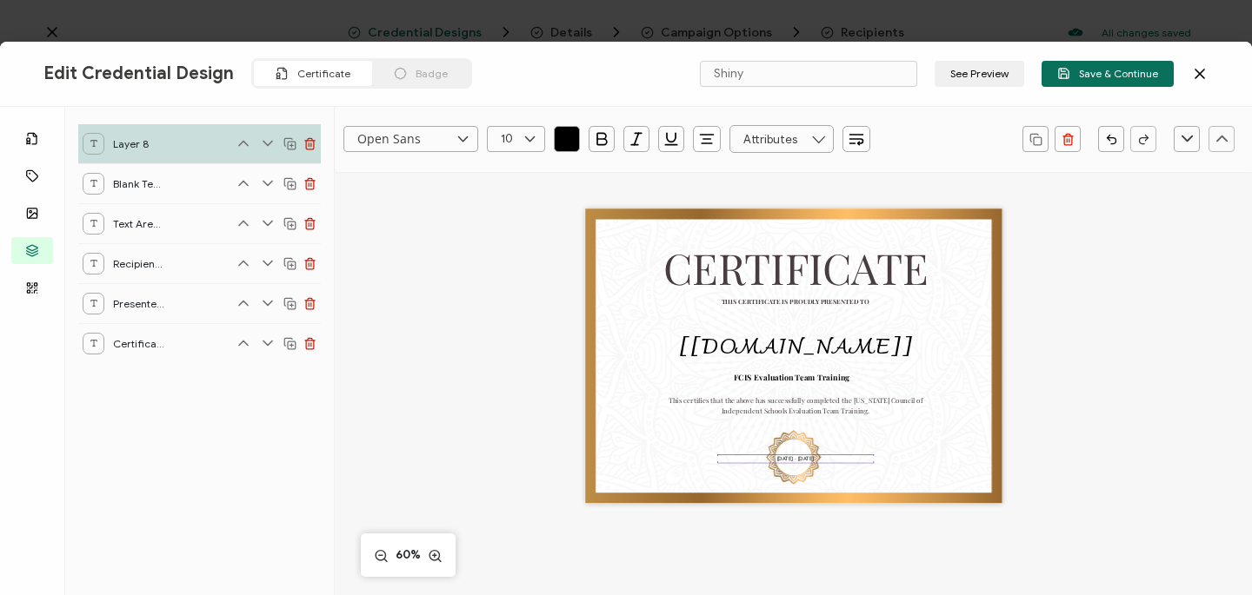
drag, startPoint x: 923, startPoint y: 444, endPoint x: 914, endPoint y: 445, distance: 9.6
click at [923, 443] on div "CERTIFICATE THIS CERTIFICATE IS PROUDLY PRESENTED TO The recipient’s full name,…" at bounding box center [793, 357] width 417 height 296
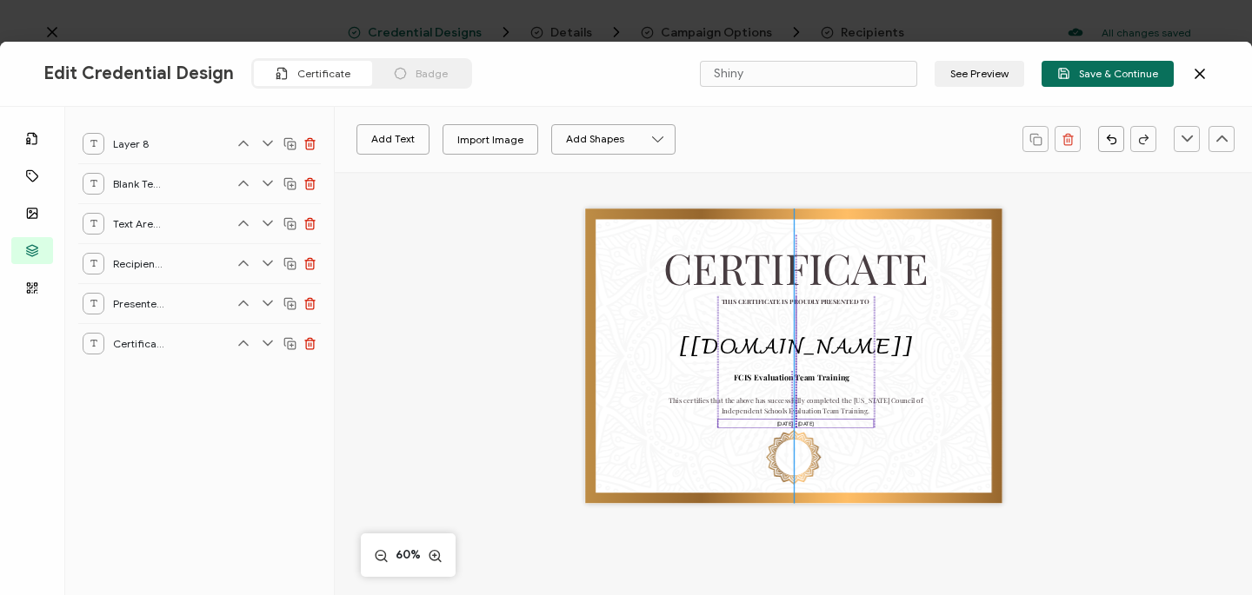
drag, startPoint x: 801, startPoint y: 458, endPoint x: 799, endPoint y: 422, distance: 35.7
click at [799, 422] on pre "2025 - 2026" at bounding box center [795, 423] width 37 height 7
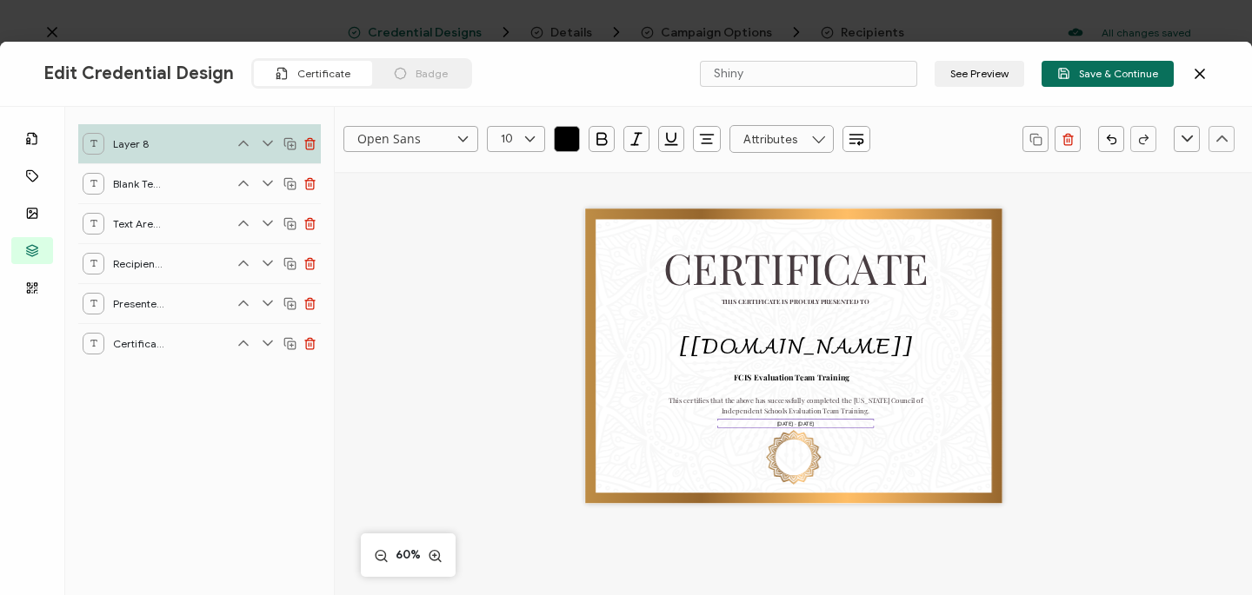
click at [854, 447] on div "CERTIFICATE THIS CERTIFICATE IS PROUDLY PRESENTED TO The recipient’s full name,…" at bounding box center [793, 357] width 417 height 296
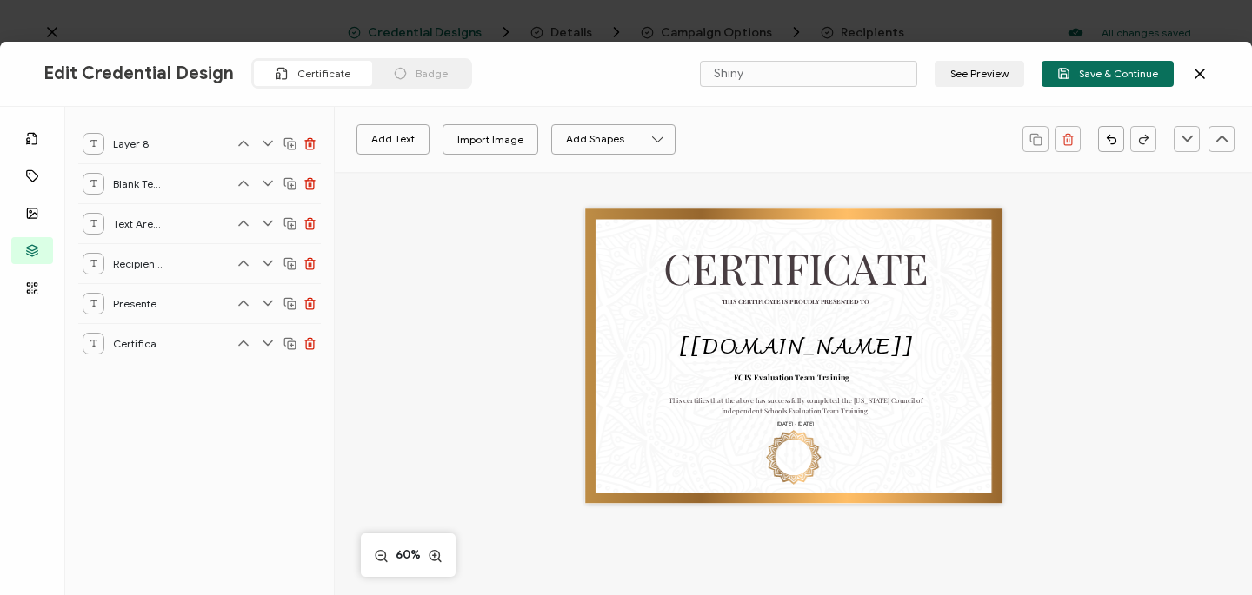
click at [799, 464] on div "CERTIFICATE THIS CERTIFICATE IS PROUDLY PRESENTED TO The recipient’s full name,…" at bounding box center [793, 357] width 417 height 296
click at [974, 81] on button "See Preview" at bounding box center [979, 74] width 90 height 26
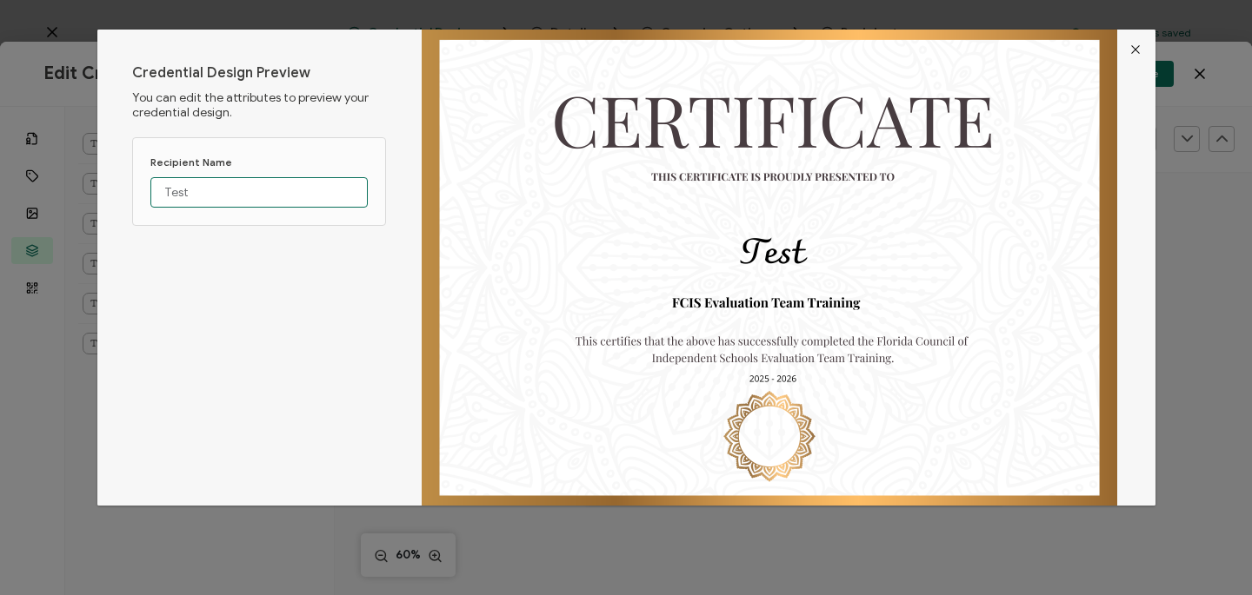
click at [241, 191] on input "Test" at bounding box center [258, 192] width 217 height 30
drag, startPoint x: 228, startPoint y: 201, endPoint x: 139, endPoint y: 194, distance: 88.9
click at [139, 194] on div "Recipient Name Test" at bounding box center [259, 181] width 254 height 89
type input "[PERSON_NAME]"
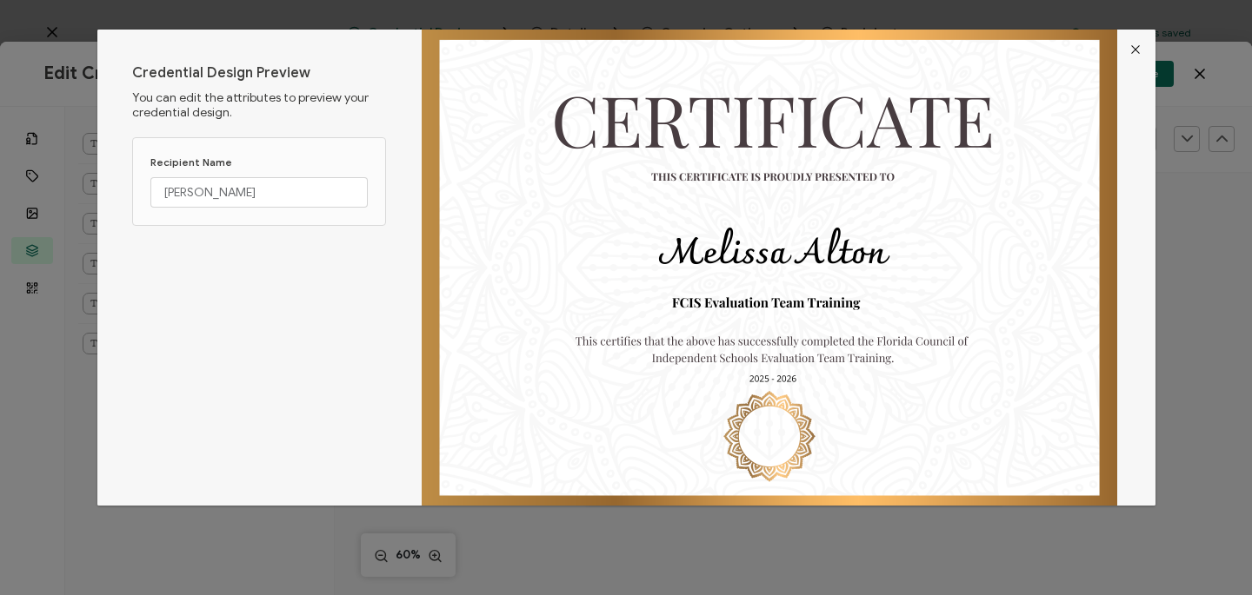
click at [1133, 49] on icon "Close" at bounding box center [1135, 50] width 14 height 14
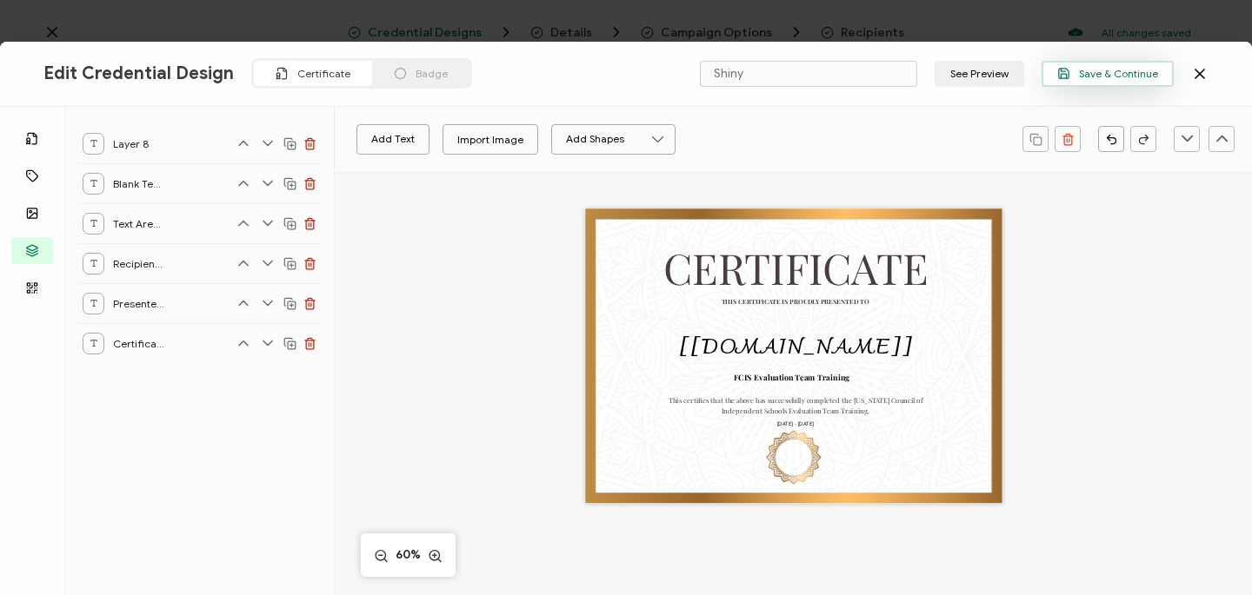
click at [1120, 69] on span "Save & Continue" at bounding box center [1107, 73] width 101 height 13
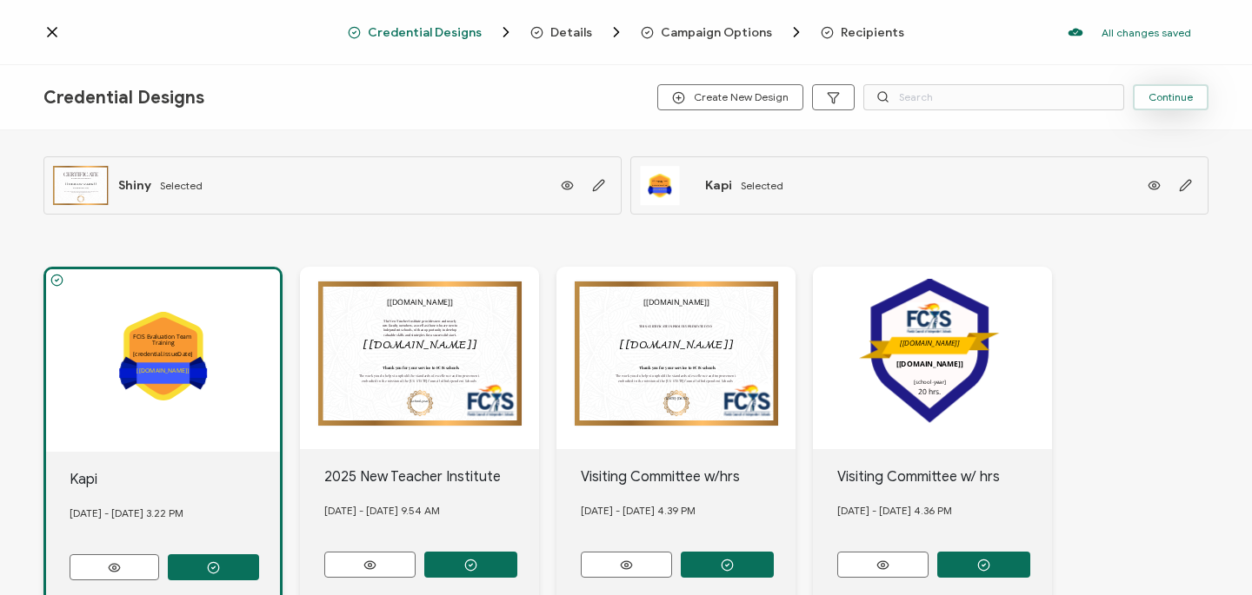
click at [1155, 93] on span "Continue" at bounding box center [1170, 97] width 44 height 10
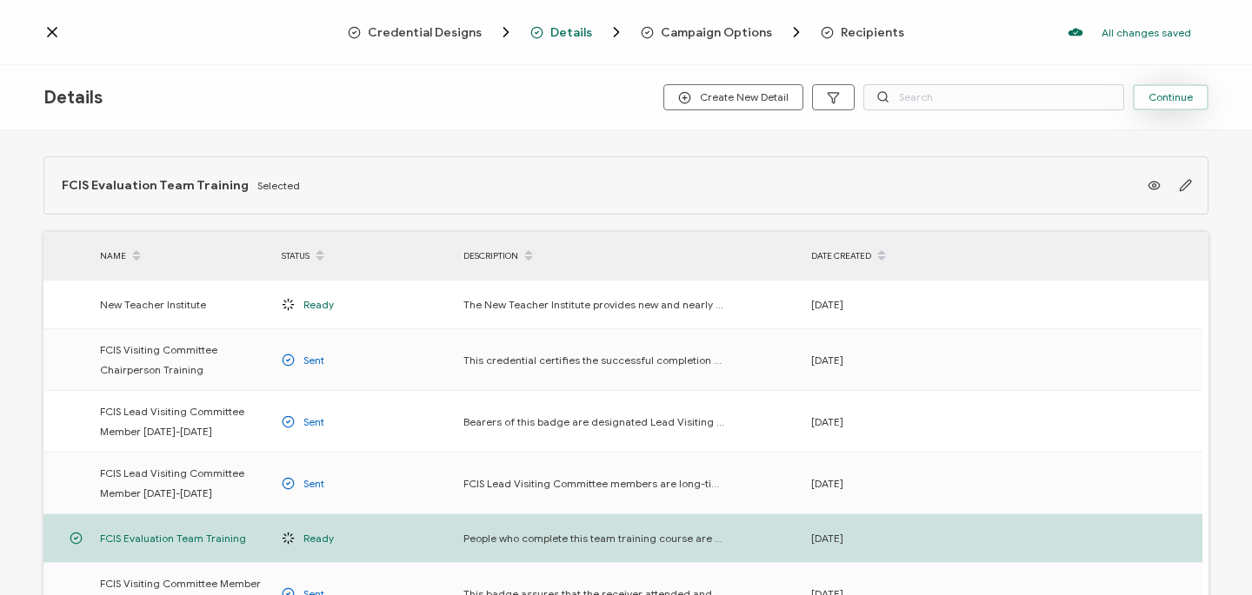
click at [1167, 98] on span "Continue" at bounding box center [1170, 97] width 44 height 10
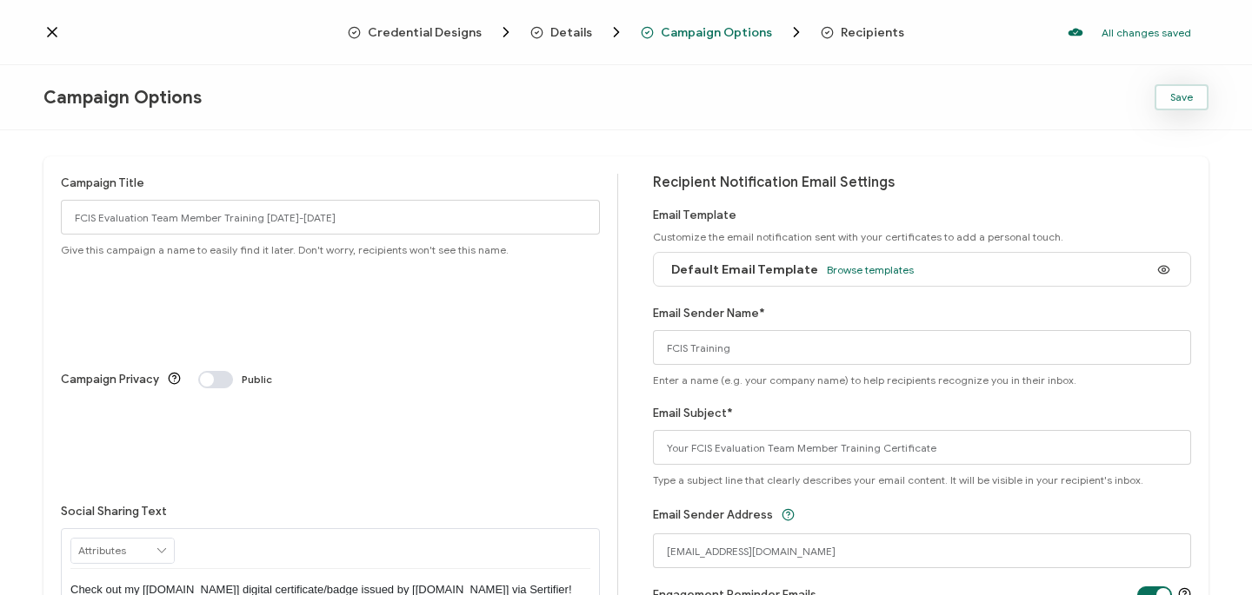
click at [1187, 102] on span "Save" at bounding box center [1181, 97] width 23 height 10
click at [1187, 102] on div "Save" at bounding box center [1014, 97] width 389 height 26
click at [391, 34] on span "Credential Designs" at bounding box center [425, 32] width 114 height 13
